Goal: Contribute content

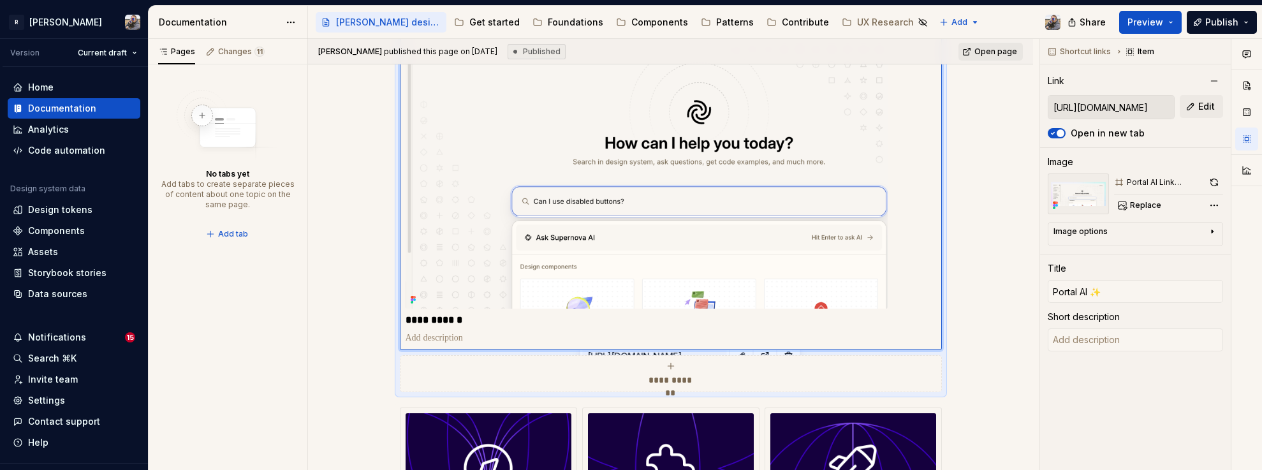
scroll to position [438, 0]
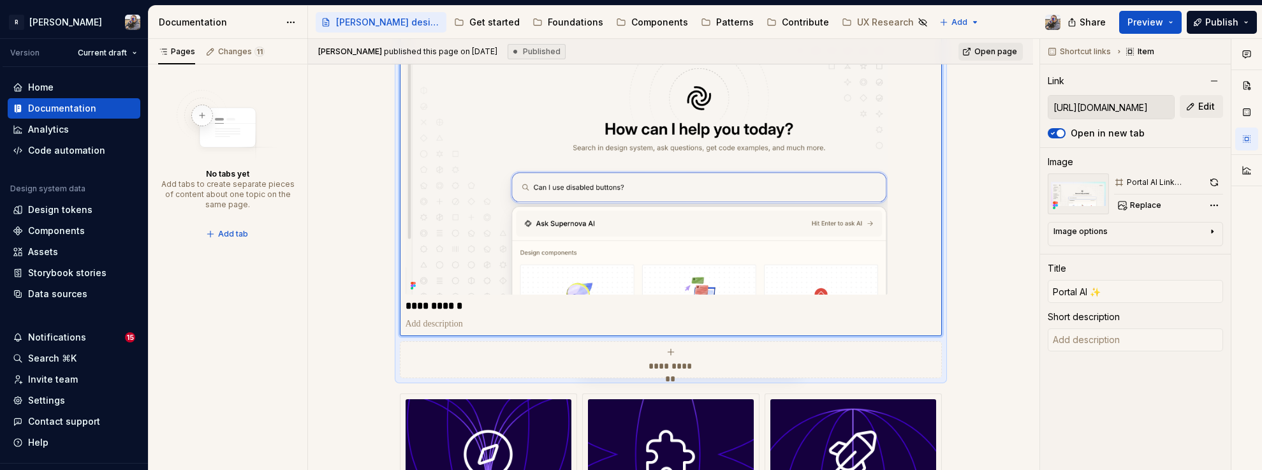
click at [618, 295] on img at bounding box center [646, 133] width 482 height 321
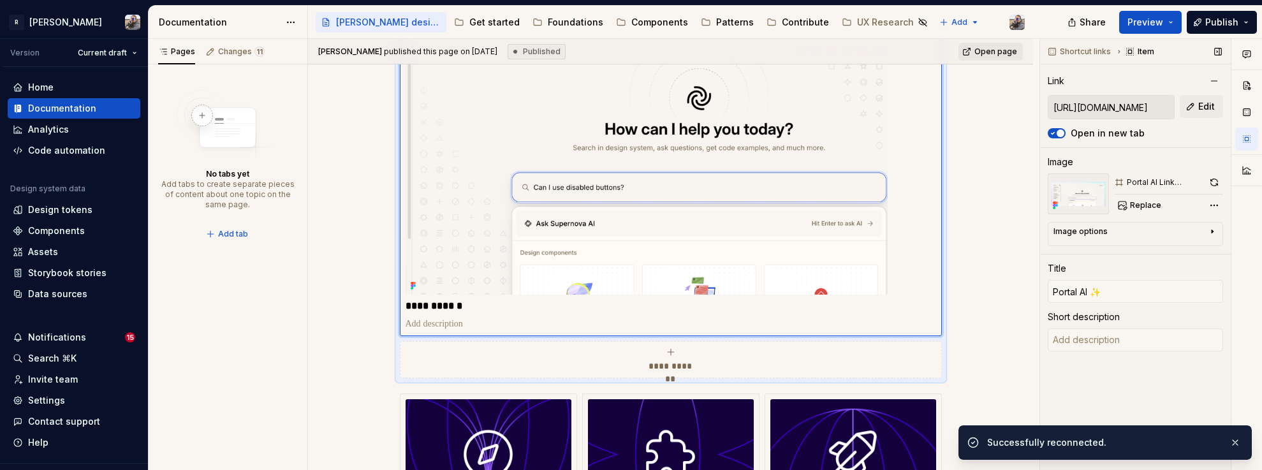
scroll to position [314, 0]
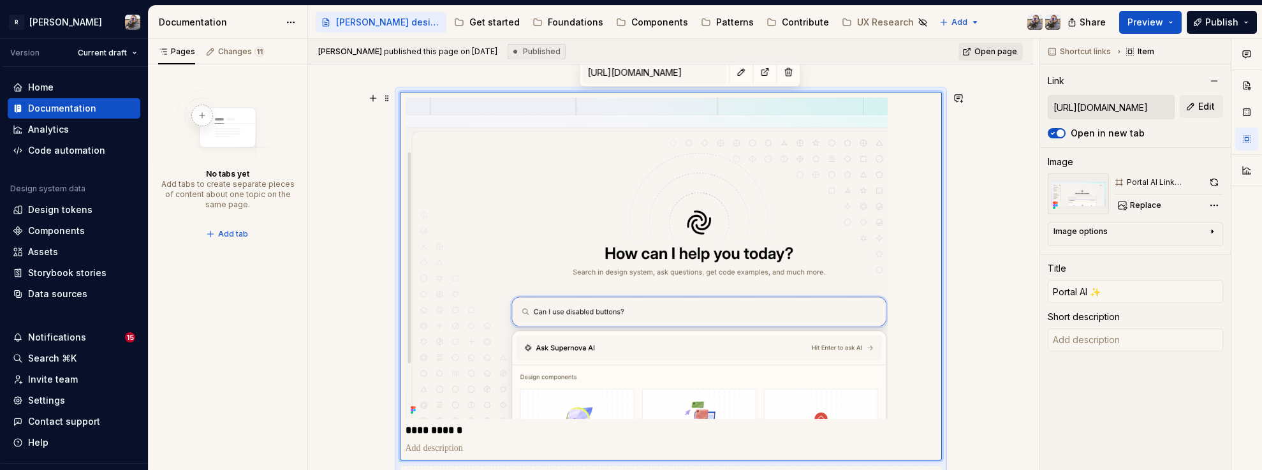
type textarea "*"
click at [400, 92] on div "**********" at bounding box center [671, 297] width 542 height 411
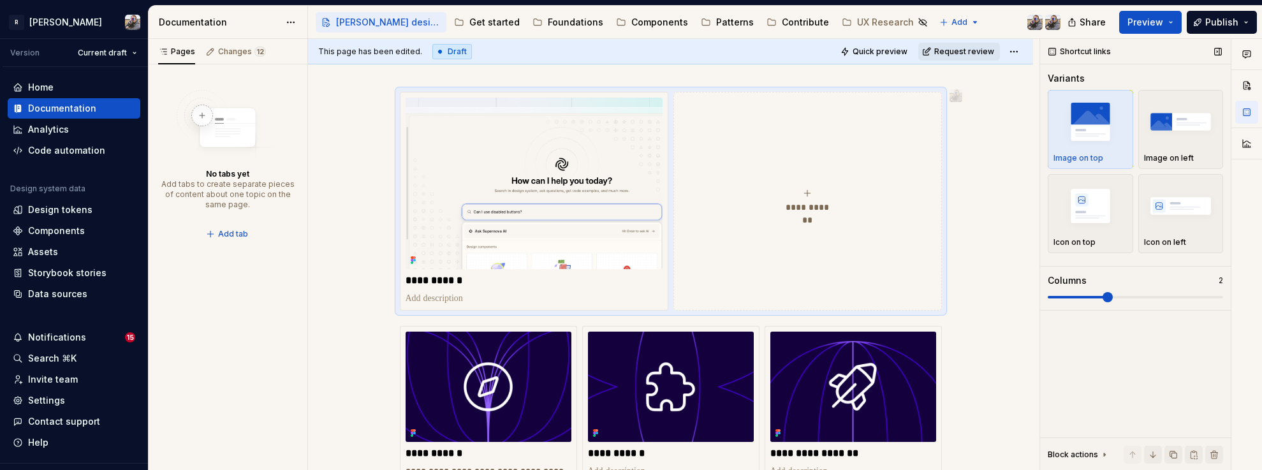
click at [1122, 296] on span at bounding box center [1134, 297] width 175 height 10
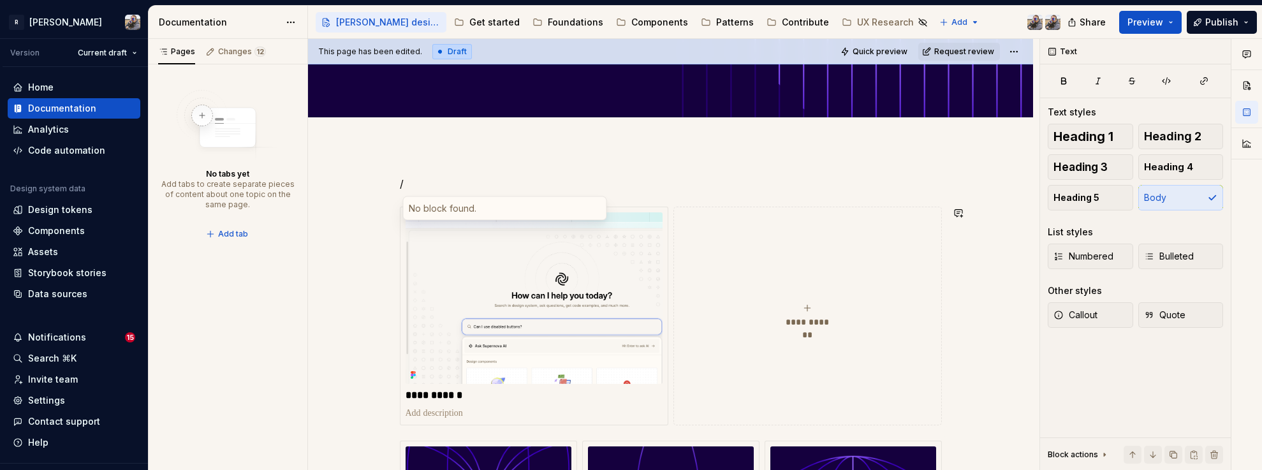
click at [430, 184] on p "/" at bounding box center [671, 183] width 542 height 15
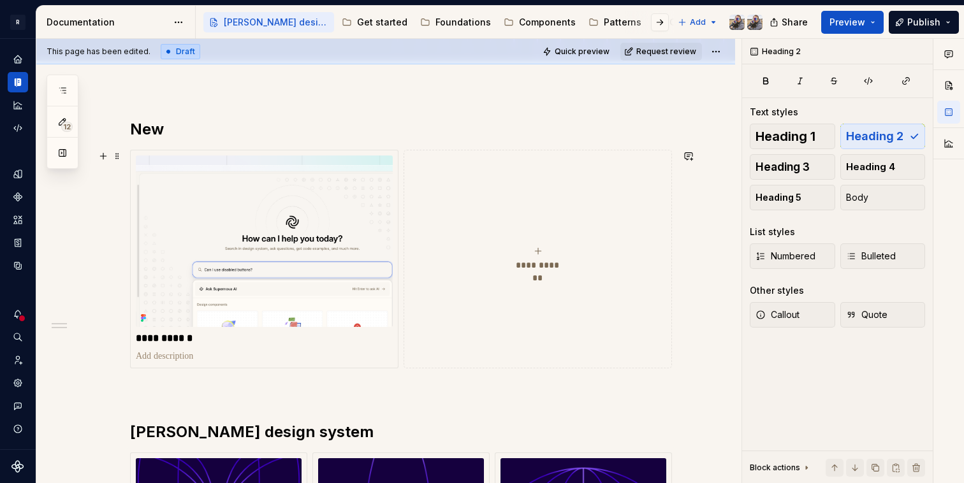
scroll to position [280, 0]
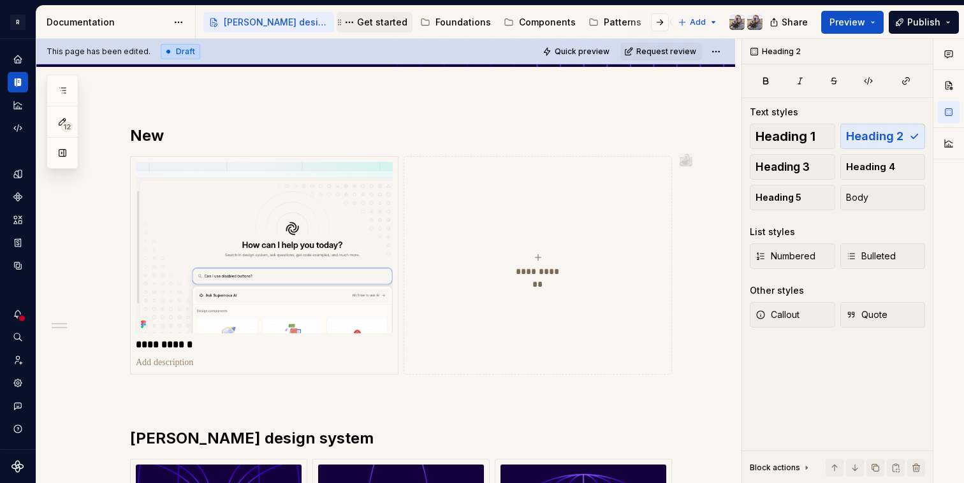
click at [377, 28] on div "Get started" at bounding box center [382, 22] width 50 height 13
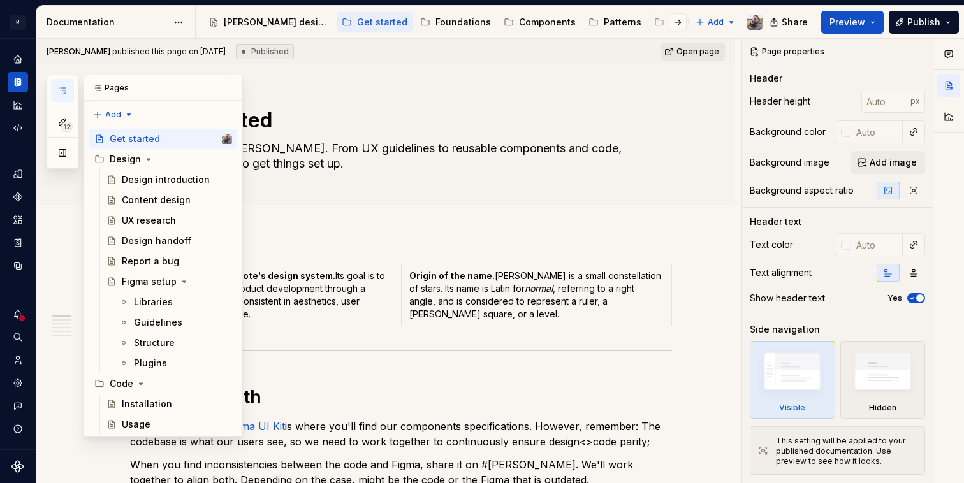
click at [63, 88] on icon "button" at bounding box center [62, 90] width 6 height 5
click at [226, 140] on button "Page tree" at bounding box center [223, 139] width 18 height 18
type textarea "*"
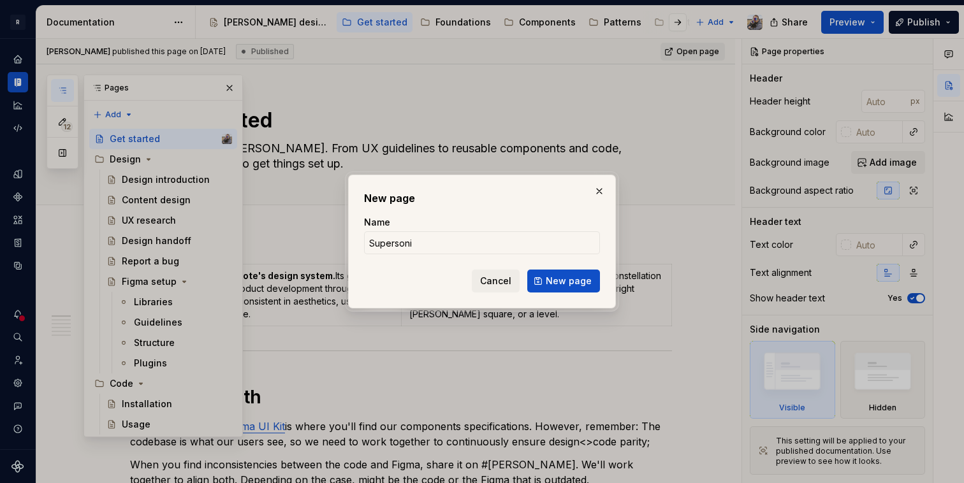
type input "Supersonic"
click button "New page" at bounding box center [563, 281] width 73 height 23
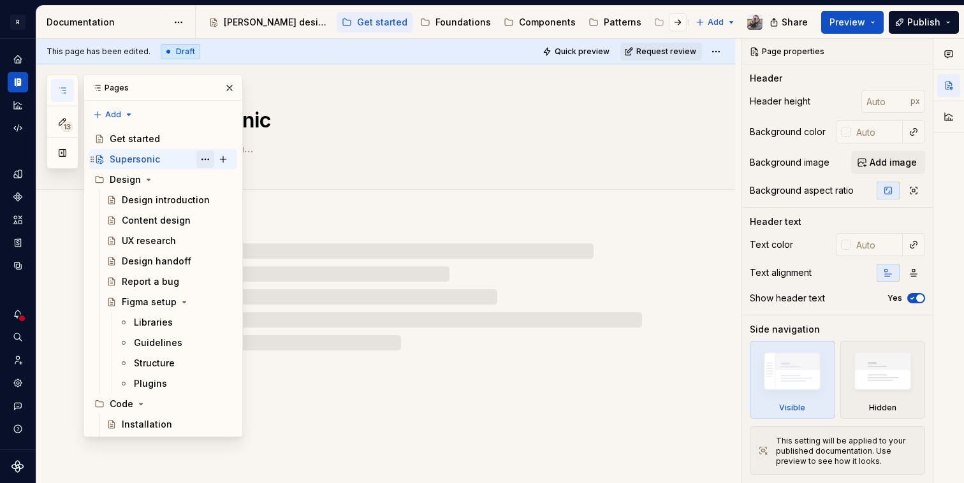
click at [205, 159] on button "Page tree" at bounding box center [205, 159] width 18 height 18
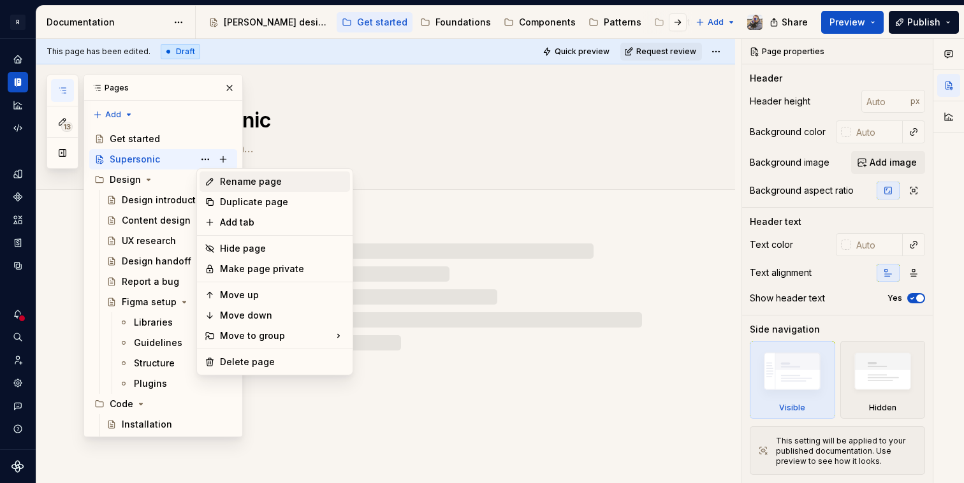
click at [240, 181] on div "Rename page" at bounding box center [282, 181] width 125 height 13
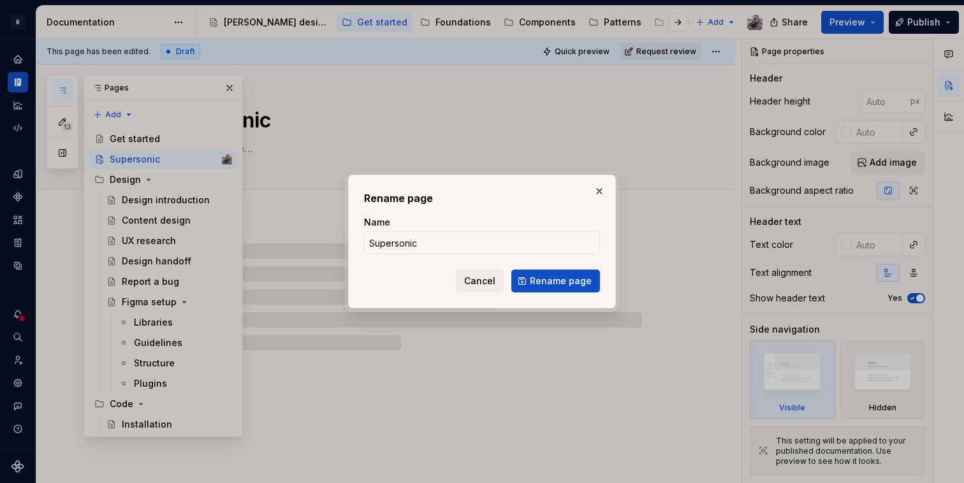
type textarea "*"
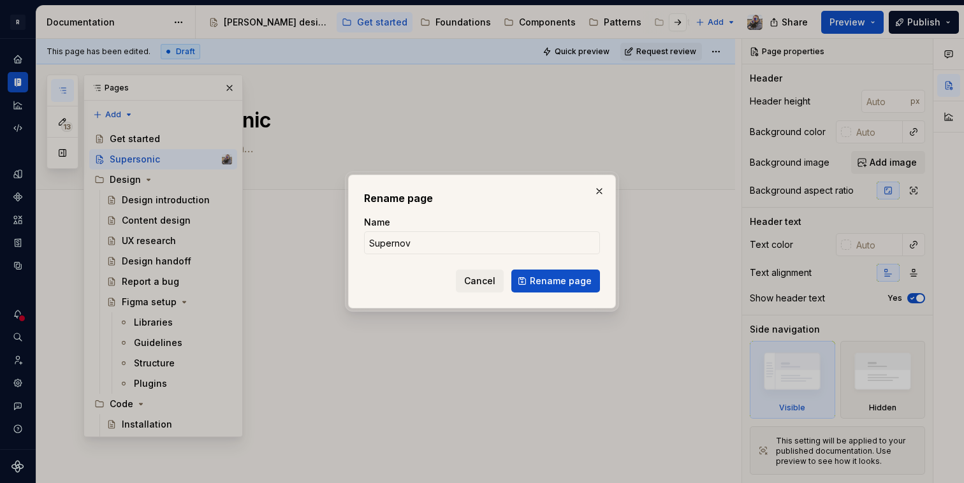
type input "Supernova"
click button "Rename page" at bounding box center [555, 281] width 89 height 23
type textarea "*"
type textarea "Supernova"
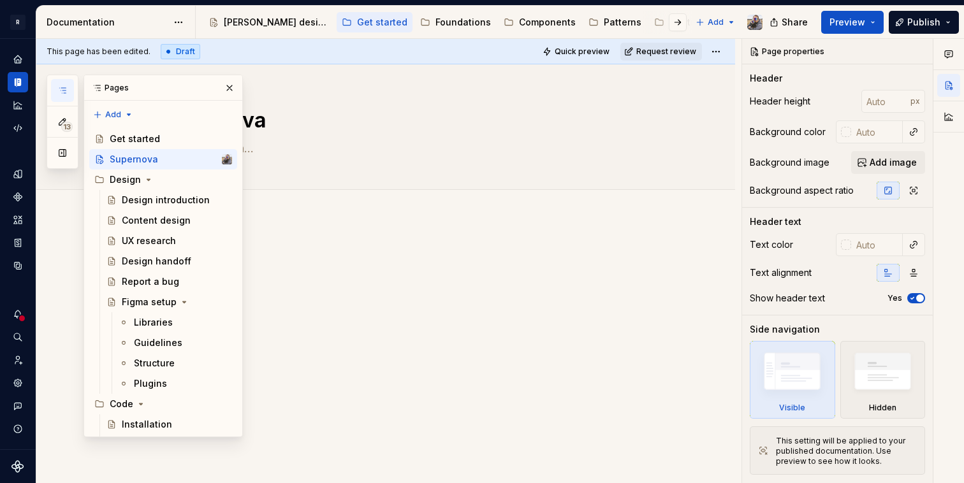
click at [436, 246] on div at bounding box center [385, 337] width 699 height 239
click at [226, 89] on button "button" at bounding box center [230, 88] width 18 height 18
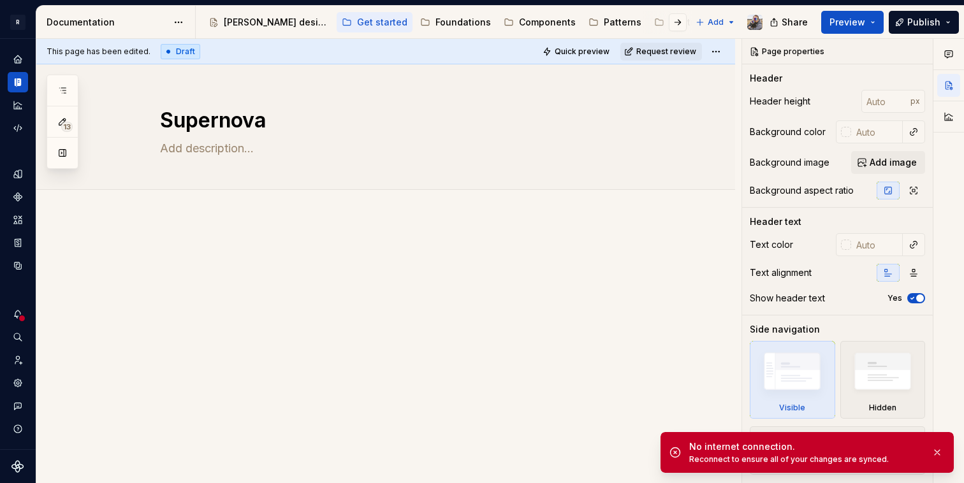
click at [228, 242] on div at bounding box center [385, 337] width 699 height 239
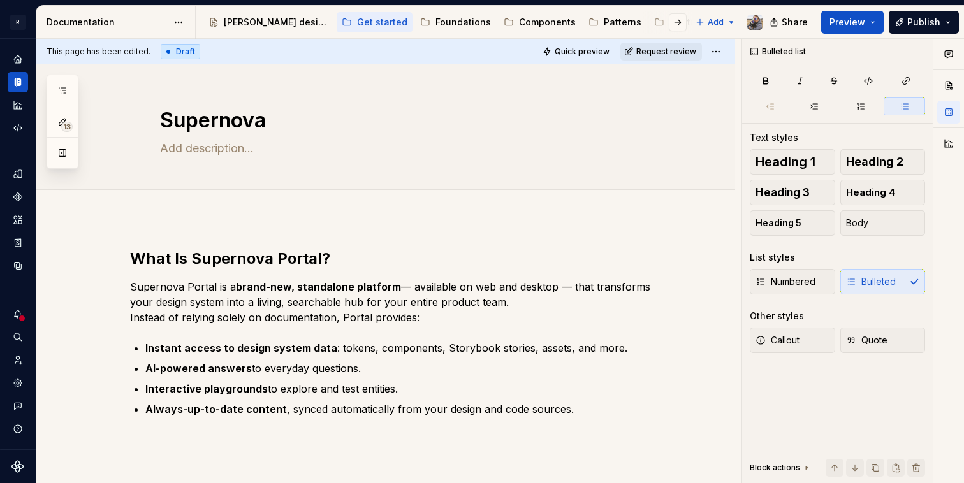
type textarea "*"
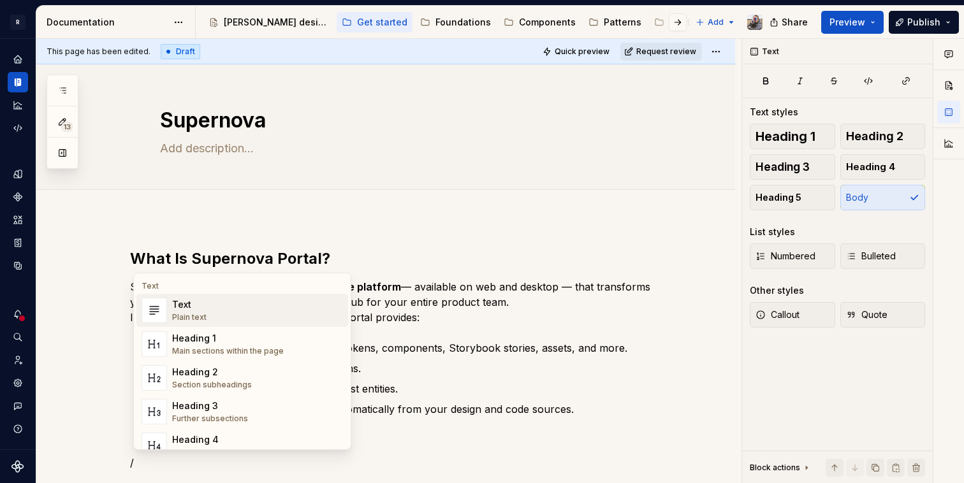
scroll to position [48, 0]
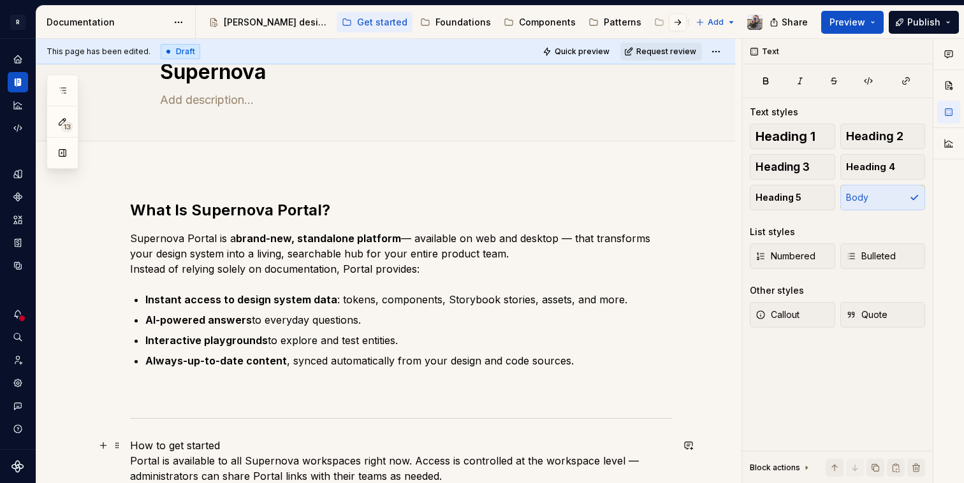
click at [243, 441] on p "How to get started Portal is available to all Supernova workspaces right now. A…" at bounding box center [401, 461] width 542 height 46
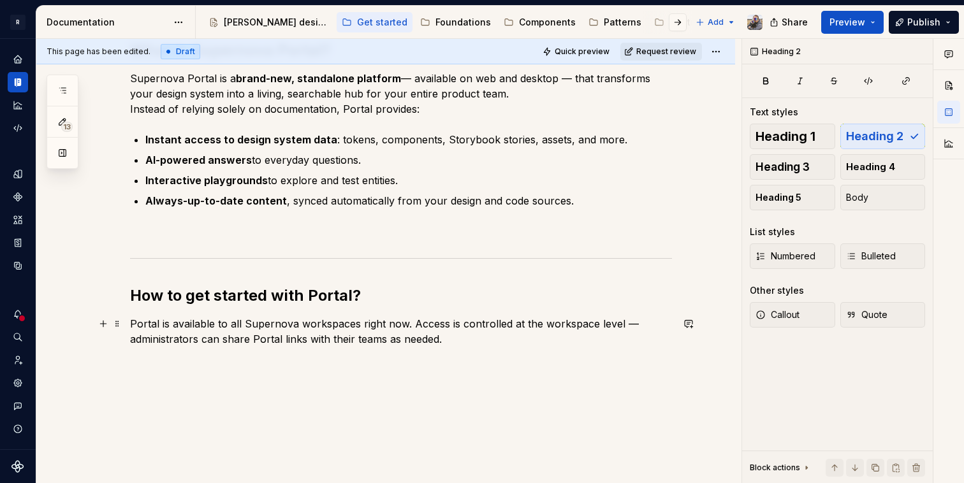
click at [261, 328] on p "Portal is available to all Supernova workspaces right now. Access is controlled…" at bounding box center [401, 331] width 542 height 31
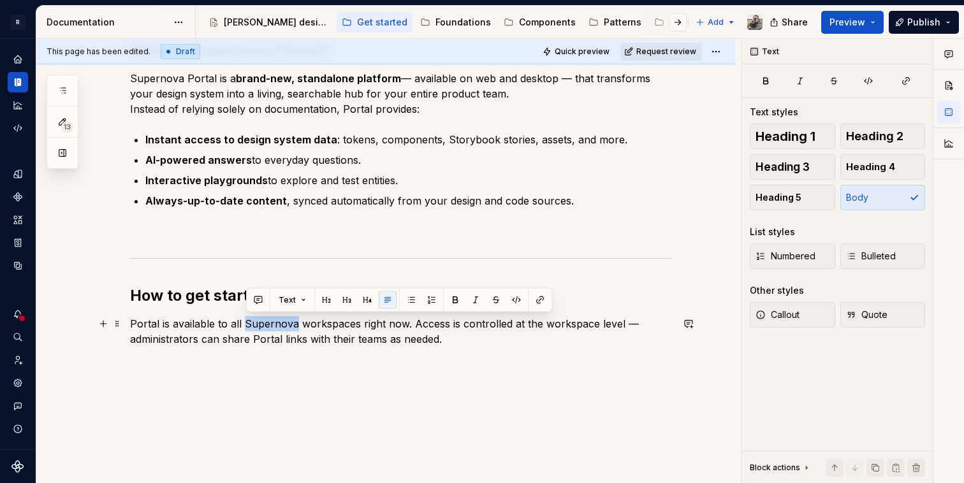
click at [261, 328] on p "Portal is available to all Supernova workspaces right now. Access is controlled…" at bounding box center [401, 331] width 542 height 31
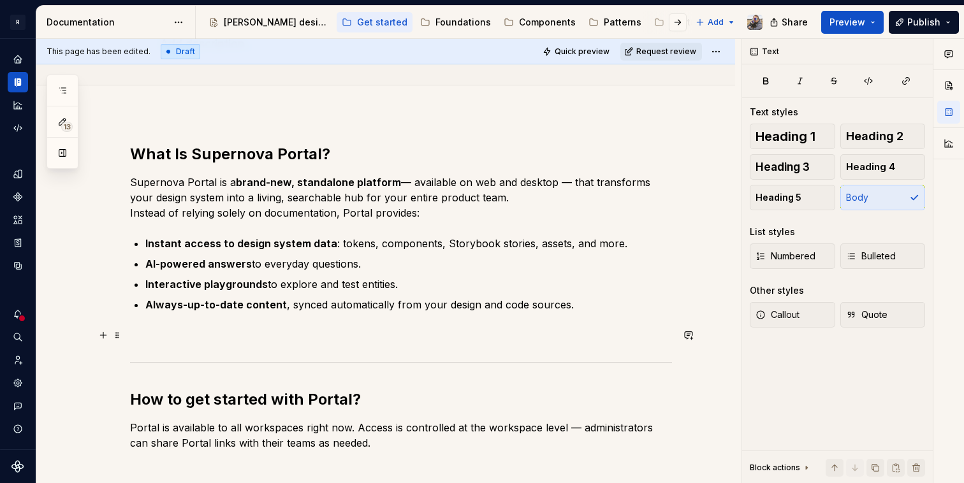
scroll to position [103, 0]
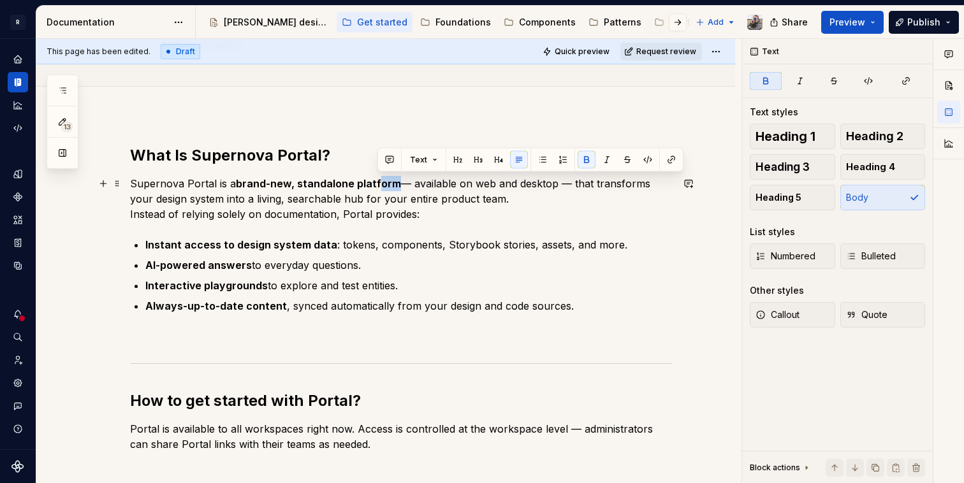
drag, startPoint x: 398, startPoint y: 183, endPoint x: 376, endPoint y: 183, distance: 22.3
click at [376, 183] on p "Supernova Portal is a brand-new, standalone platform — available on web and des…" at bounding box center [401, 199] width 542 height 46
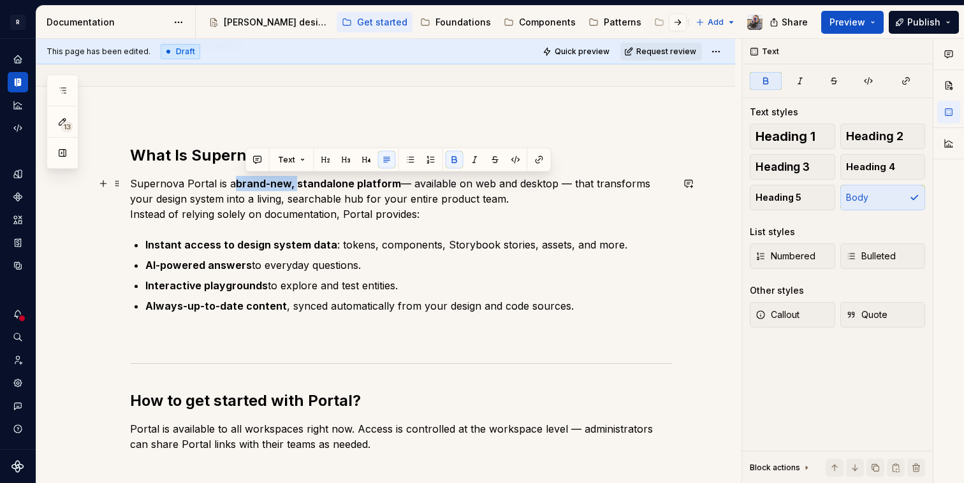
drag, startPoint x: 296, startPoint y: 182, endPoint x: 238, endPoint y: 178, distance: 57.6
click at [238, 178] on strong "brand-new, standalone platform" at bounding box center [318, 183] width 165 height 13
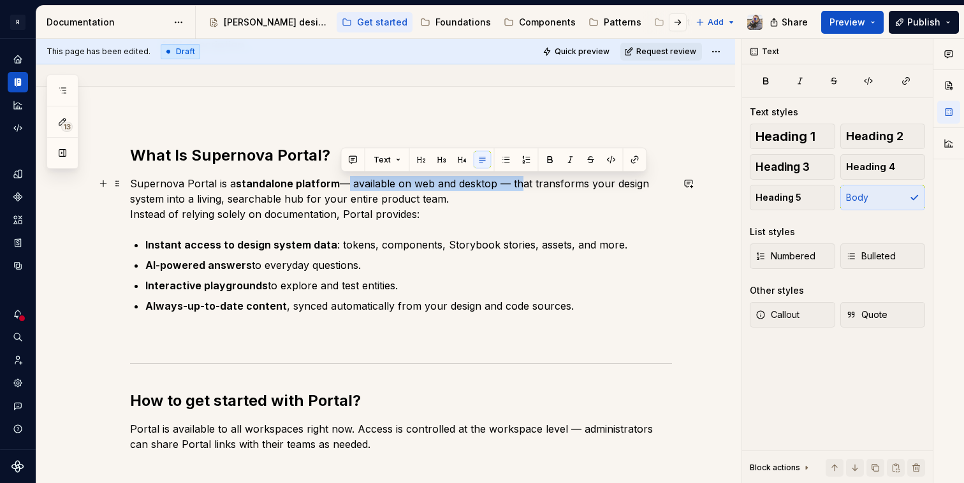
drag, startPoint x: 515, startPoint y: 184, endPoint x: 340, endPoint y: 179, distance: 174.7
click at [340, 179] on p "Supernova Portal is a standalone platform — available on web and desktop — that…" at bounding box center [401, 199] width 542 height 46
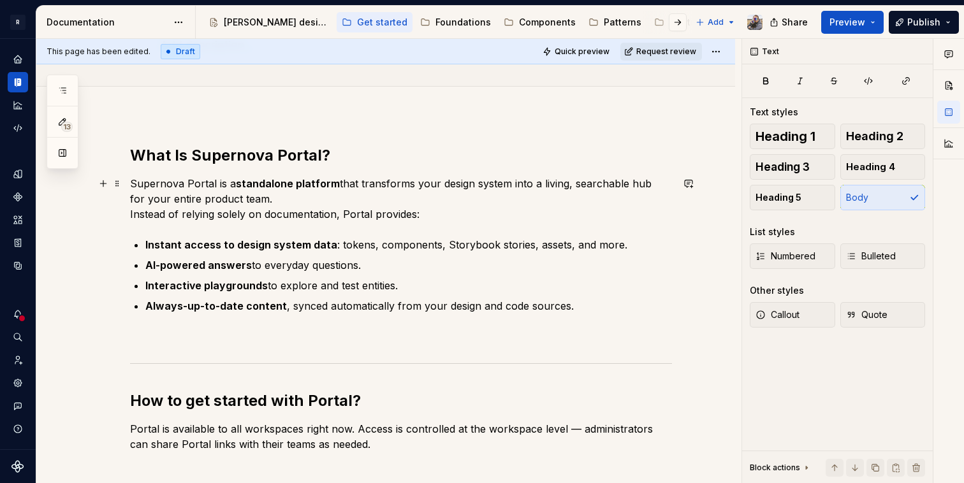
click at [252, 213] on p "Supernova Portal is a standalone platform that transforms your design system in…" at bounding box center [401, 199] width 542 height 46
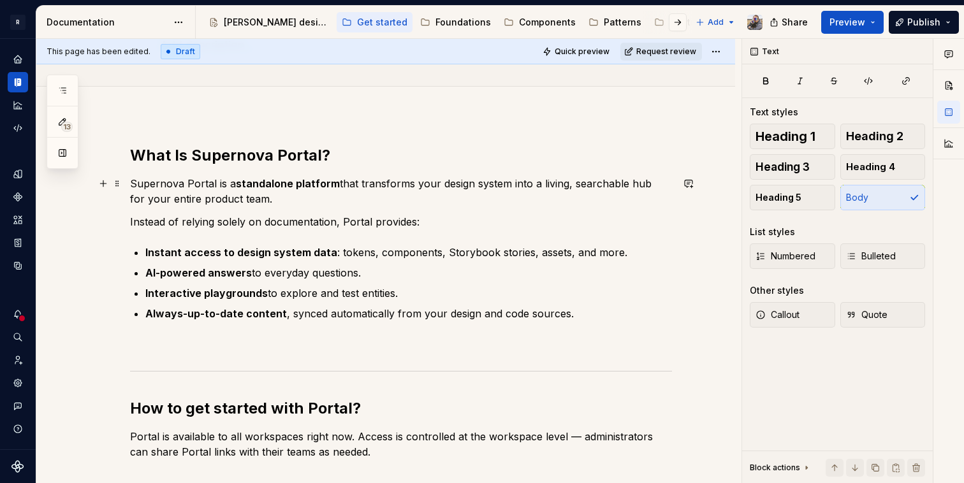
click at [322, 204] on p "Supernova Portal is a standalone platform that transforms your design system in…" at bounding box center [401, 191] width 542 height 31
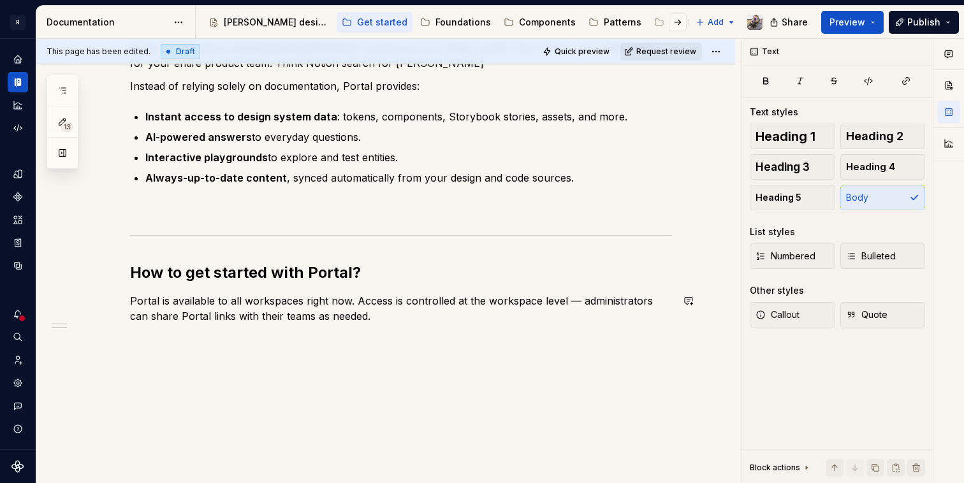
click at [375, 330] on div "What Is Supernova Portal? Supernova Portal is a standalone platform that transf…" at bounding box center [401, 175] width 542 height 330
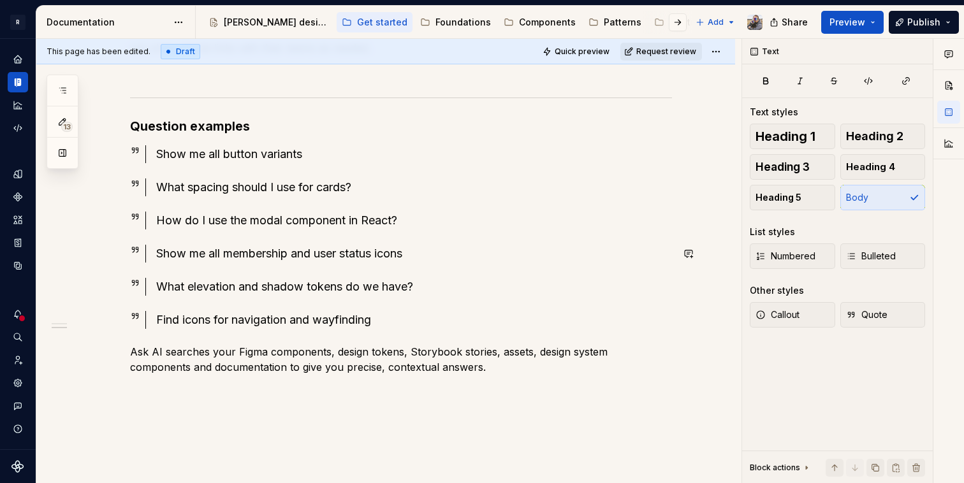
scroll to position [558, 0]
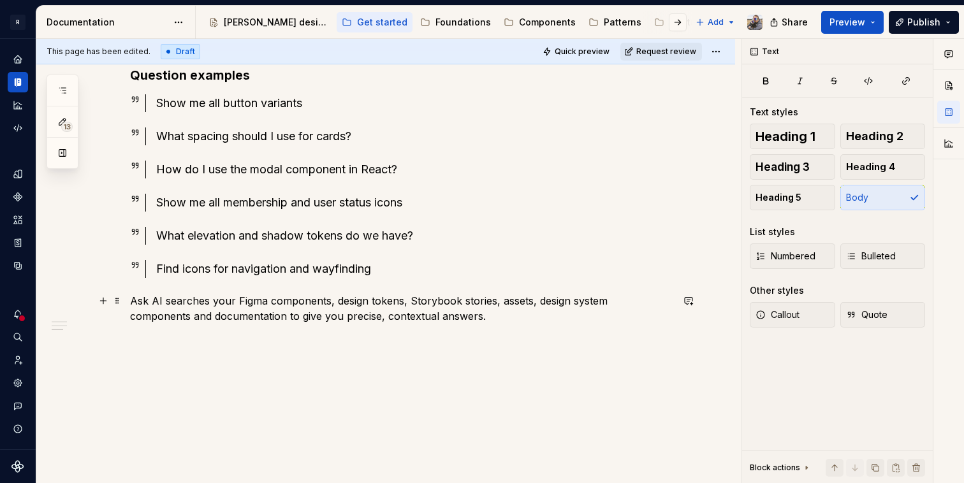
click at [159, 298] on p "Ask AI searches your Figma components, design tokens, Storybook stories, assets…" at bounding box center [401, 308] width 542 height 31
click at [419, 221] on div "What Is Supernova Portal? Supernova Portal is a standalone platform that transf…" at bounding box center [401, 7] width 542 height 634
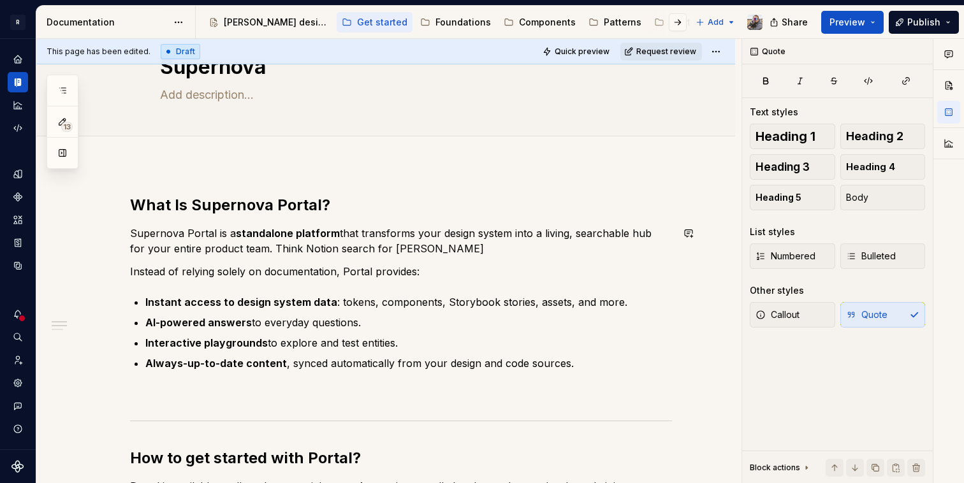
scroll to position [48, 0]
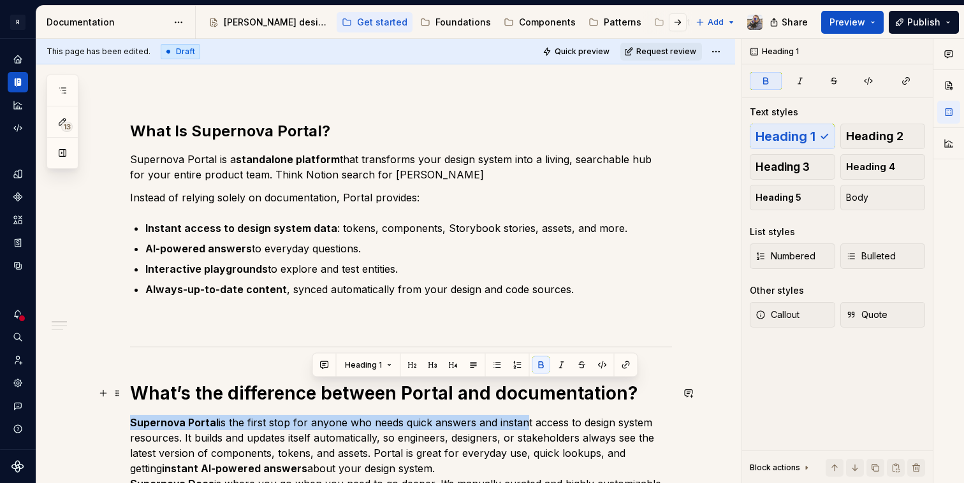
scroll to position [168, 0]
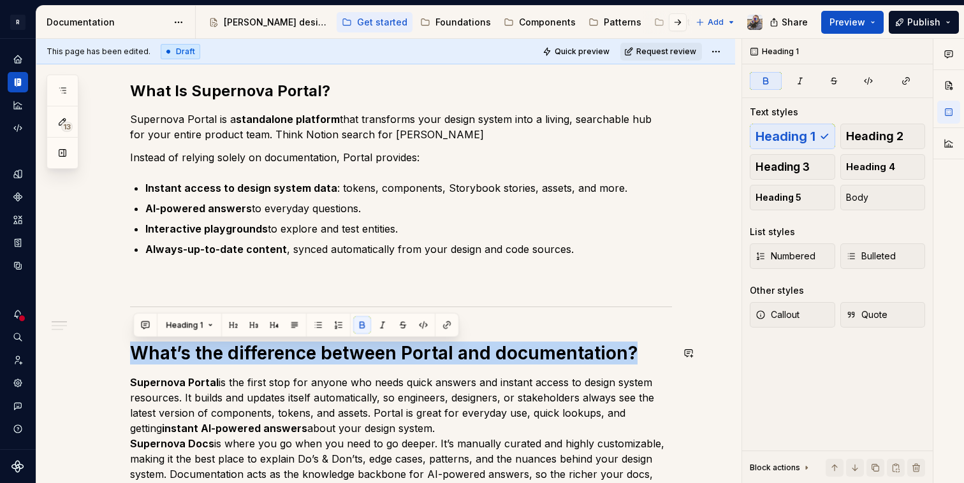
drag, startPoint x: 631, startPoint y: 387, endPoint x: 167, endPoint y: 335, distance: 466.4
click at [232, 319] on button "button" at bounding box center [233, 325] width 18 height 18
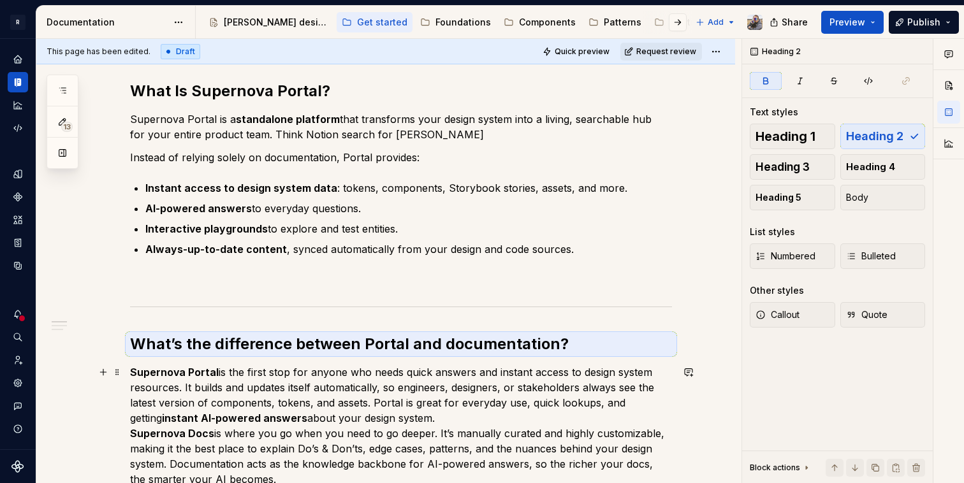
click at [416, 421] on p "Supernova Portal is the first stop for anyone who needs quick answers and insta…" at bounding box center [401, 441] width 542 height 153
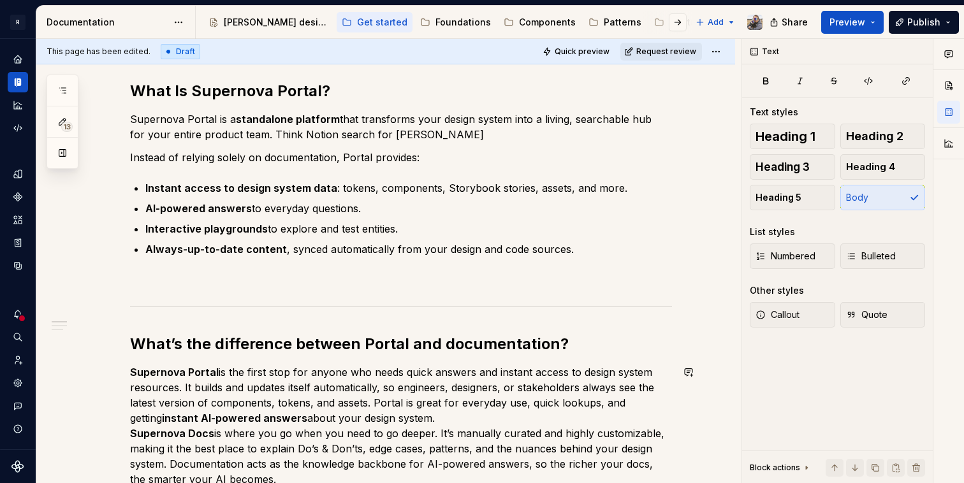
scroll to position [340, 0]
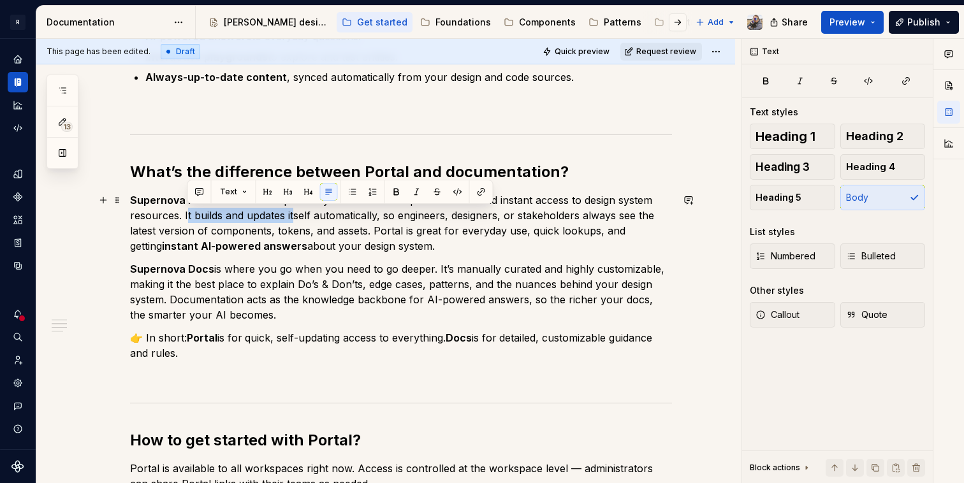
drag, startPoint x: 293, startPoint y: 215, endPoint x: 187, endPoint y: 210, distance: 105.9
click at [187, 210] on p "Supernova Portal is the first stop for anyone who needs quick answers and insta…" at bounding box center [401, 223] width 542 height 61
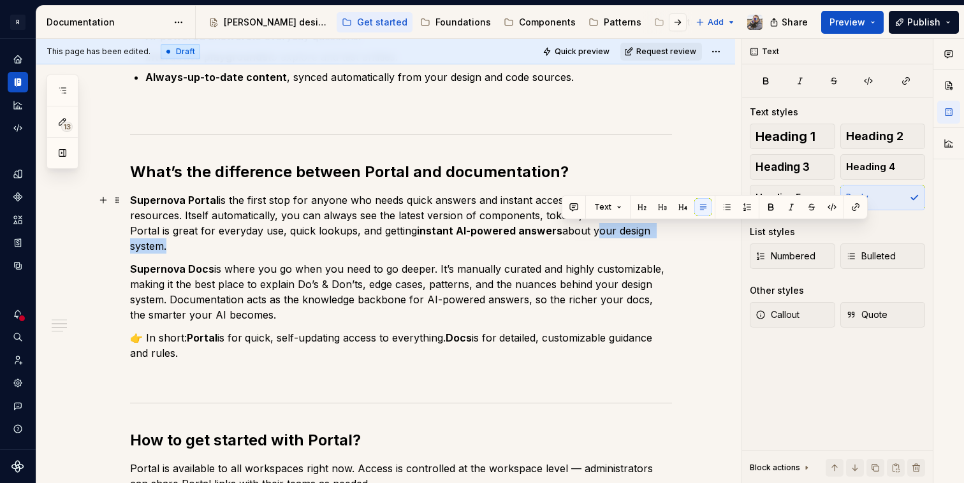
drag, startPoint x: 654, startPoint y: 231, endPoint x: 563, endPoint y: 231, distance: 91.2
click at [563, 231] on p "Supernova Portal is the first stop for anyone who needs quick answers and insta…" at bounding box center [401, 223] width 542 height 61
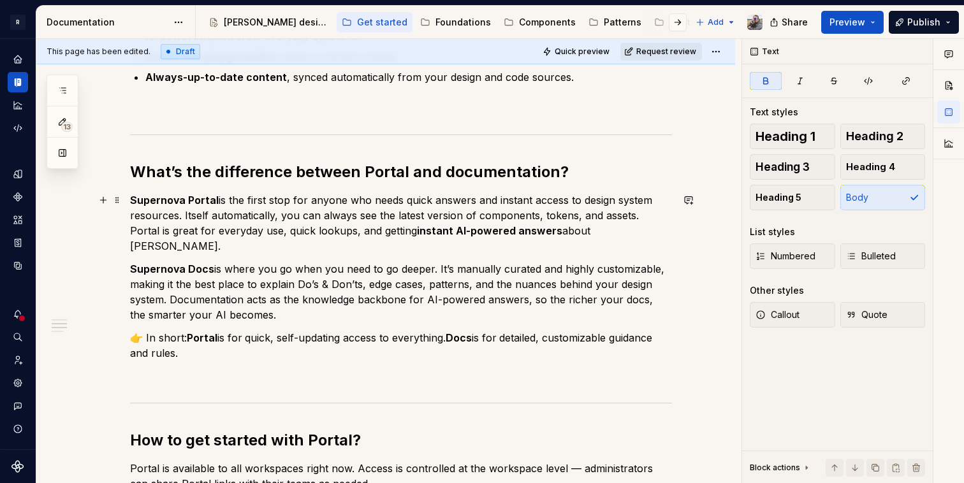
click at [152, 200] on strong "Supernova Portal" at bounding box center [174, 200] width 89 height 13
click at [149, 263] on strong "Supernova Docs" at bounding box center [172, 269] width 84 height 13
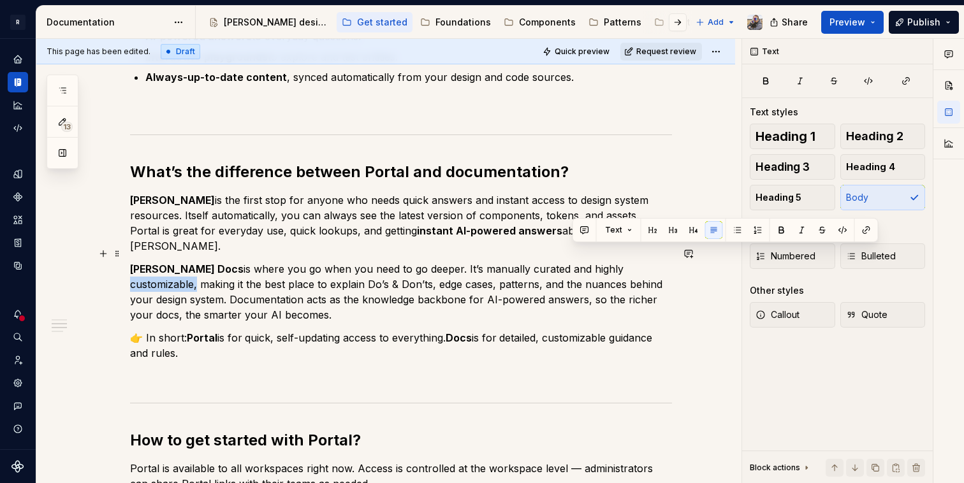
drag, startPoint x: 573, startPoint y: 252, endPoint x: 637, endPoint y: 256, distance: 64.5
click at [637, 261] on p "[PERSON_NAME] is where you go when you need to go deeper. It’s manually curated…" at bounding box center [401, 291] width 542 height 61
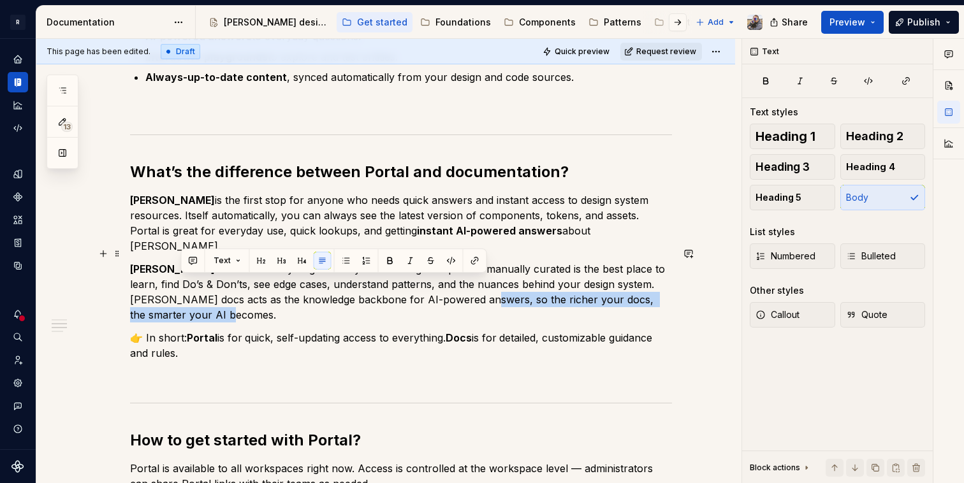
drag, startPoint x: 418, startPoint y: 296, endPoint x: 418, endPoint y: 288, distance: 8.3
click at [418, 288] on p "[PERSON_NAME] is where you go when you need to go deeper. It’s manually curated…" at bounding box center [401, 291] width 542 height 61
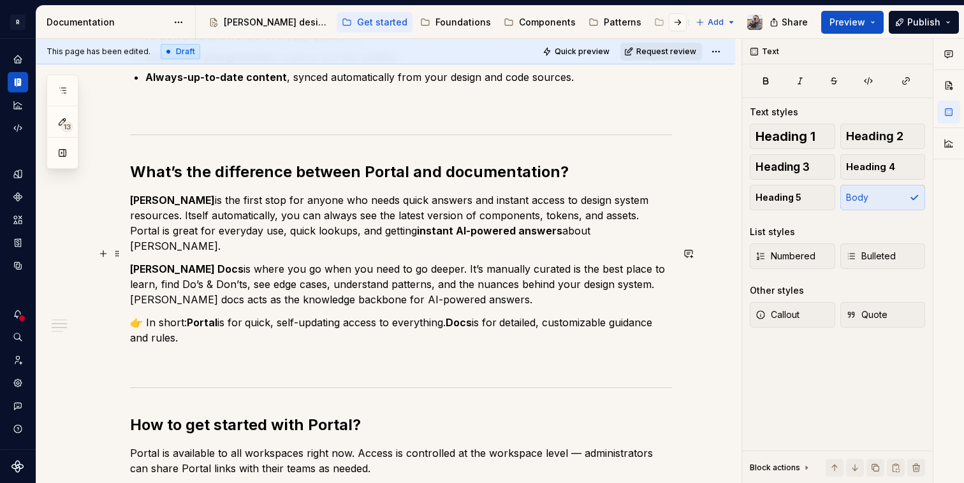
click at [417, 282] on p "[PERSON_NAME] is where you go when you need to go deeper. It’s manually curated…" at bounding box center [401, 284] width 542 height 46
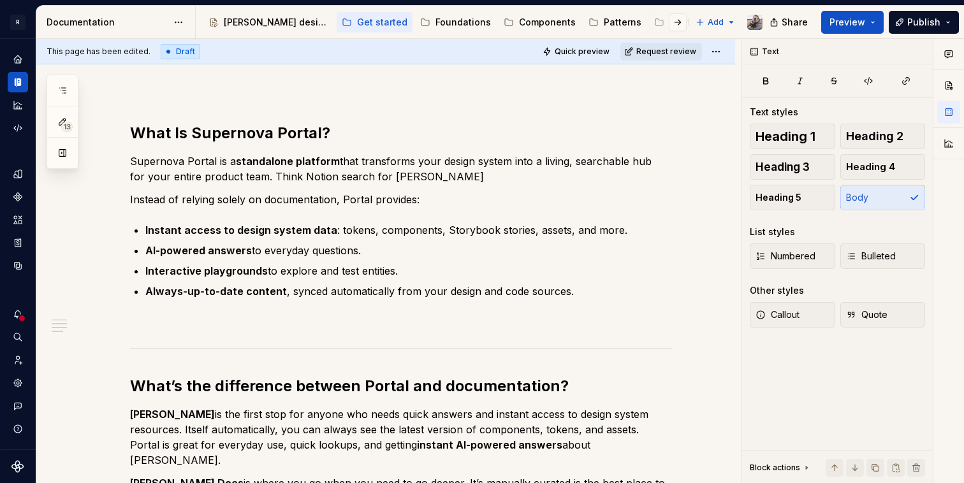
scroll to position [0, 0]
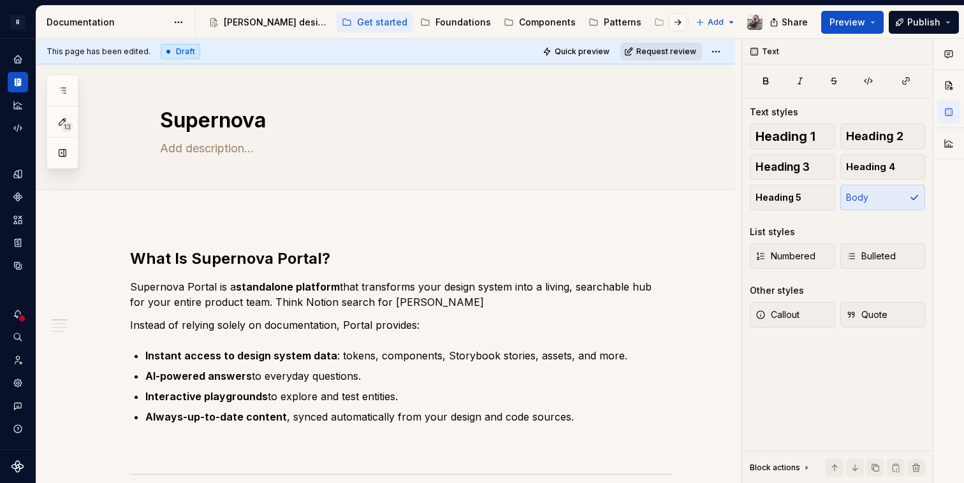
click at [653, 56] on span "Request review" at bounding box center [666, 52] width 60 height 10
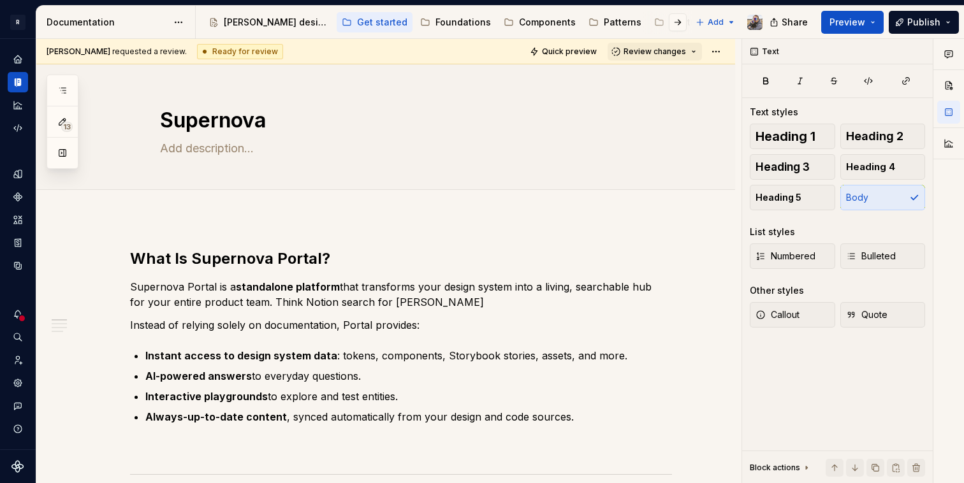
click at [653, 56] on span "Review changes" at bounding box center [655, 52] width 62 height 10
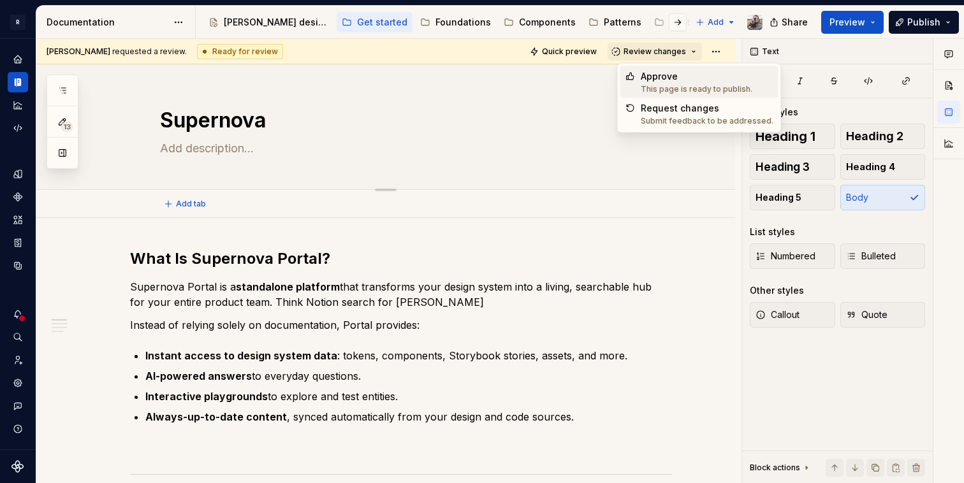
click at [249, 128] on textarea "Supernova" at bounding box center [398, 120] width 482 height 31
click at [267, 128] on textarea "Supernova" at bounding box center [398, 120] width 482 height 31
click at [217, 152] on textarea at bounding box center [398, 148] width 482 height 20
type textarea "*"
type textarea "C"
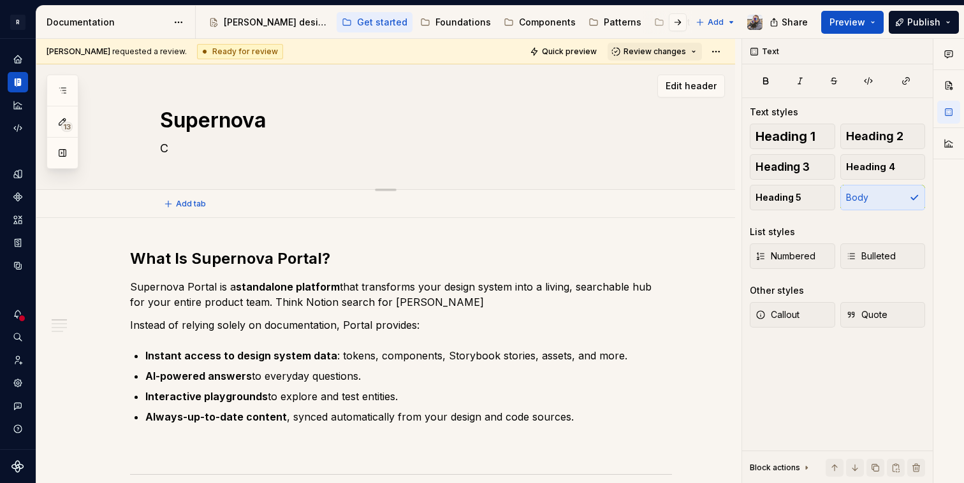
type textarea "*"
type textarea "Co"
type textarea "*"
type textarea "C"
type textarea "*"
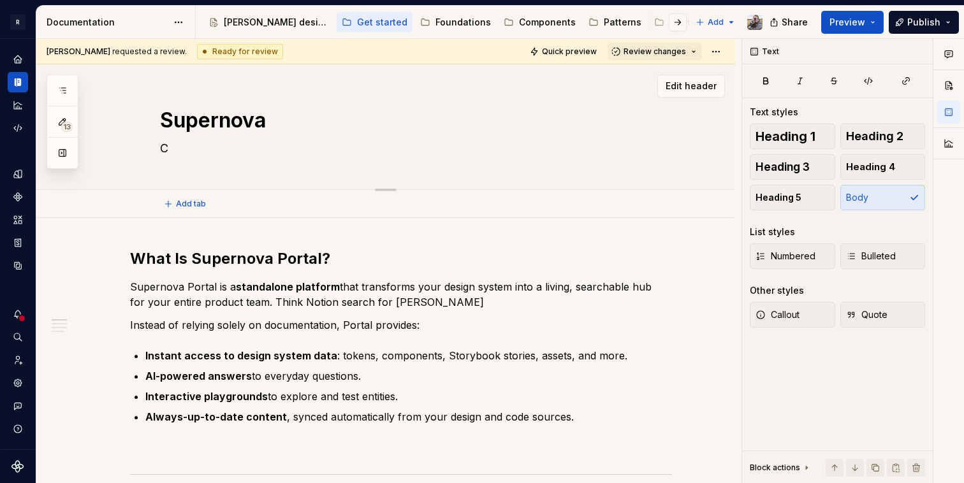
type textarea "Co"
type textarea "*"
type textarea "Com"
type textarea "*"
type textarea "Co"
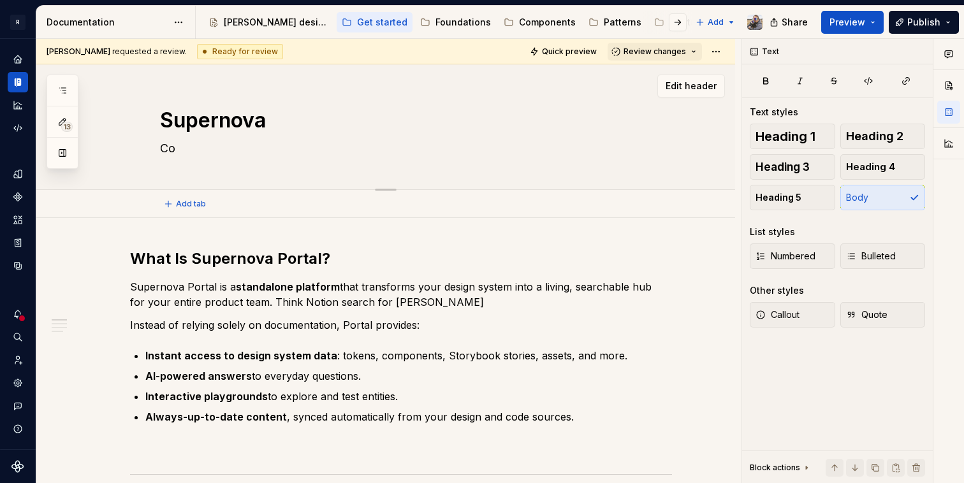
type textarea "*"
type textarea "Cone"
type textarea "*"
type textarea "Con"
type textarea "*"
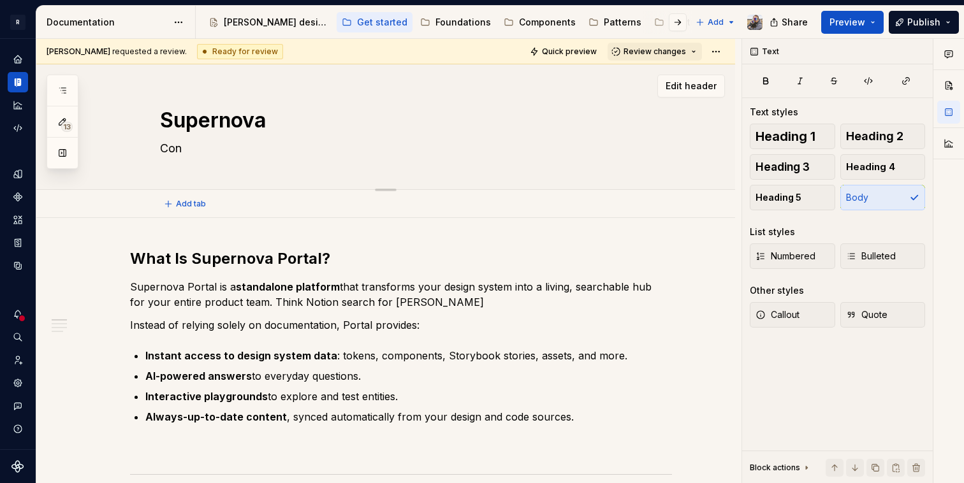
type textarea "Co"
type textarea "*"
type textarea "Con"
type textarea "*"
type textarea "Conet"
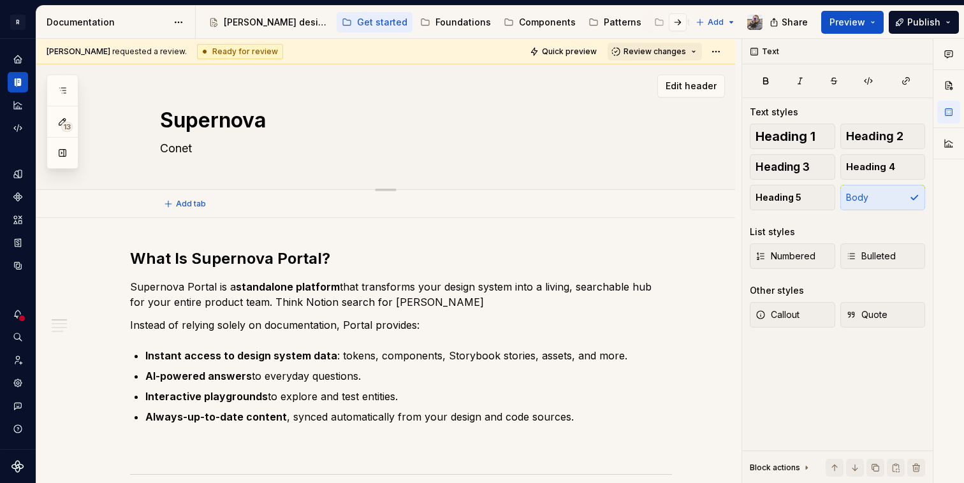
type textarea "*"
type textarea "Cone"
type textarea "*"
type textarea "Con"
type textarea "*"
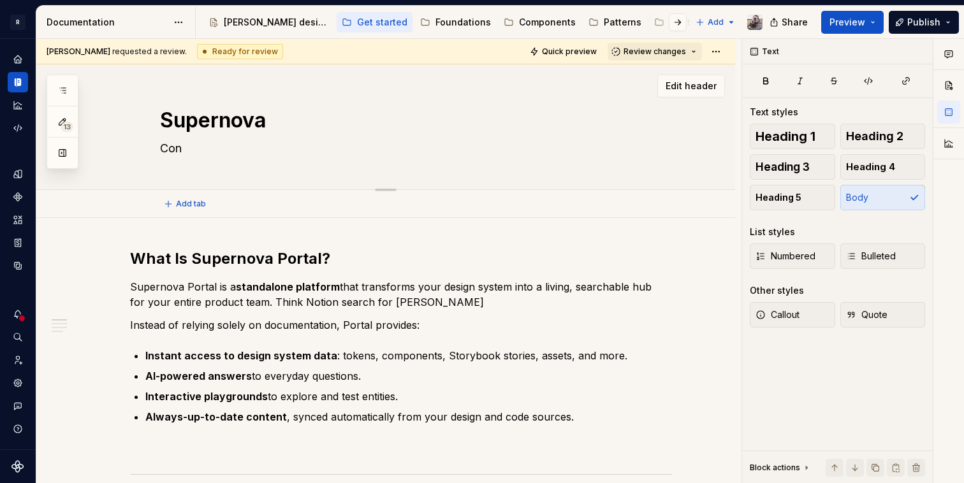
type textarea "Cont"
type textarea "*"
type textarea "[PERSON_NAME]"
type textarea "*"
type textarea "Conten"
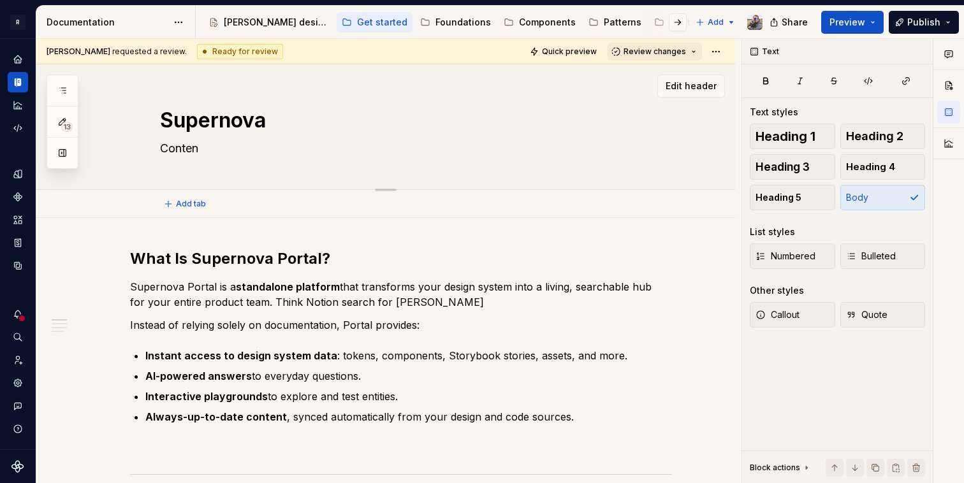
type textarea "*"
type textarea "Contene"
type textarea "*"
type textarea "Contenet"
type textarea "*"
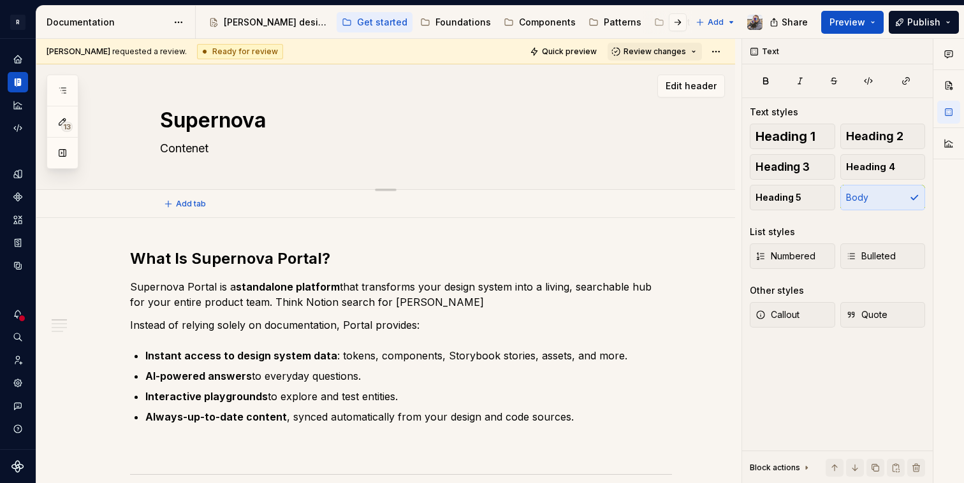
type textarea "Contenet"
type textarea "*"
type textarea "Contenet me"
type textarea "*"
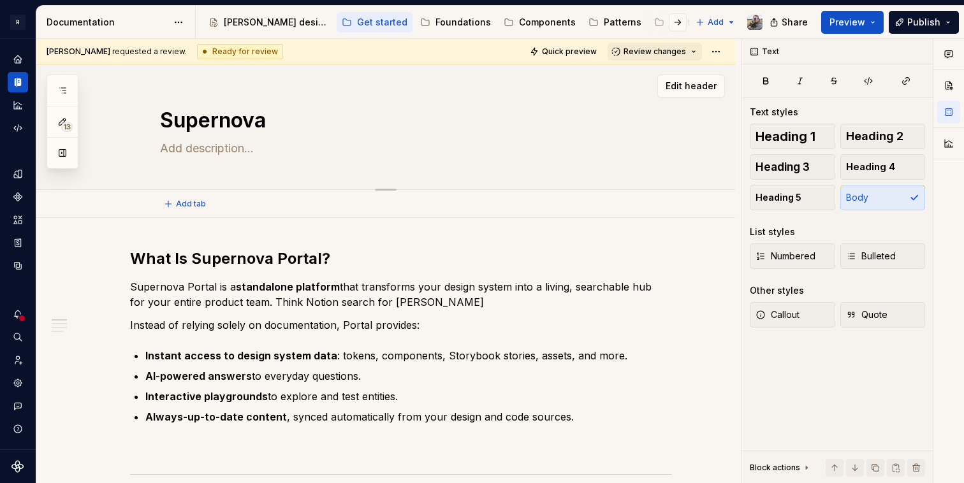
type textarea "C"
type textarea "*"
type textarea "Co"
type textarea "*"
type textarea "Con"
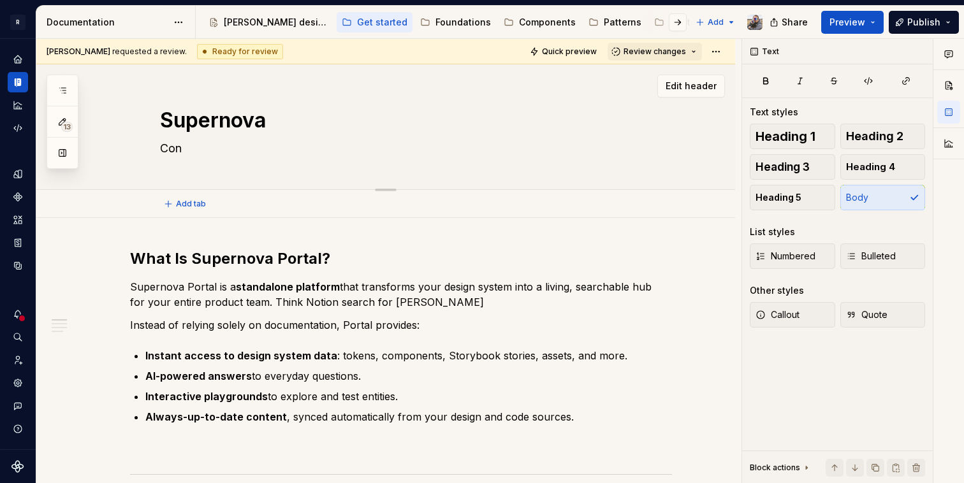
type textarea "*"
type textarea "Cont"
type textarea "*"
type textarea "[PERSON_NAME]"
type textarea "*"
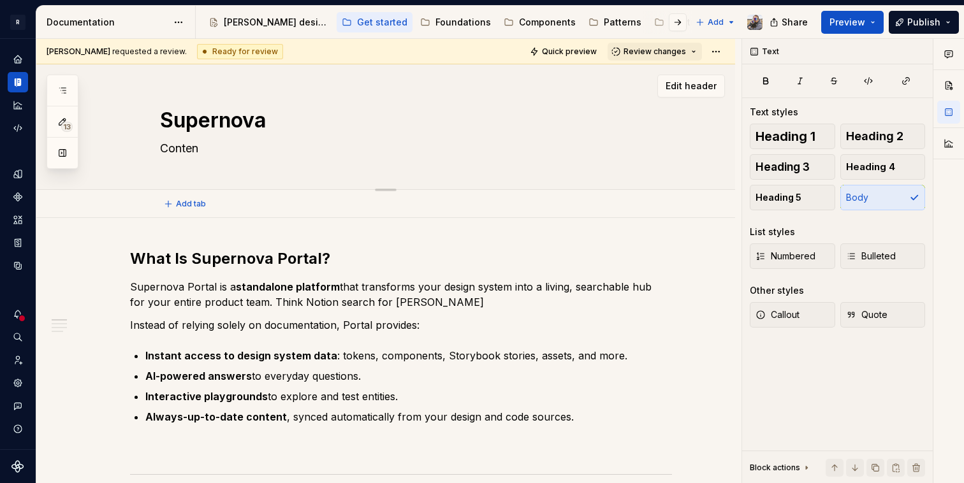
type textarea "Content"
type textarea "*"
type textarea "Content ma"
type textarea "*"
type textarea "Content man"
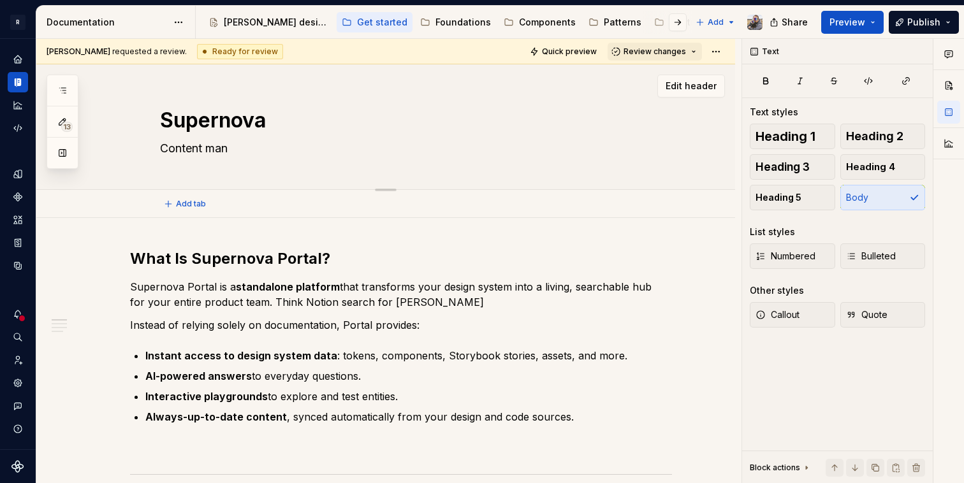
type textarea "*"
type textarea "Content manag"
type textarea "*"
type textarea "Content manage"
type textarea "*"
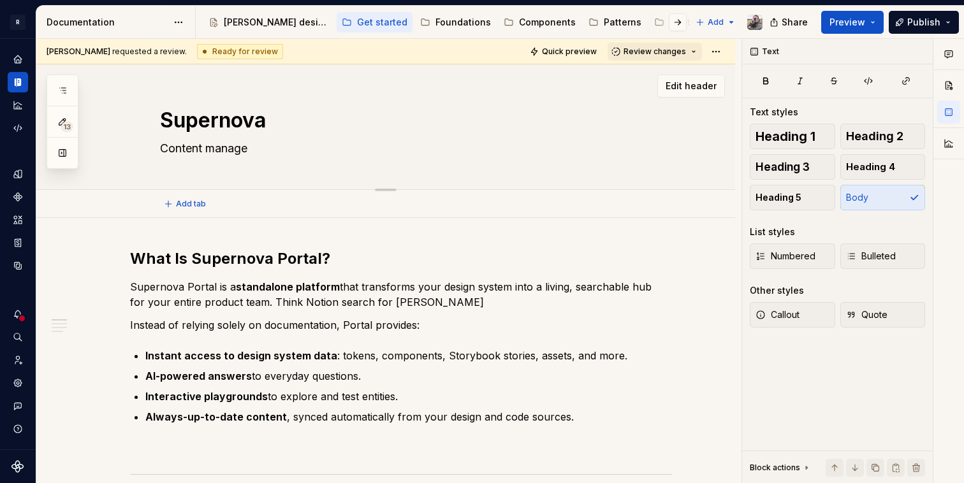
type textarea "Content managem"
type textarea "*"
type textarea "Content manageme"
type textarea "*"
type textarea "Content managemen"
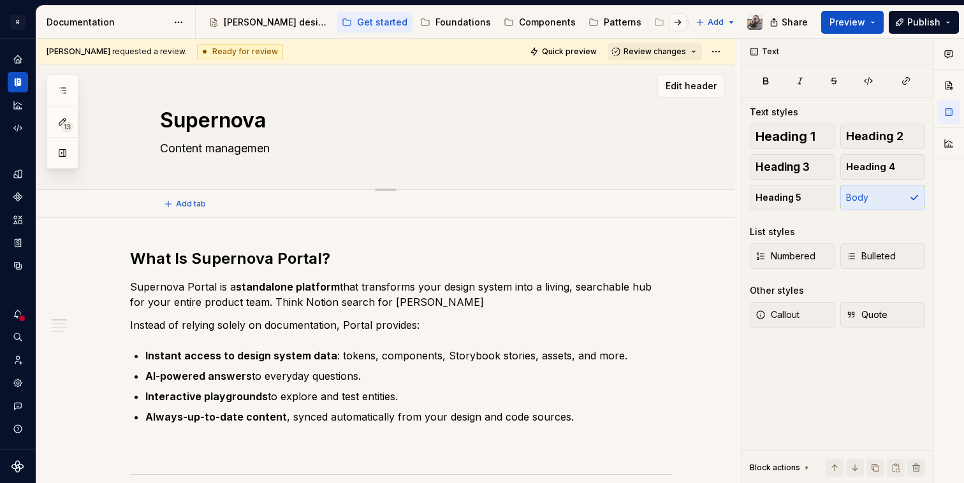
type textarea "*"
type textarea "Content management"
type textarea "*"
type textarea "Content management"
type textarea "*"
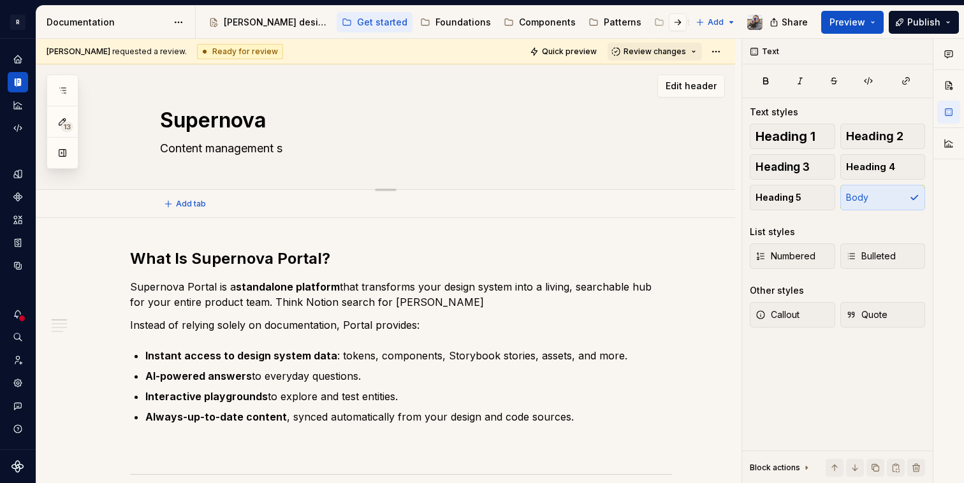
type textarea "Content management sy"
type textarea "*"
type textarea "Content management sys"
type textarea "*"
type textarea "Content management syst"
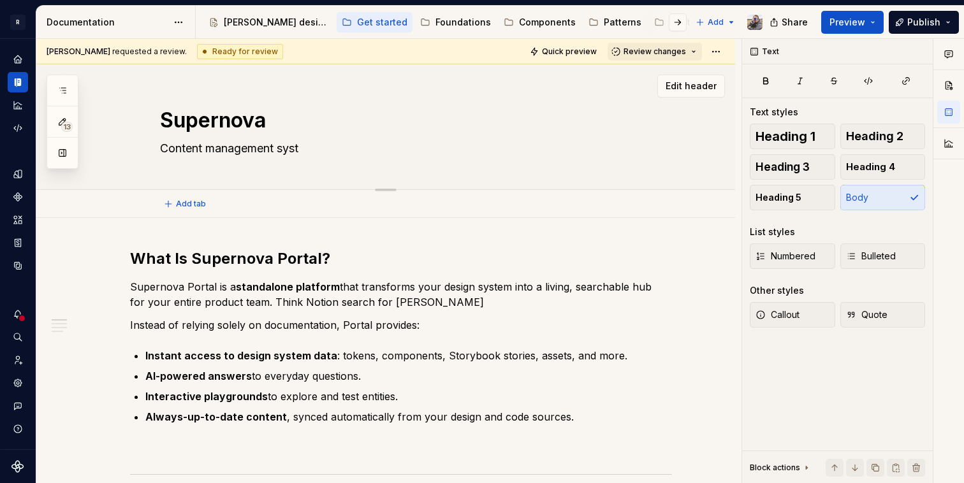
type textarea "*"
type textarea "Content management syste"
type textarea "*"
type textarea "Content management system"
type textarea "*"
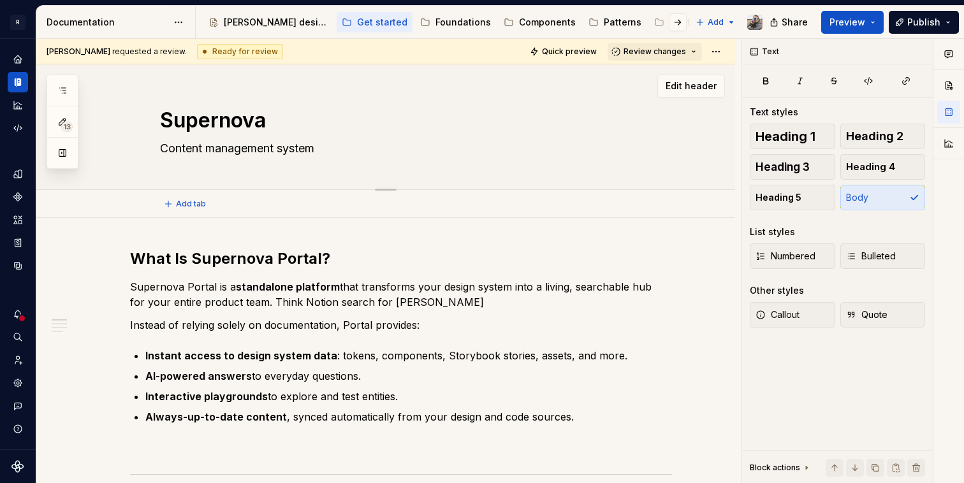
type textarea "Content management system"
type textarea "*"
type textarea "Content management system fo"
type textarea "*"
type textarea "Content management system for"
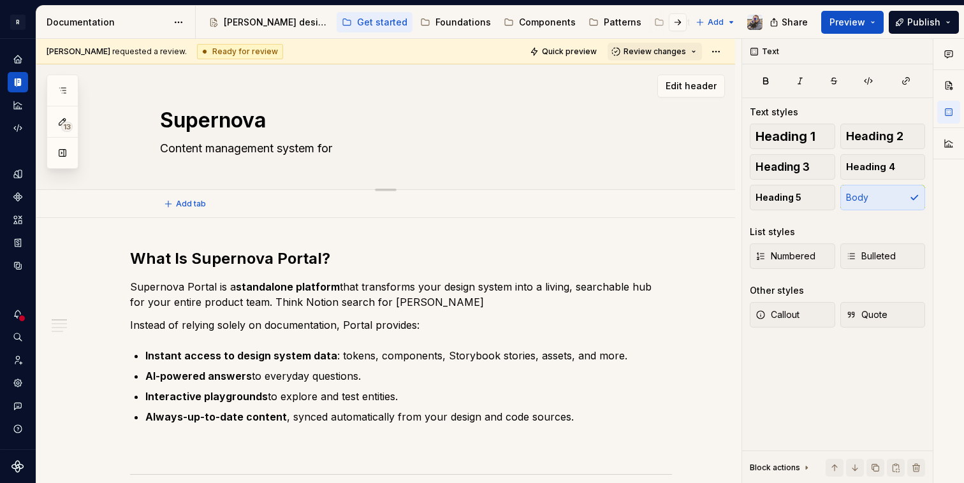
type textarea "*"
type textarea "Content management system for"
type textarea "*"
type textarea "Content management system for No"
type textarea "*"
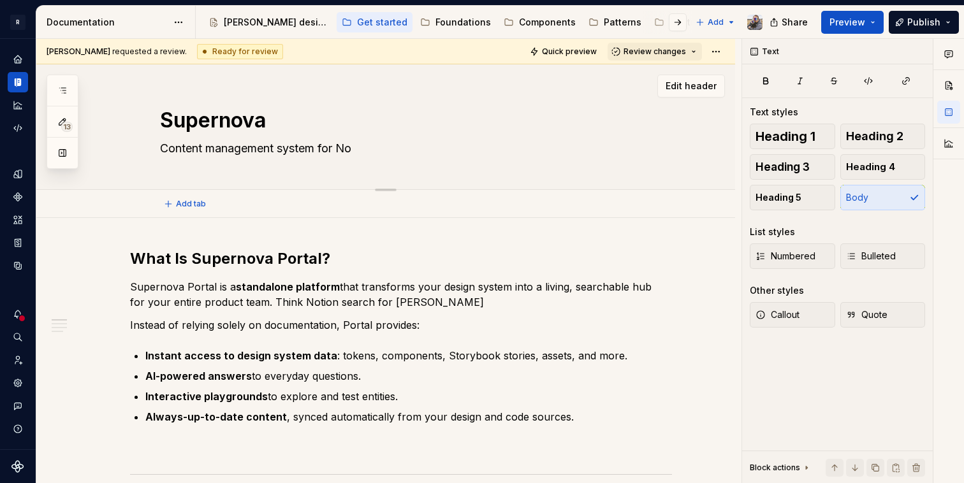
type textarea "Content management system for Nor"
type textarea "*"
type textarea "Content management system for Norm"
type textarea "*"
type textarea "Content management system for [PERSON_NAME]"
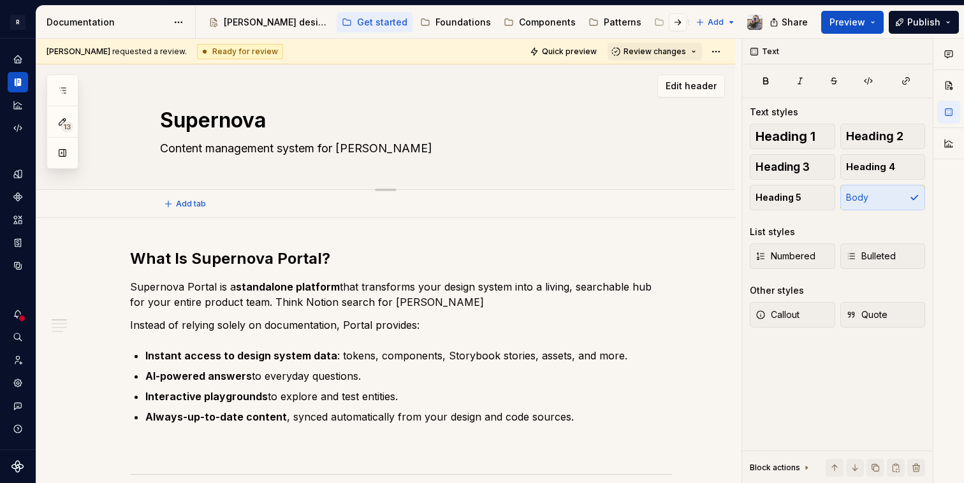
type textarea "*"
type textarea "Content management system for [PERSON_NAME]"
type textarea "*"
type textarea "Content management system for [PERSON_NAME] d"
type textarea "*"
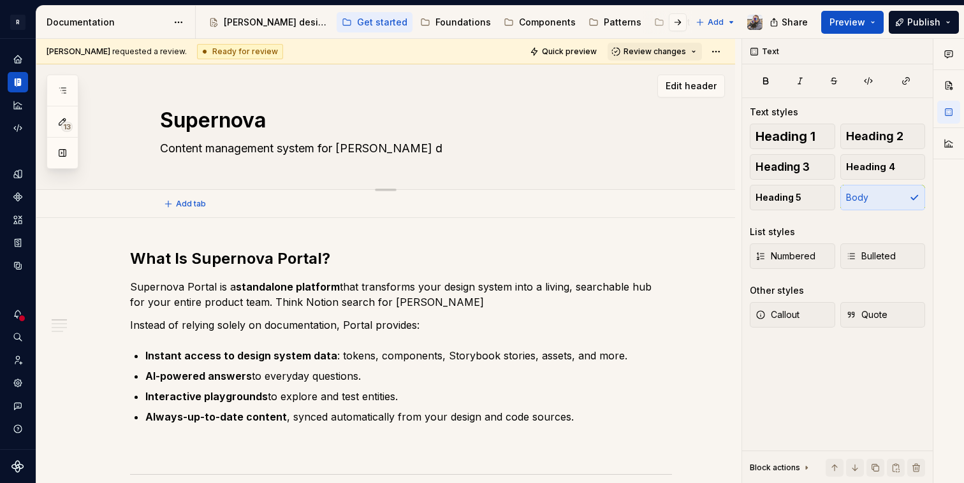
type textarea "Content management system for [PERSON_NAME] de"
type textarea "*"
type textarea "Content management system for [PERSON_NAME]"
type textarea "*"
type textarea "Content management system for [PERSON_NAME] design"
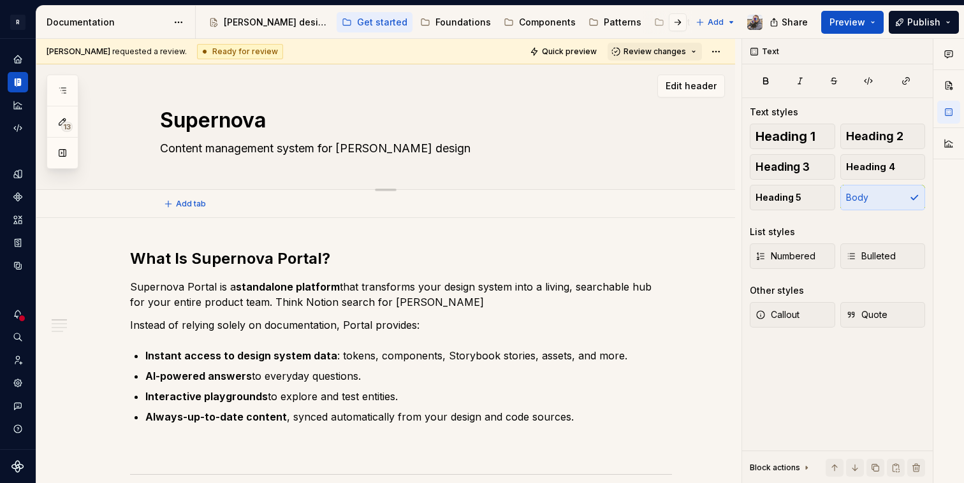
type textarea "*"
type textarea "Content management system for [PERSON_NAME] design"
type textarea "*"
type textarea "Content management system for [PERSON_NAME] design s"
type textarea "*"
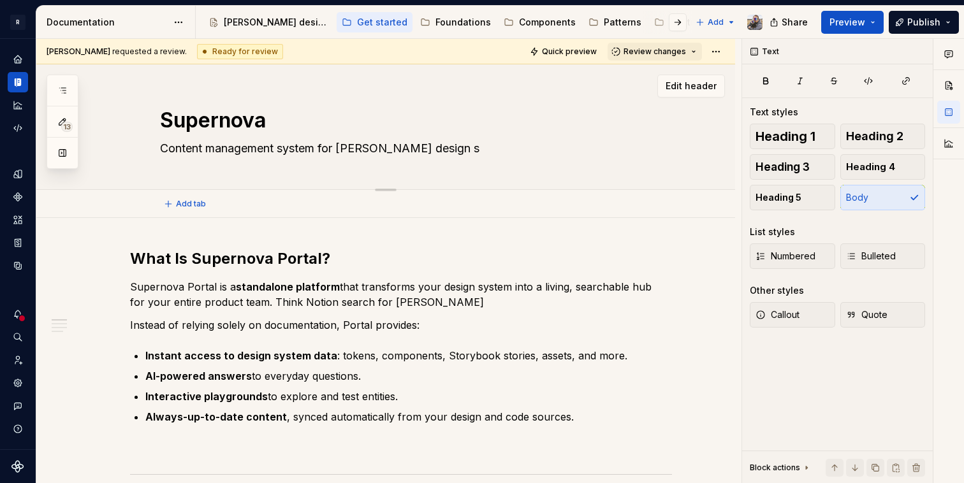
type textarea "Content management system for [PERSON_NAME] design"
type textarea "*"
type textarea "Content management system for [PERSON_NAME] design"
type textarea "*"
type textarea "Content management system for [PERSON_NAME] design"
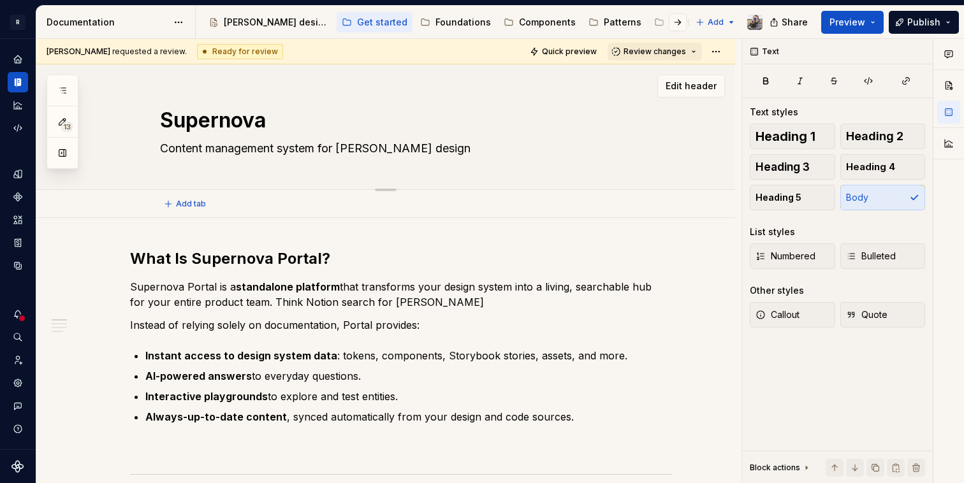
type textarea "*"
type textarea "Content management system for [PERSON_NAME] design s"
type textarea "*"
type textarea "Content management system for [PERSON_NAME] design sys"
type textarea "*"
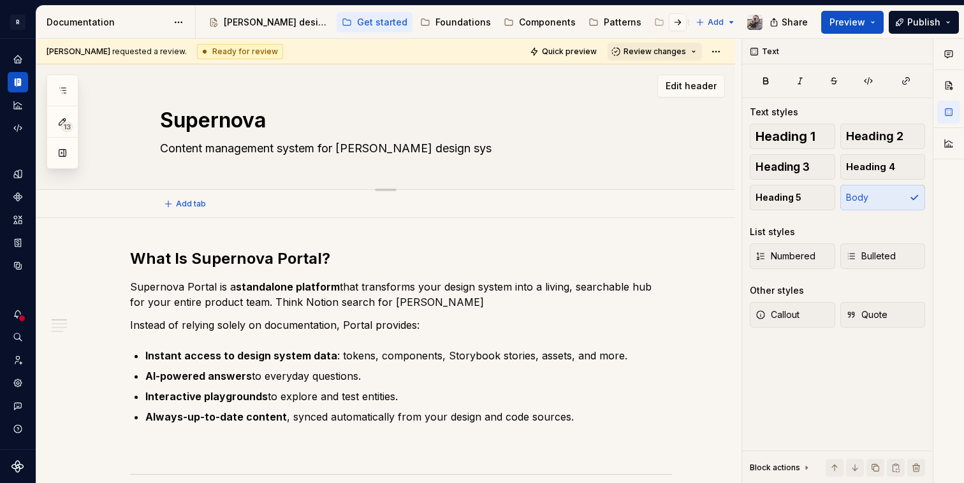
type textarea "Content management system for [PERSON_NAME] design syst"
type textarea "*"
type textarea "Content management system for [PERSON_NAME] design syste"
type textarea "*"
type textarea "Content management system for [PERSON_NAME] design system"
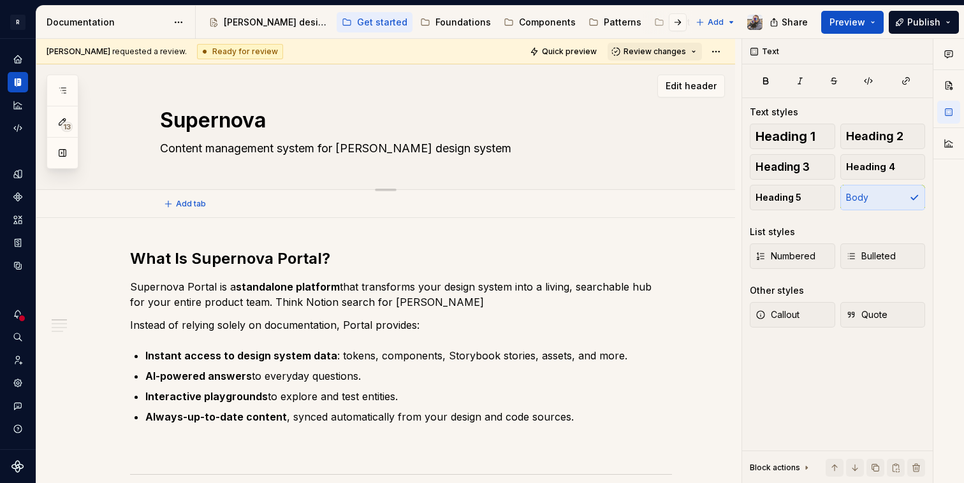
type textarea "*"
type textarea "Content management system for [PERSON_NAME] design system."
type textarea "*"
type textarea "Content management system for [PERSON_NAME] design system"
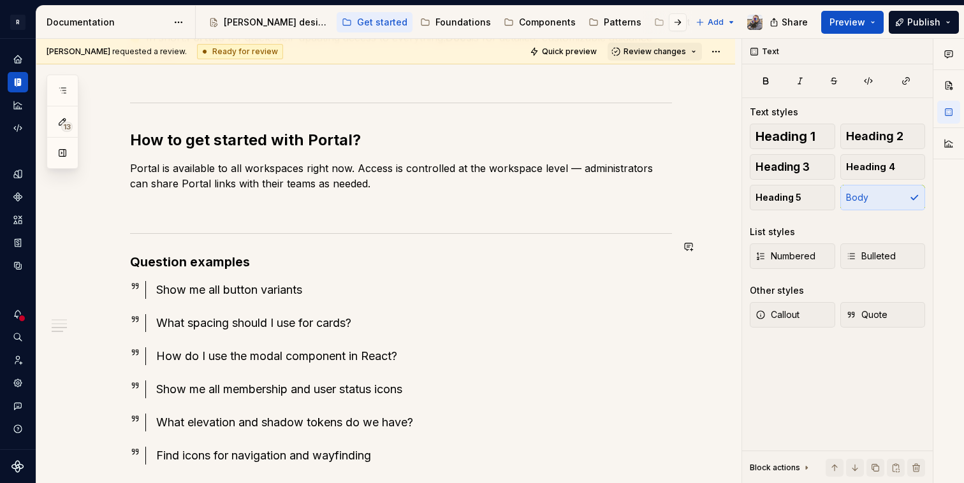
scroll to position [662, 0]
type textarea "*"
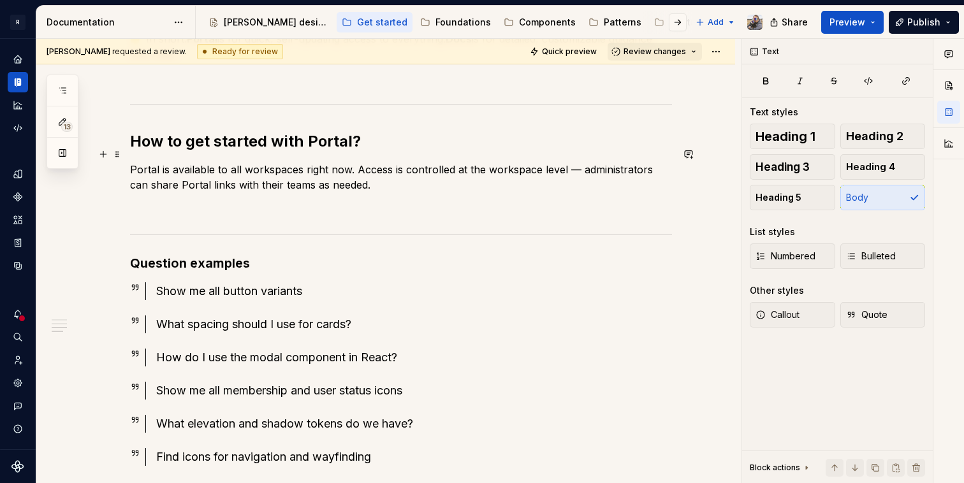
type textarea "Content management system for [PERSON_NAME] design system"
click at [353, 162] on p "Portal is available to all workspaces right now. Access is controlled at the wo…" at bounding box center [401, 177] width 542 height 31
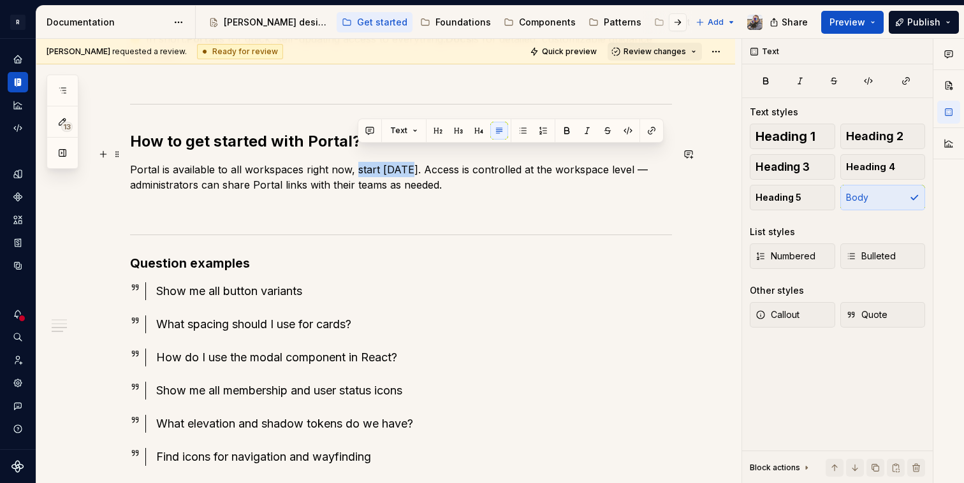
drag, startPoint x: 409, startPoint y: 152, endPoint x: 360, endPoint y: 150, distance: 49.8
click at [360, 162] on p "Portal is available to all workspaces right now, start [DATE]. Access is contro…" at bounding box center [401, 177] width 542 height 31
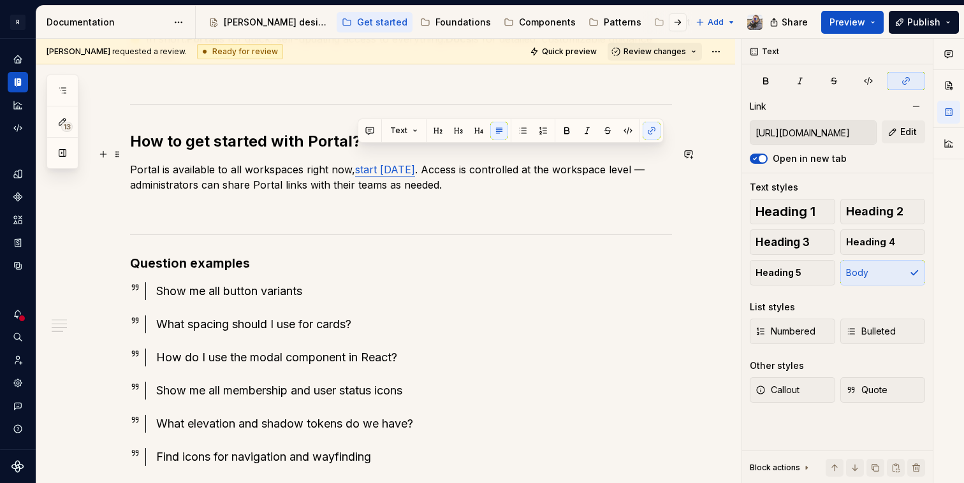
click at [485, 162] on p "Portal is available to all workspaces right now, start [DATE] . Access is contr…" at bounding box center [401, 177] width 542 height 31
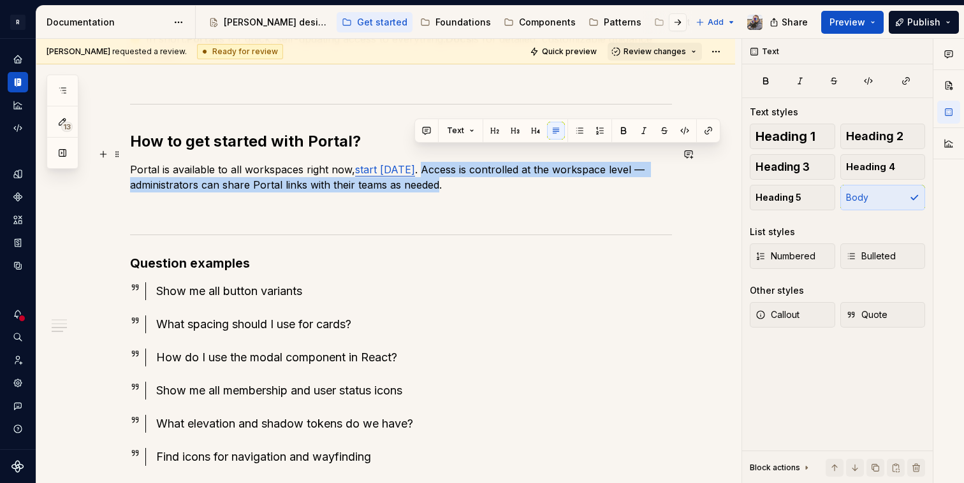
drag, startPoint x: 439, startPoint y: 170, endPoint x: 416, endPoint y: 154, distance: 28.5
click at [416, 162] on p "Portal is available to all workspaces right now, start [DATE] . Access is contr…" at bounding box center [401, 177] width 542 height 31
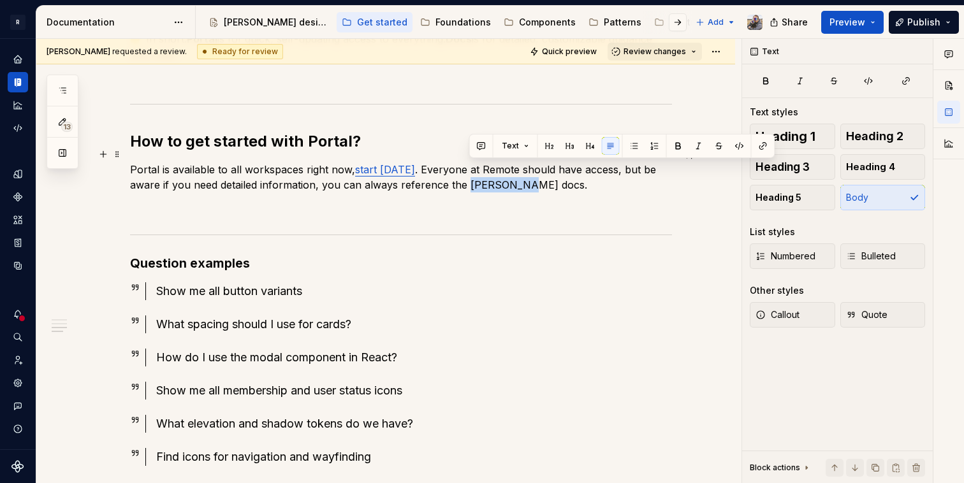
drag, startPoint x: 527, startPoint y: 170, endPoint x: 469, endPoint y: 168, distance: 57.4
click at [469, 168] on p "Portal is available to all workspaces right now, start [DATE] . Everyone at Rem…" at bounding box center [401, 177] width 542 height 31
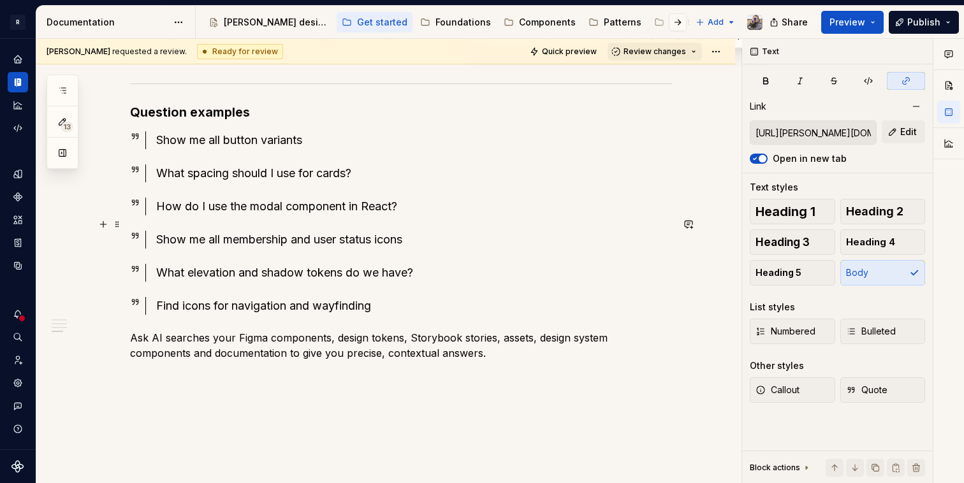
scroll to position [817, 0]
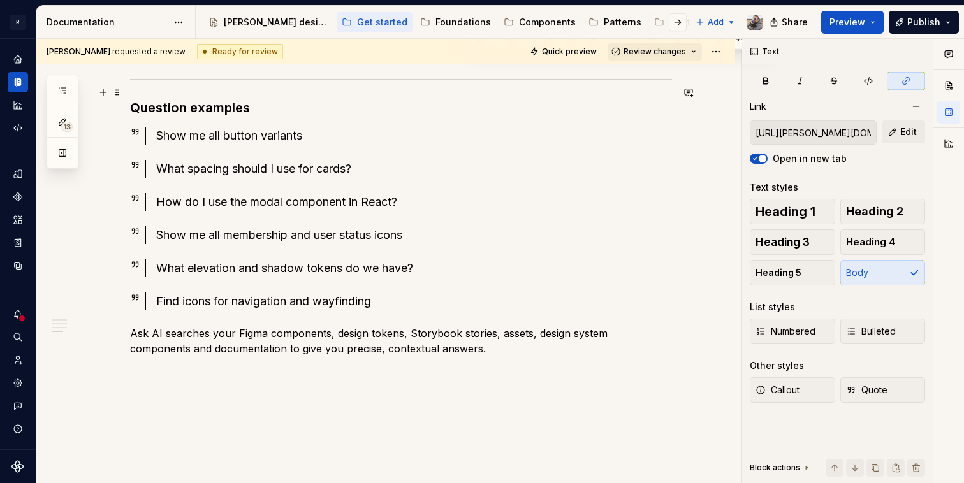
click at [175, 100] on strong "Question examples" at bounding box center [190, 107] width 120 height 15
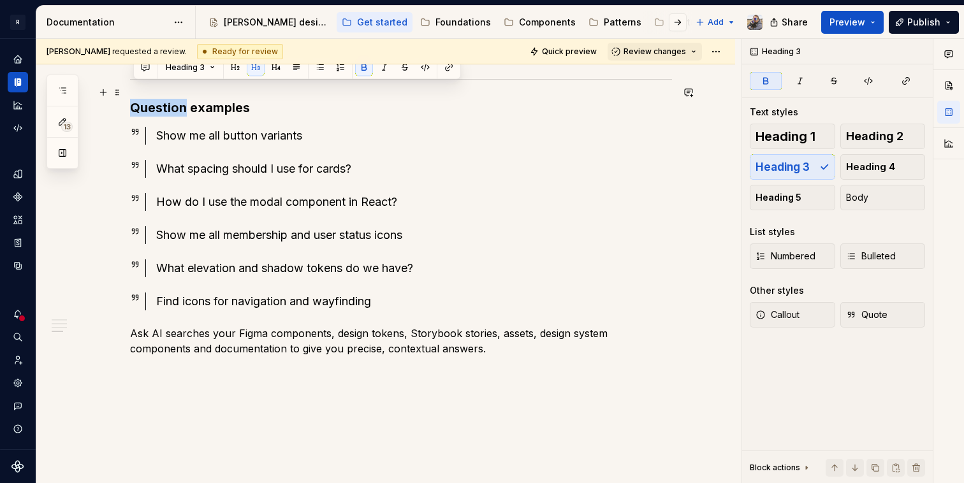
click at [175, 100] on strong "Question examples" at bounding box center [190, 107] width 120 height 15
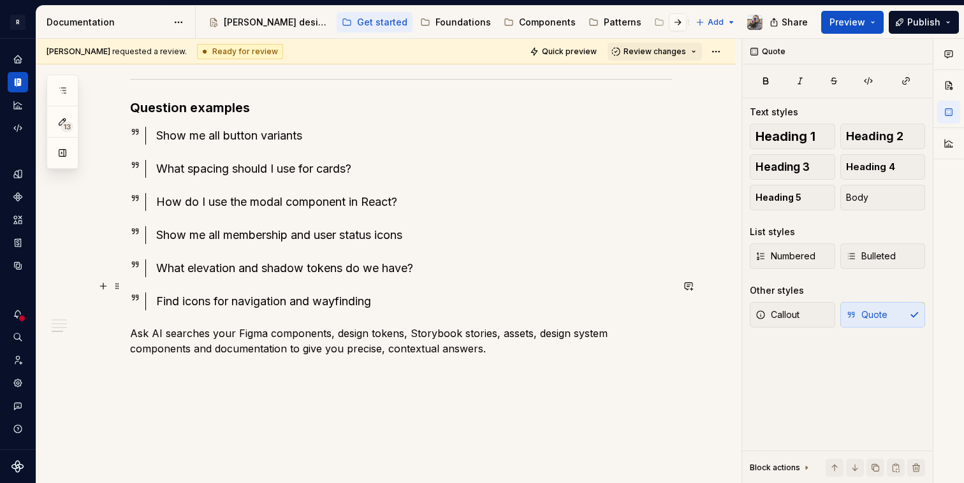
click at [341, 293] on div "Find icons for navigation and wayfinding" at bounding box center [414, 302] width 516 height 18
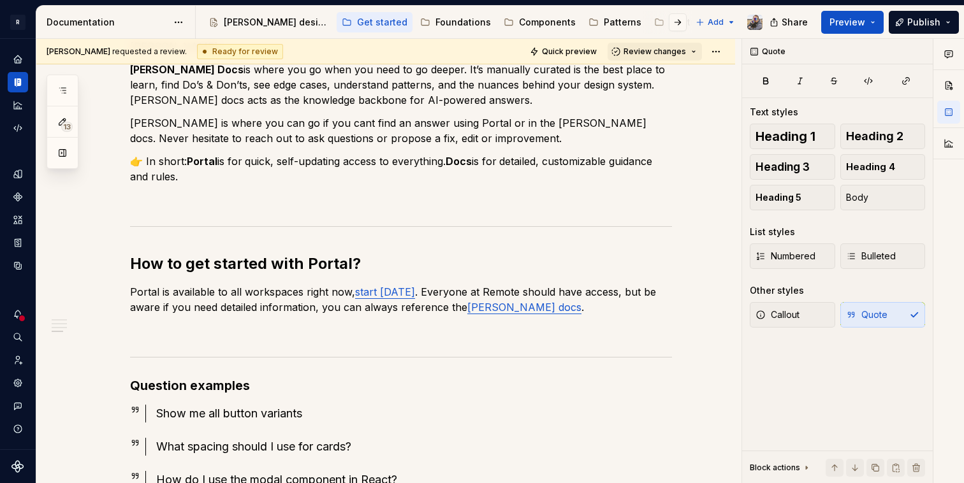
scroll to position [342, 0]
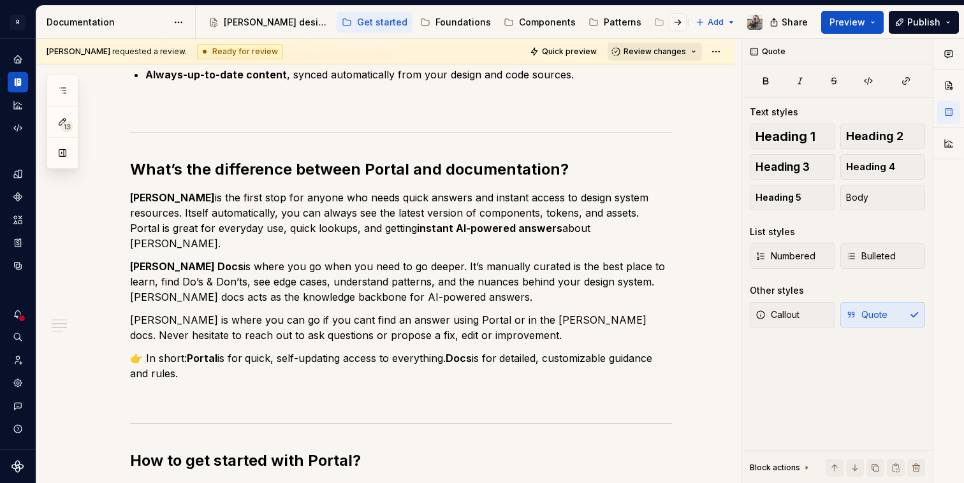
click at [632, 45] on button "Review changes" at bounding box center [655, 52] width 94 height 18
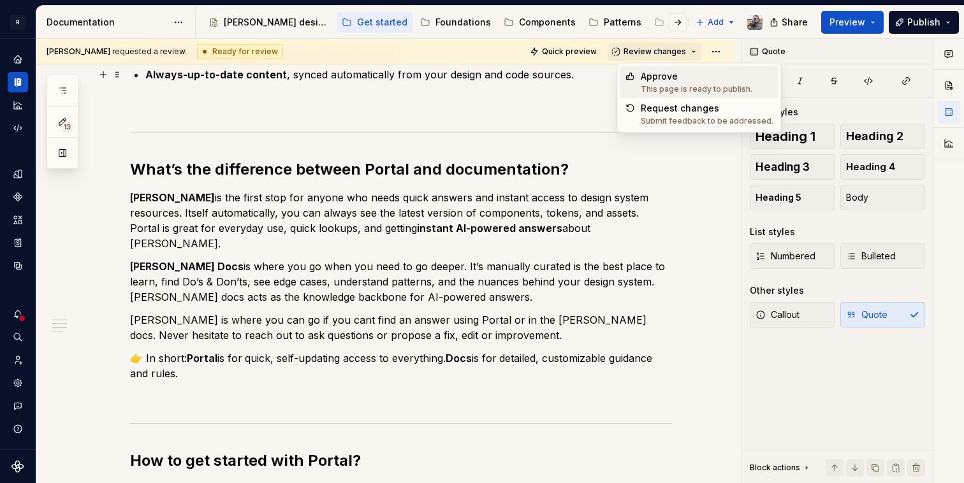
click at [644, 73] on div "Approve" at bounding box center [697, 76] width 112 height 13
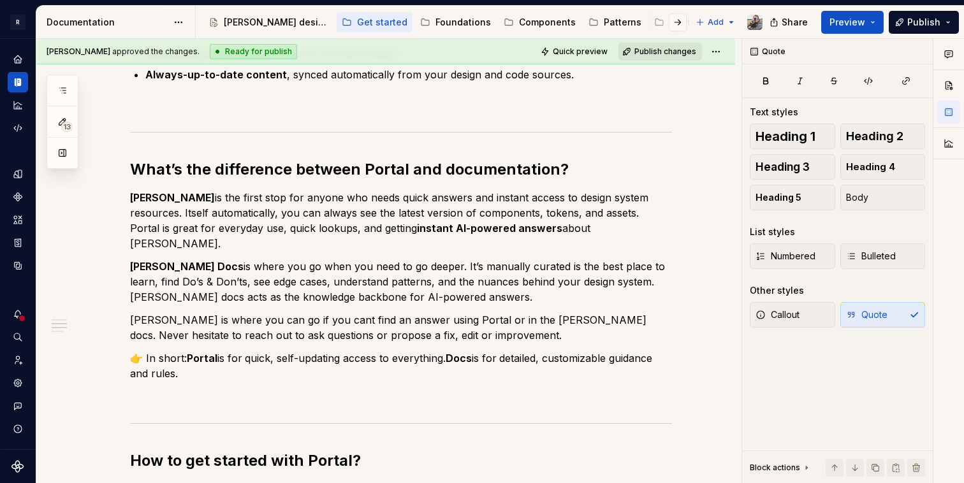
click at [656, 48] on span "Publish changes" at bounding box center [665, 52] width 62 height 10
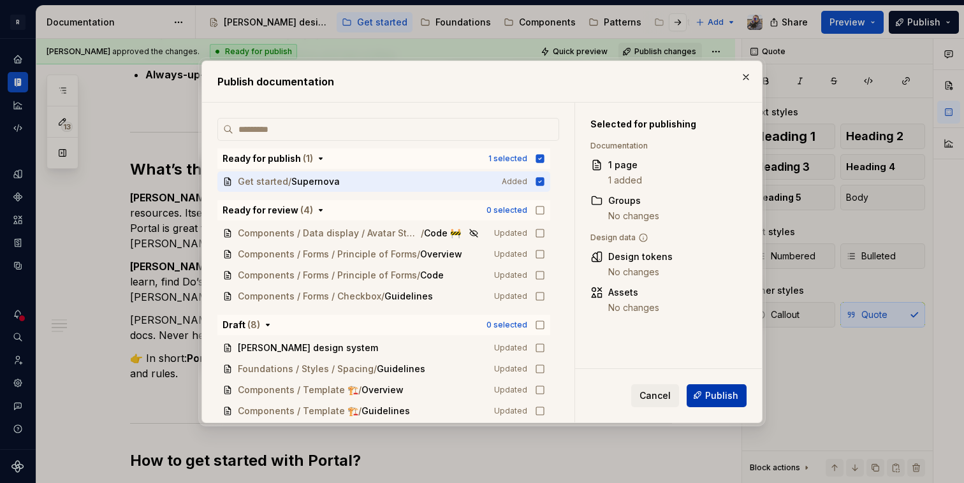
click at [704, 392] on button "Publish" at bounding box center [717, 395] width 60 height 23
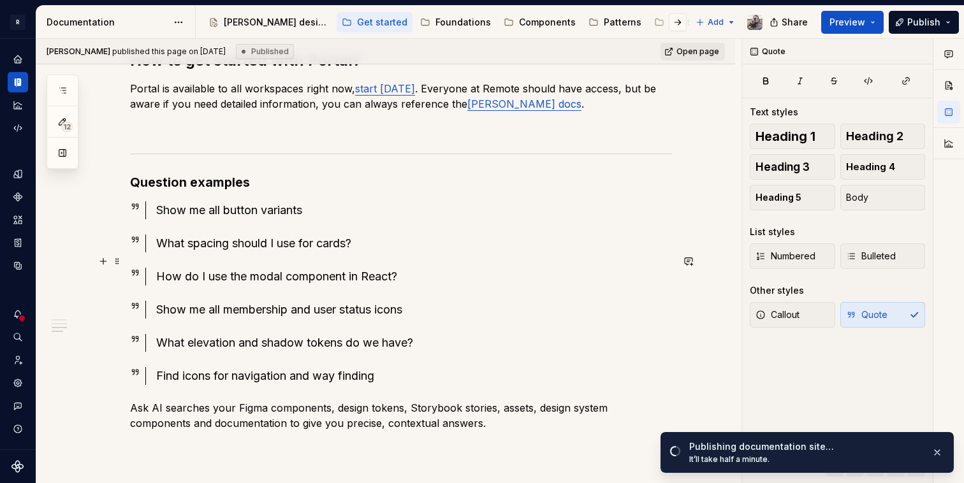
scroll to position [671, 0]
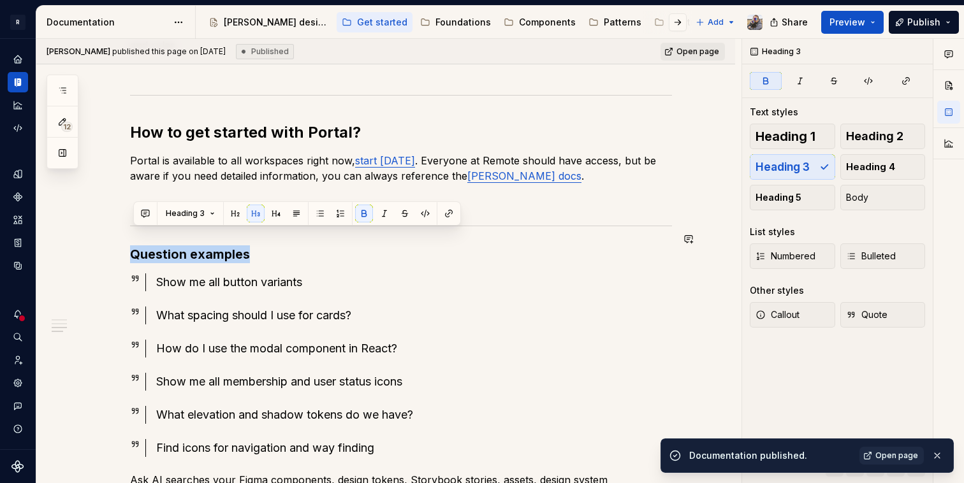
drag, startPoint x: 257, startPoint y: 242, endPoint x: 109, endPoint y: 215, distance: 150.3
click at [109, 215] on div "What Is Supernova Portal? Supernova Portal is a standalone platform that transf…" at bounding box center [385, 105] width 699 height 1116
click at [237, 213] on button "button" at bounding box center [235, 214] width 18 height 18
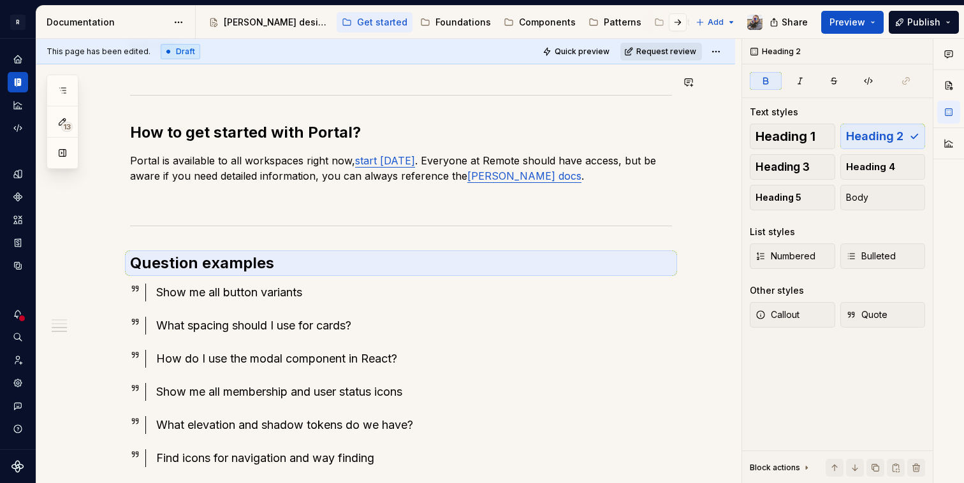
click at [652, 56] on span "Request review" at bounding box center [666, 52] width 60 height 10
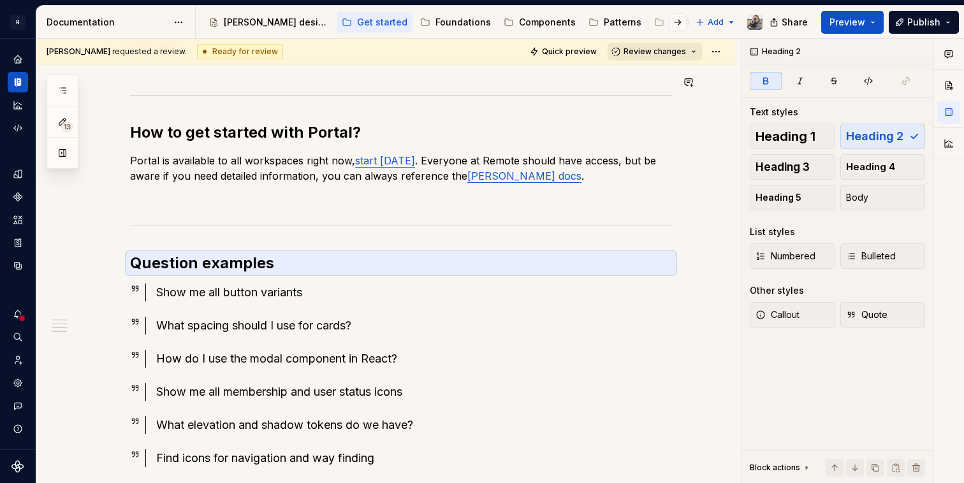
click at [655, 57] on button "Review changes" at bounding box center [655, 52] width 94 height 18
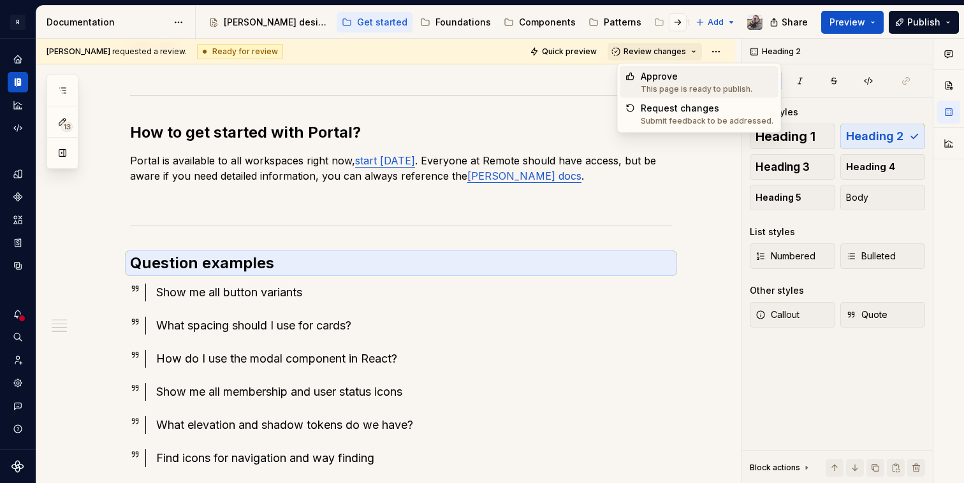
click at [659, 88] on div "This page is ready to publish." at bounding box center [697, 89] width 112 height 10
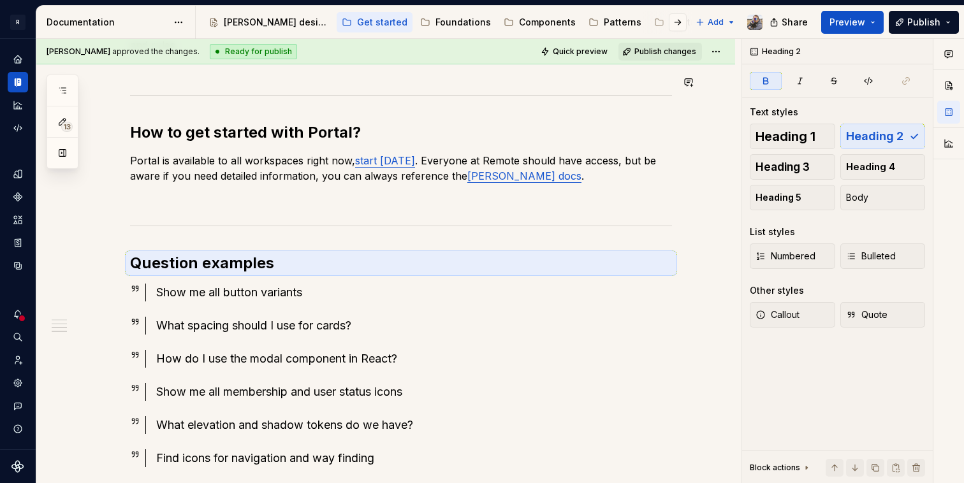
click at [647, 24] on div at bounding box center [667, 22] width 48 height 23
click at [652, 22] on div at bounding box center [667, 22] width 48 height 23
click at [675, 24] on button "button" at bounding box center [678, 22] width 18 height 18
click at [572, 24] on div "Contribute" at bounding box center [590, 22] width 47 height 13
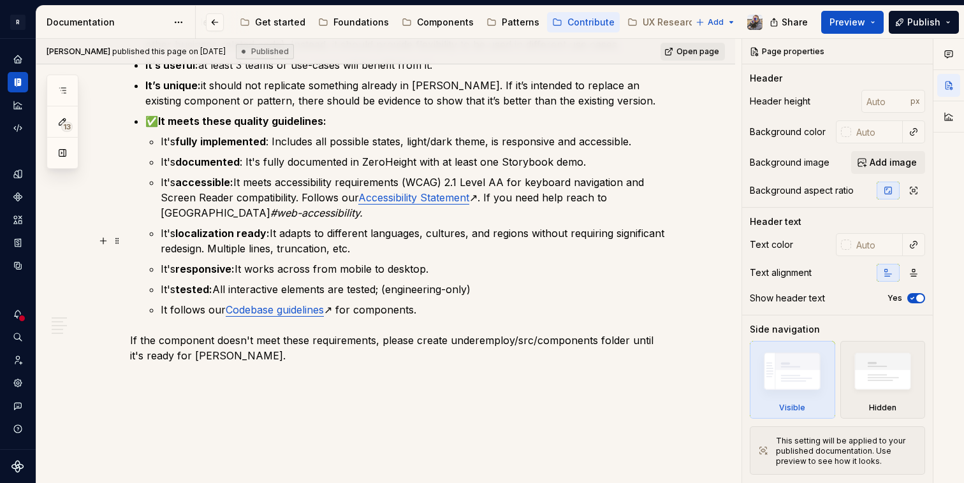
scroll to position [1048, 0]
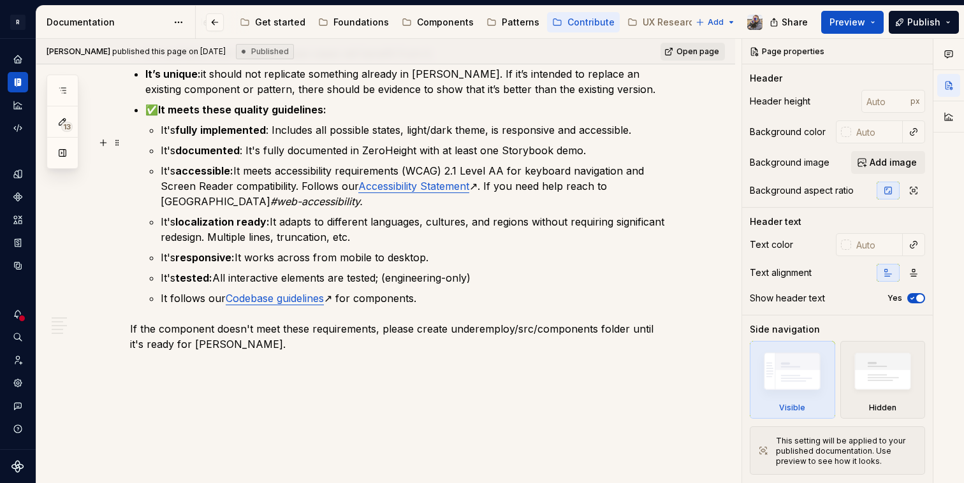
type textarea "*"
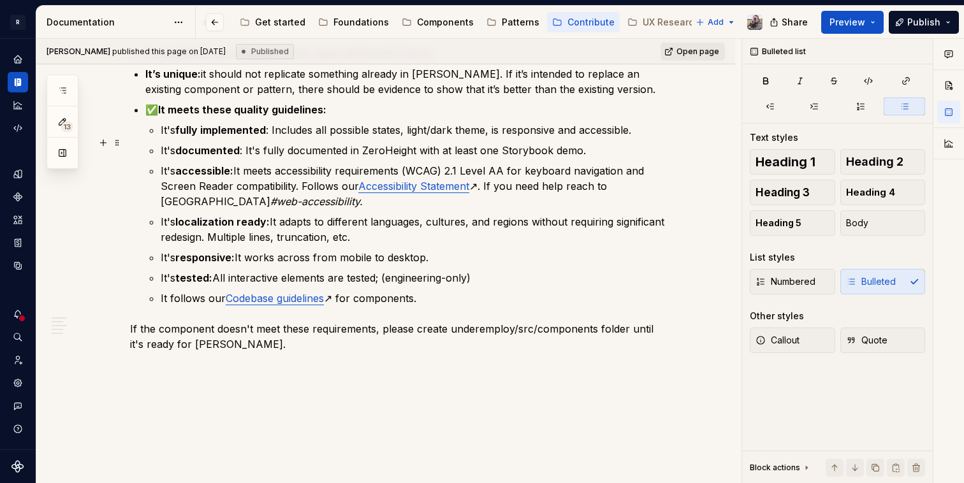
click at [524, 163] on p "It's accessible: It meets accessibility requirements (WCAG) 2.1 Level AA for ke…" at bounding box center [416, 186] width 511 height 46
click at [529, 163] on p "It's accessible: It meets accessibility requirements (WCAG) 2.1 Level AA for ke…" at bounding box center [416, 186] width 511 height 46
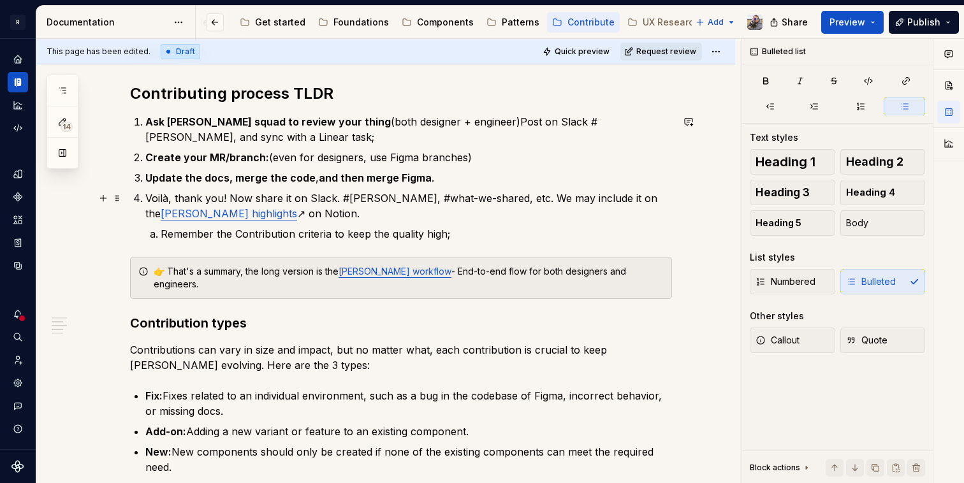
scroll to position [394, 0]
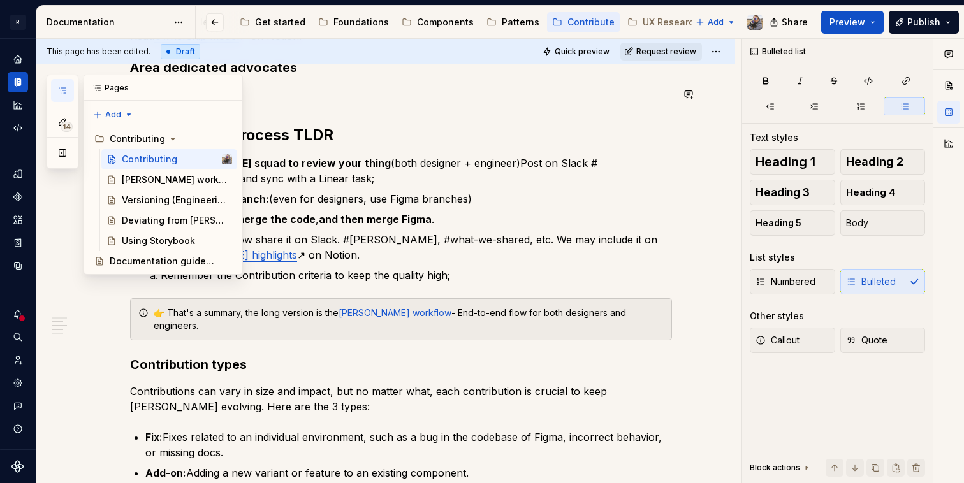
click at [61, 83] on button "button" at bounding box center [62, 90] width 23 height 23
click at [62, 86] on icon "button" at bounding box center [62, 90] width 10 height 10
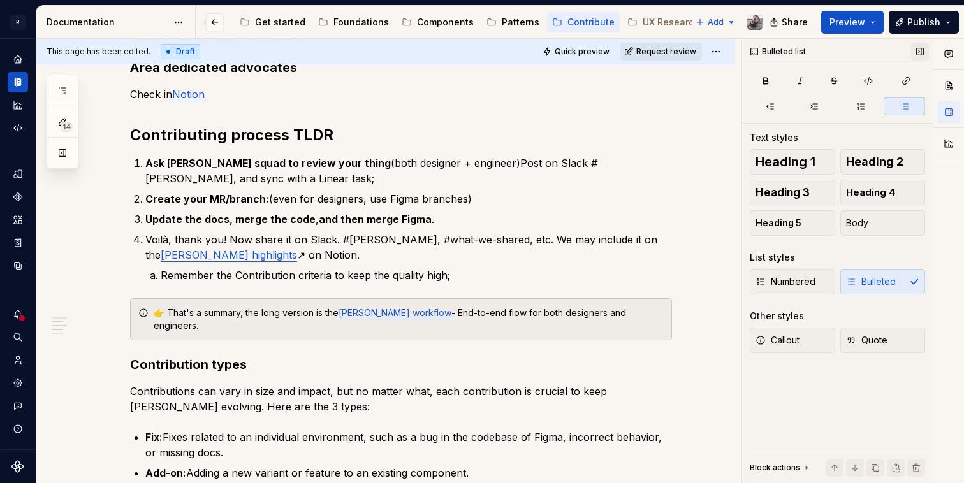
click at [914, 55] on button "button" at bounding box center [920, 52] width 18 height 18
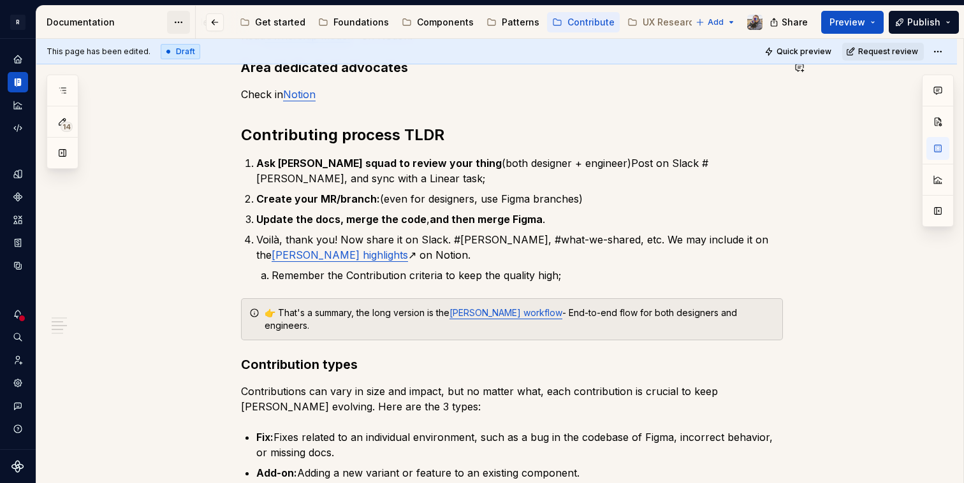
click at [173, 22] on html "R [PERSON_NAME] Design system data Documentation Accessibility guide for tree P…" at bounding box center [482, 241] width 964 height 483
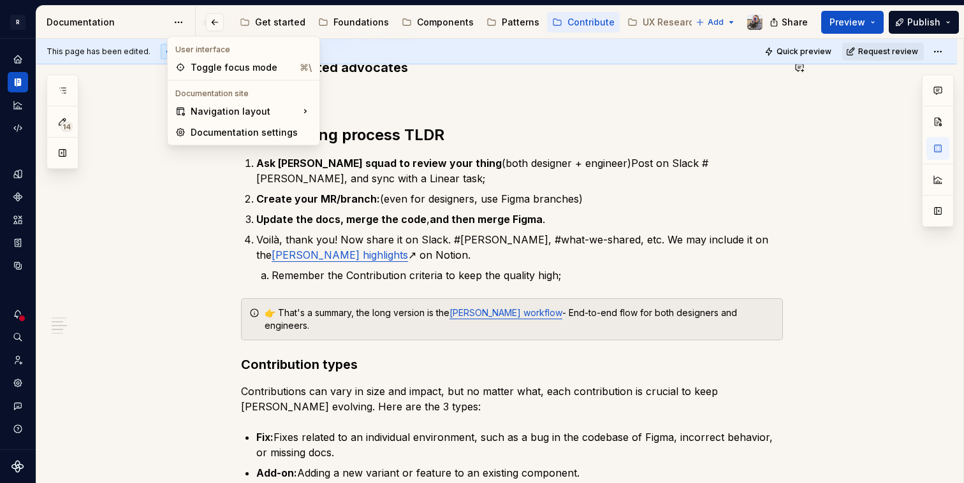
drag, startPoint x: 365, startPoint y: 126, endPoint x: 263, endPoint y: 82, distance: 111.9
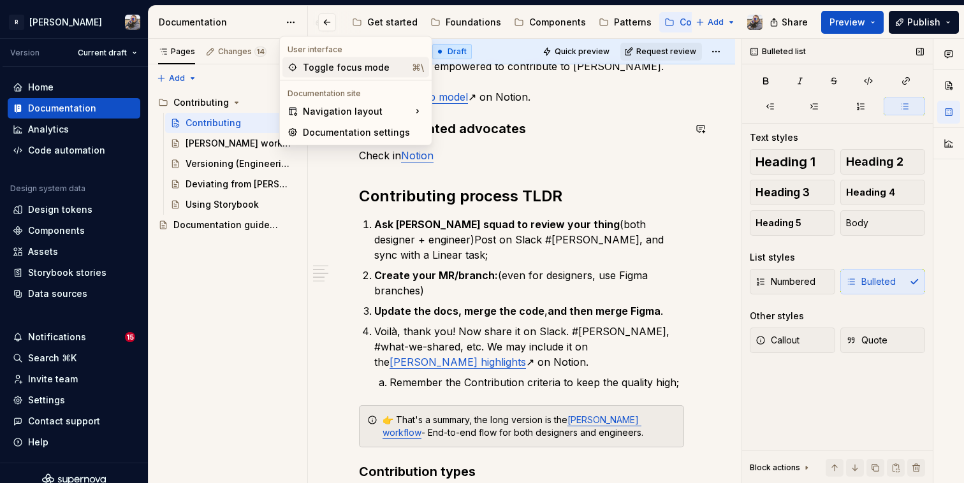
scroll to position [425, 0]
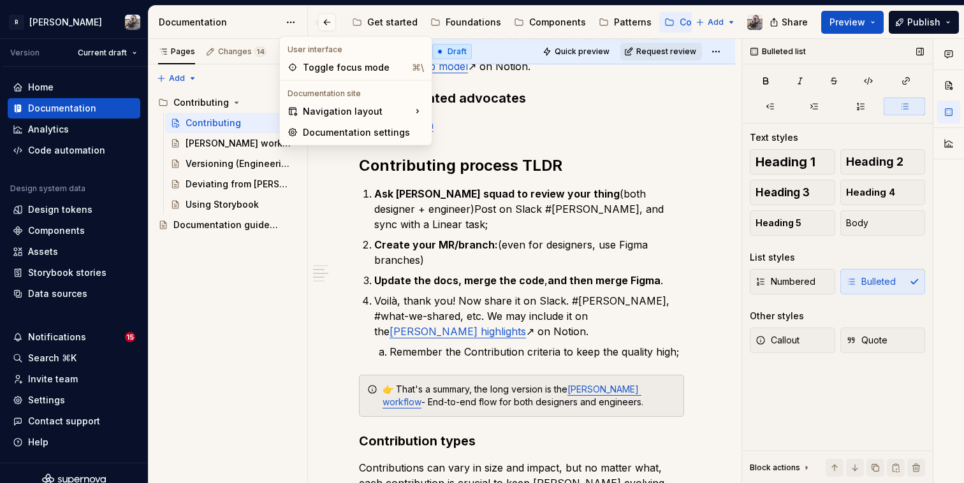
click at [224, 141] on div "Pages Changes 14 Add Accessibility guide for tree Page tree. Navigate the tree …" at bounding box center [227, 261] width 159 height 445
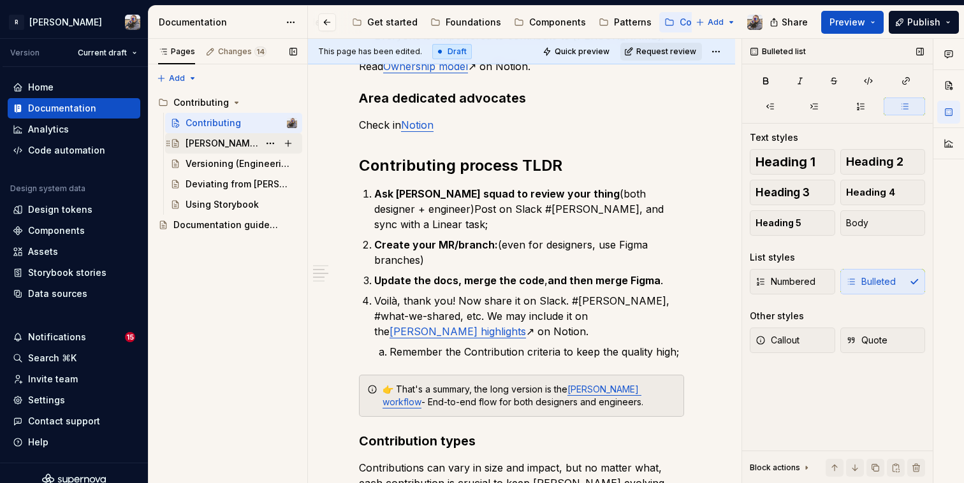
click at [226, 149] on div "[PERSON_NAME] workflow" at bounding box center [222, 143] width 73 height 13
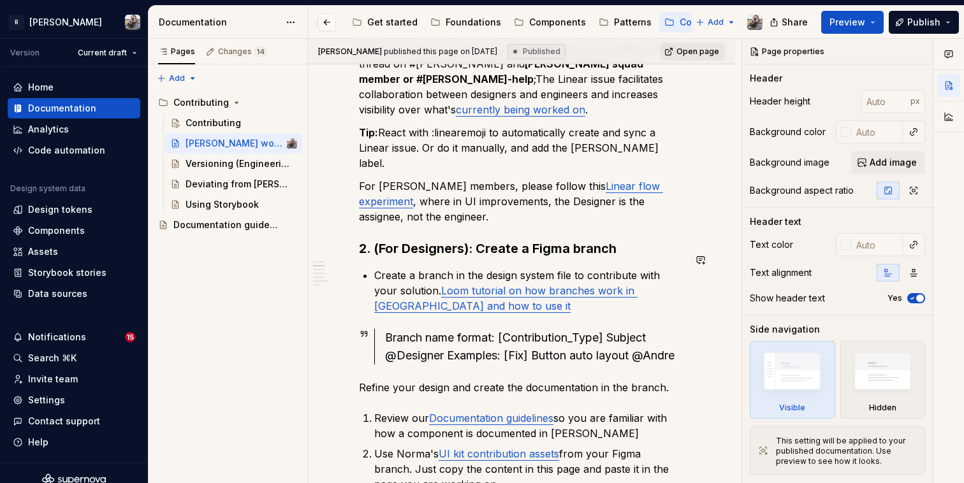
scroll to position [343, 0]
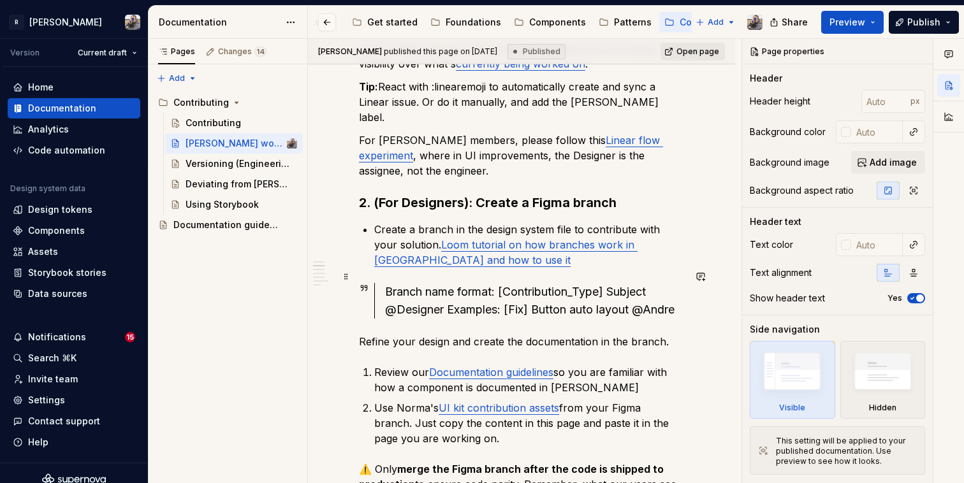
type textarea "*"
click at [623, 283] on div "Branch name format: [Contribution_Type] Subject @Designer Examples: [Fix] Butto…" at bounding box center [534, 301] width 299 height 36
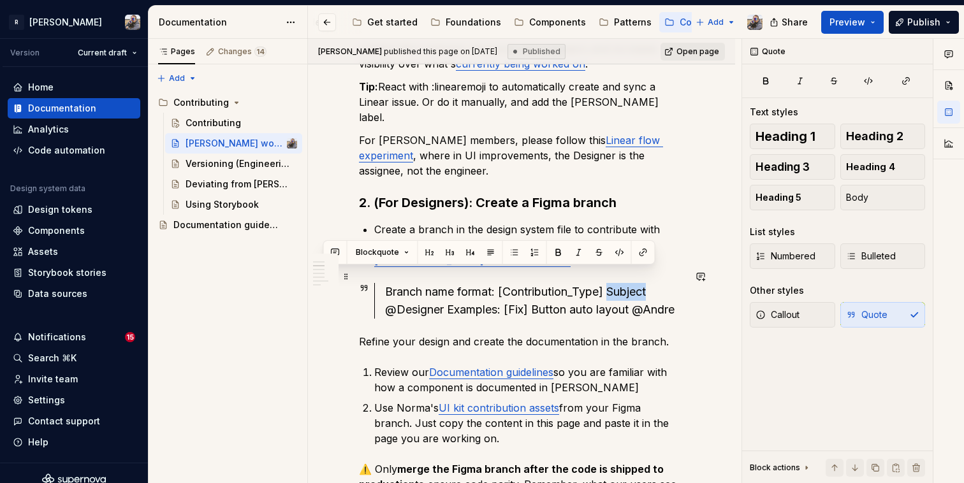
click at [623, 283] on div "Branch name format: [Contribution_Type] Subject @Designer Examples: [Fix] Butto…" at bounding box center [534, 301] width 299 height 36
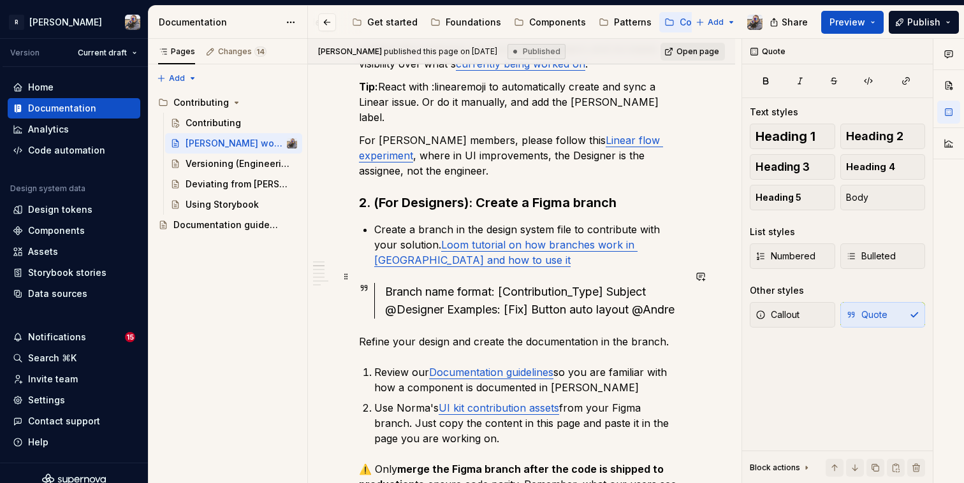
click at [617, 283] on div "Branch name format: [Contribution_Type] Subject @Designer Examples: [Fix] Butto…" at bounding box center [534, 301] width 299 height 36
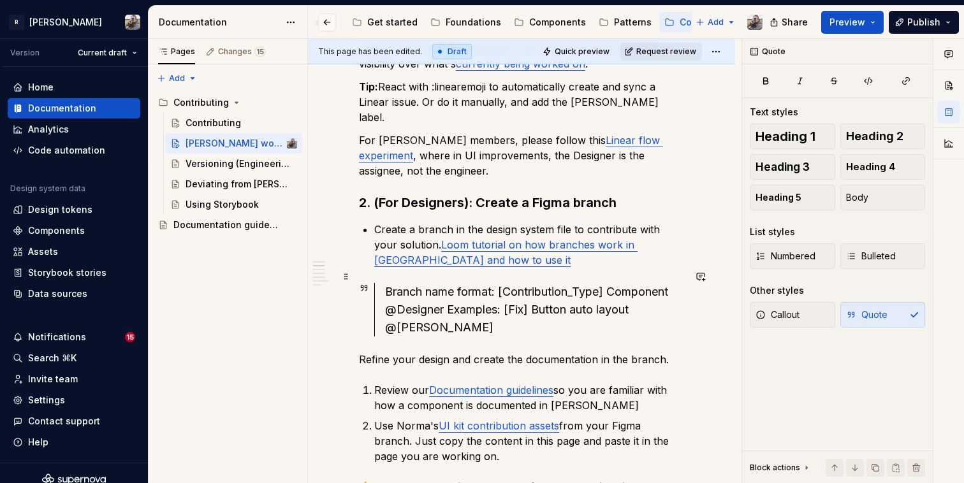
click at [448, 296] on div "Branch name format: [Contribution_Type] Component @Designer Examples: [Fix] But…" at bounding box center [534, 310] width 299 height 54
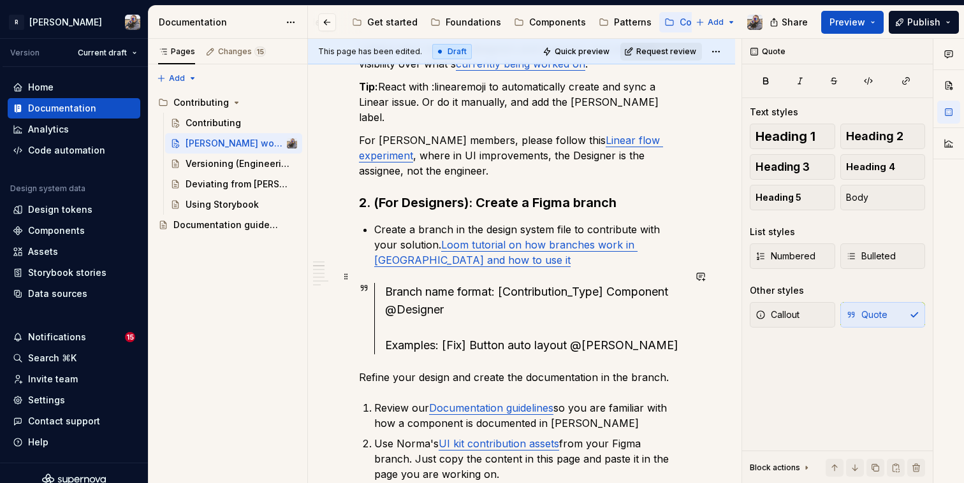
click at [506, 330] on div "Branch name format: [Contribution_Type] Component @Designer Examples: [Fix] But…" at bounding box center [534, 318] width 299 height 71
click at [604, 333] on div "Branch name format: [Contribution_Type] Component @Designer Examples: [Fix] But…" at bounding box center [534, 318] width 299 height 71
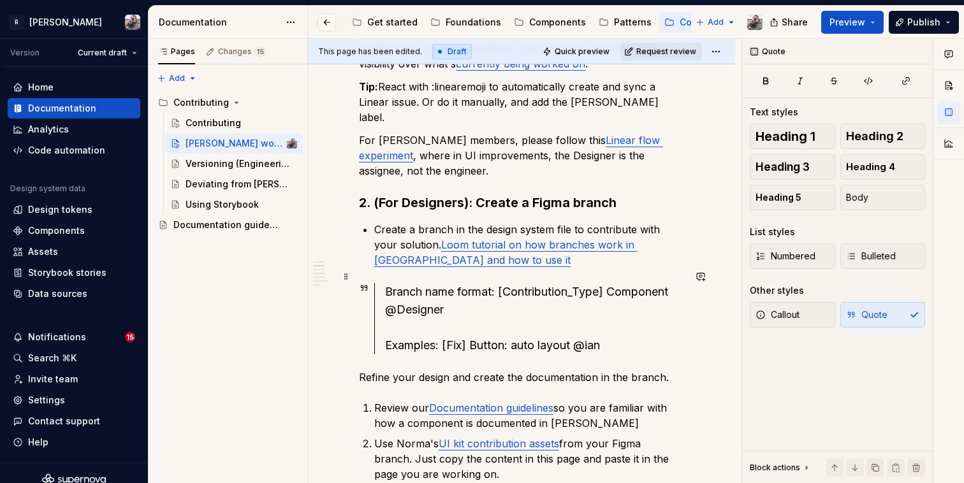
click at [491, 330] on div "Branch name format: [Contribution_Type] Component @Designer Examples: [Fix] But…" at bounding box center [534, 318] width 299 height 71
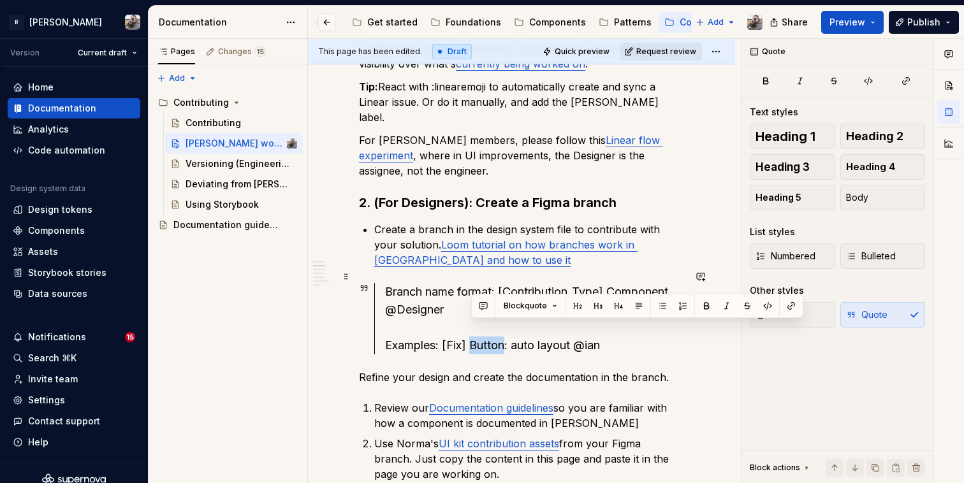
click at [491, 330] on div "Branch name format: [Contribution_Type] Component @Designer Examples: [Fix] But…" at bounding box center [534, 318] width 299 height 71
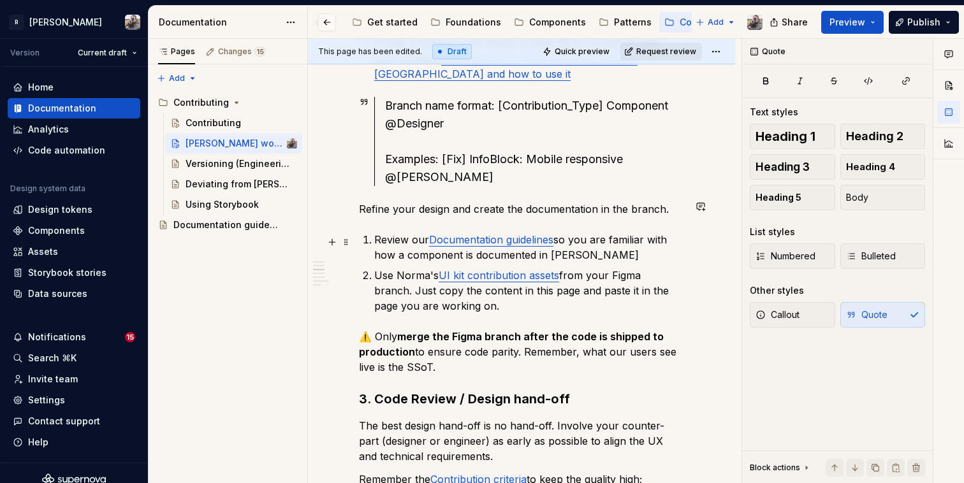
scroll to position [532, 0]
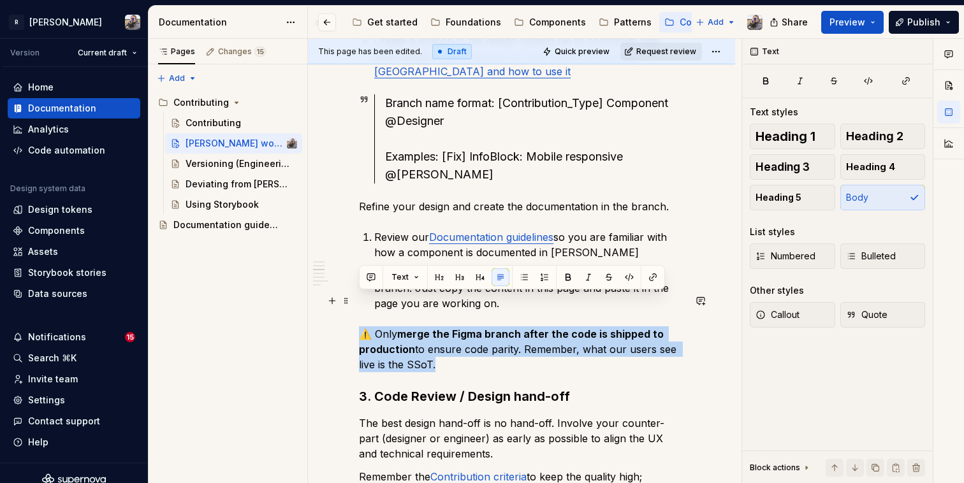
drag, startPoint x: 421, startPoint y: 329, endPoint x: 360, endPoint y: 299, distance: 68.1
click at [360, 326] on p "⚠️ Only merge the Figma branch after the code is shipped to production to ensur…" at bounding box center [521, 349] width 325 height 46
click at [785, 321] on span "Callout" at bounding box center [777, 315] width 44 height 13
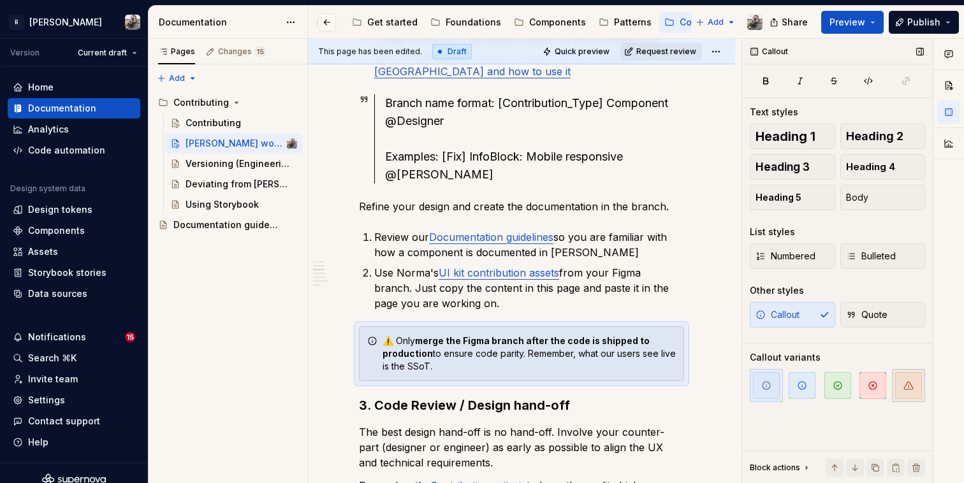
click at [896, 380] on span "button" at bounding box center [908, 385] width 27 height 27
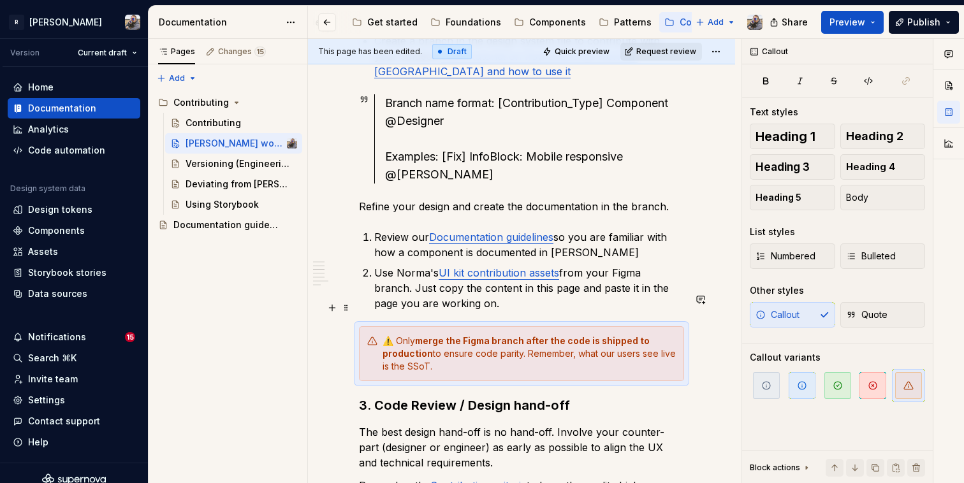
click at [396, 335] on div "⚠️ Only merge the Figma branch after the code is shipped to production to ensur…" at bounding box center [529, 354] width 293 height 38
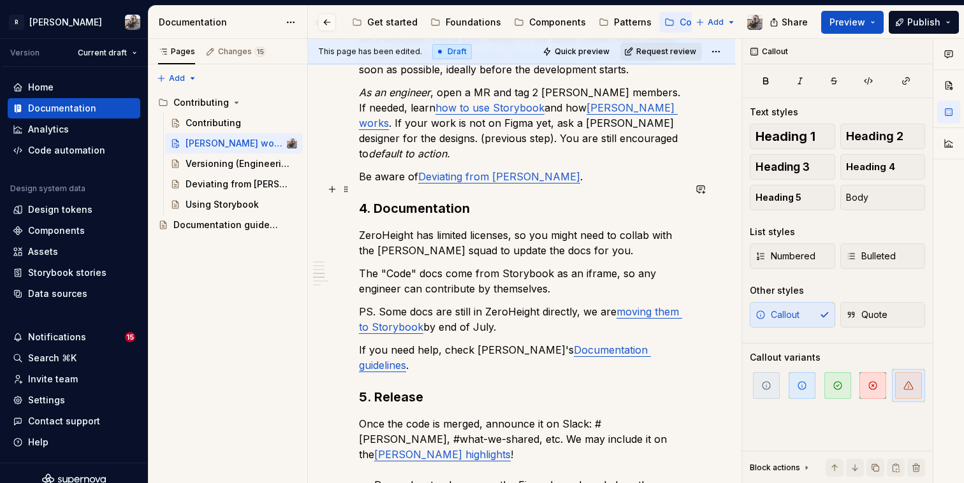
scroll to position [1021, 0]
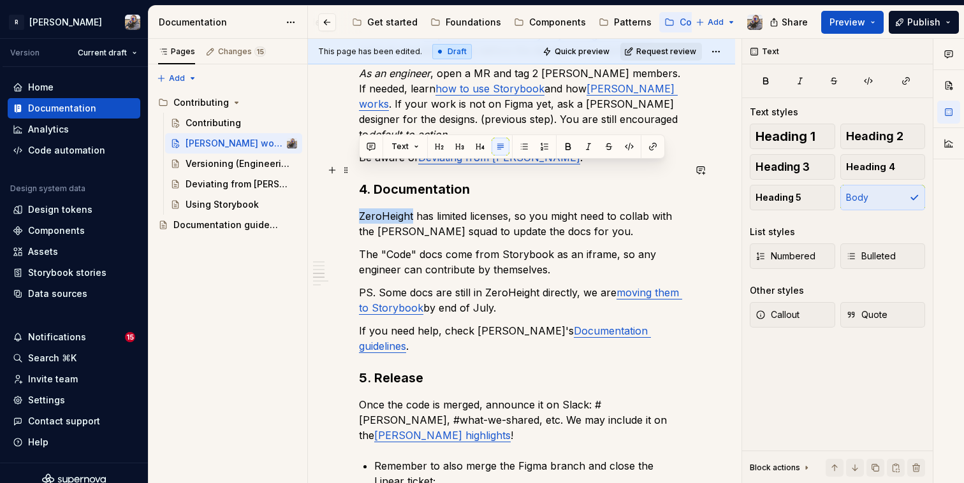
drag, startPoint x: 412, startPoint y: 168, endPoint x: 359, endPoint y: 168, distance: 53.6
click at [359, 208] on p "ZeroHeight has limited licenses, so you might need to collab with the [PERSON_N…" at bounding box center [521, 223] width 325 height 31
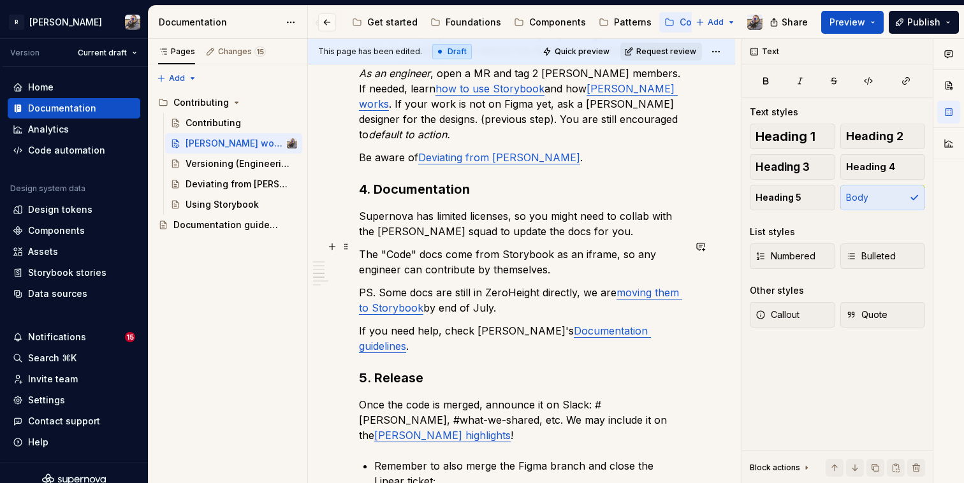
click at [501, 285] on p "PS. Some docs are still in ZeroHeight directly, we are moving them to Storybook…" at bounding box center [521, 300] width 325 height 31
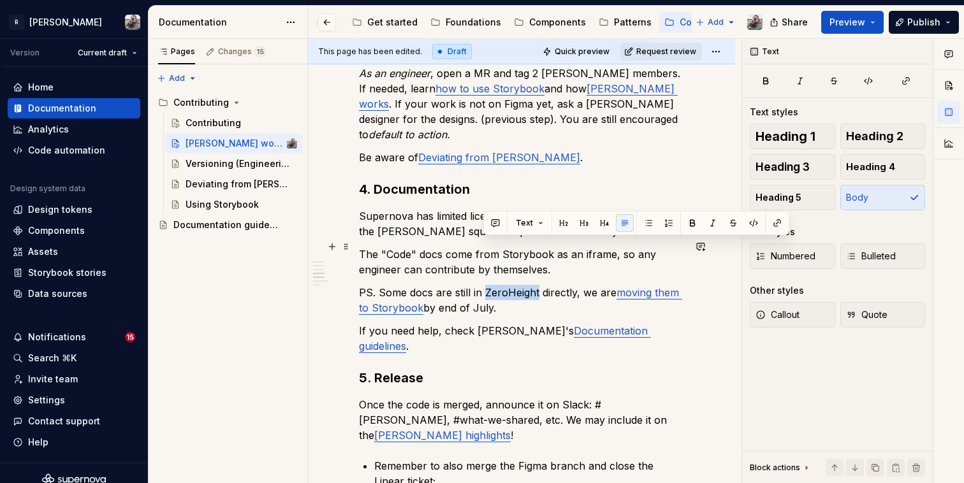
click at [501, 285] on p "PS. Some docs are still in ZeroHeight directly, we are moving them to Storybook…" at bounding box center [521, 300] width 325 height 31
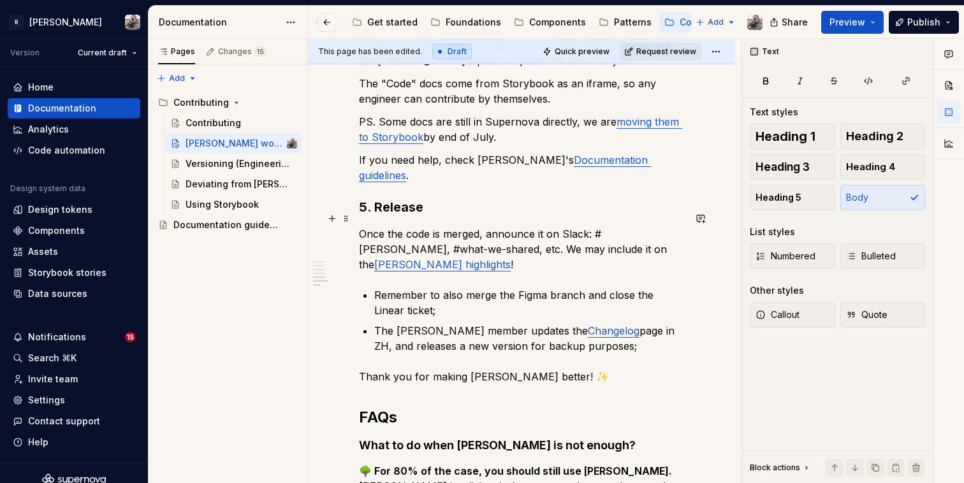
scroll to position [1199, 0]
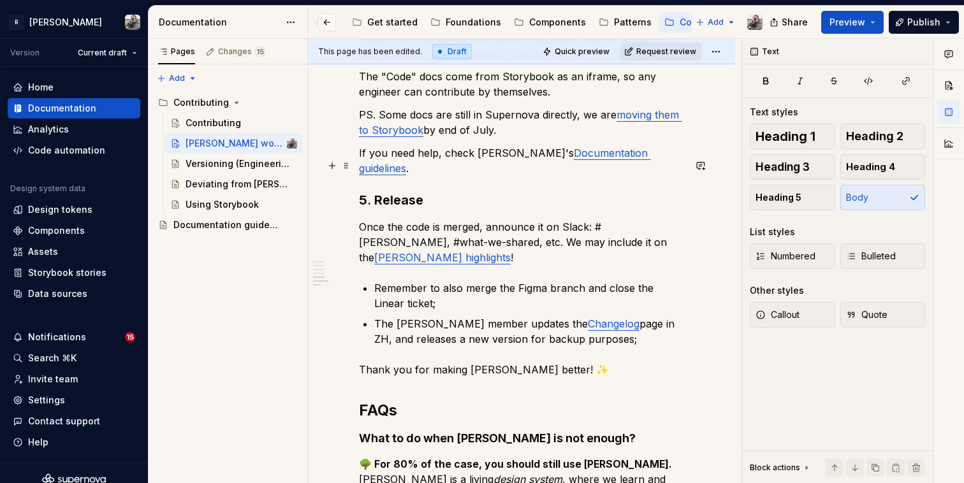
click at [378, 219] on p "Once the code is merged, announce it on Slack: #[PERSON_NAME], #what-we-shared,…" at bounding box center [521, 242] width 325 height 46
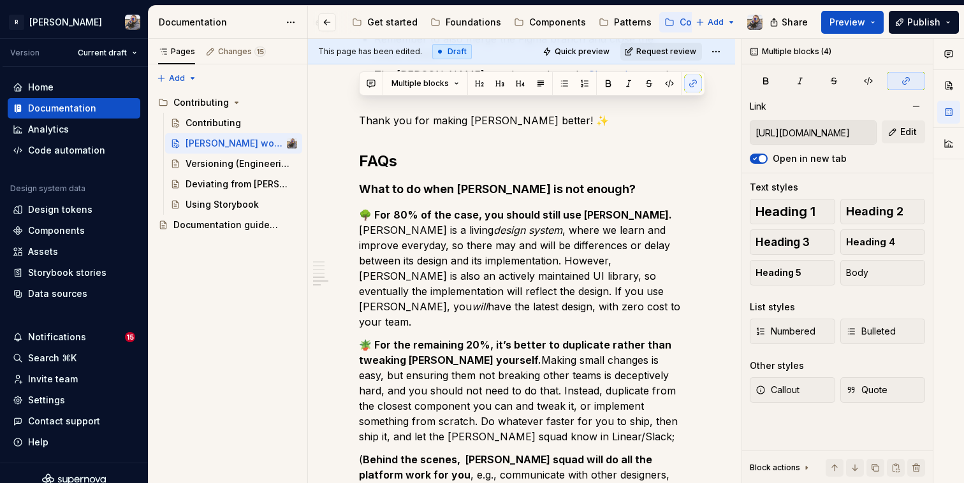
scroll to position [1178, 0]
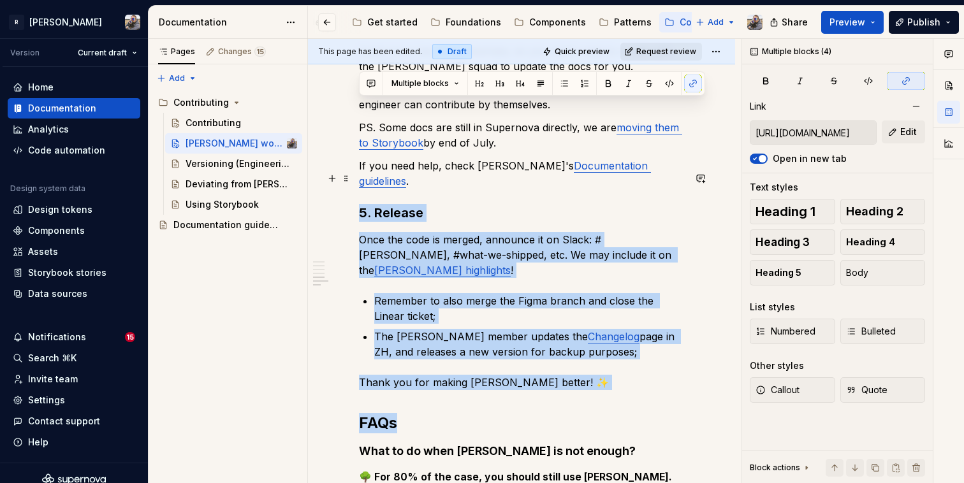
drag, startPoint x: 393, startPoint y: 84, endPoint x: 360, endPoint y: 79, distance: 34.2
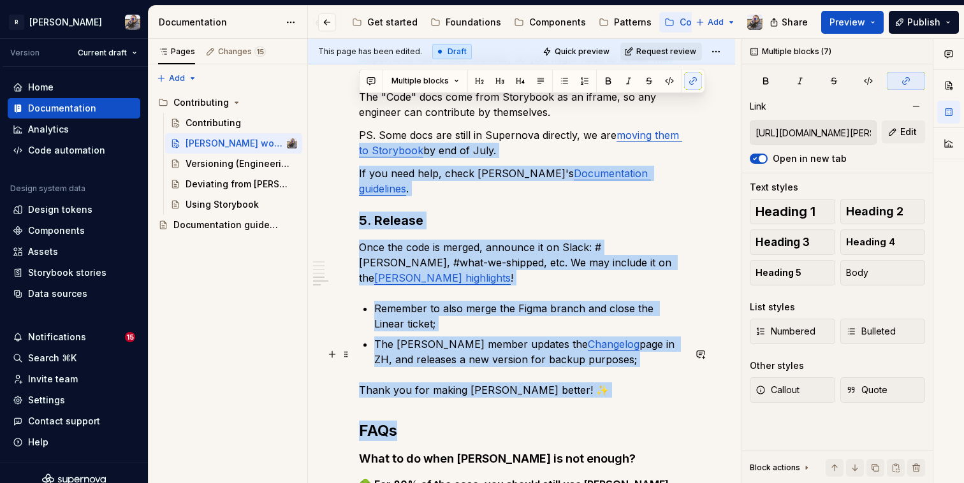
click at [402, 421] on h2 "FAQs" at bounding box center [521, 431] width 325 height 20
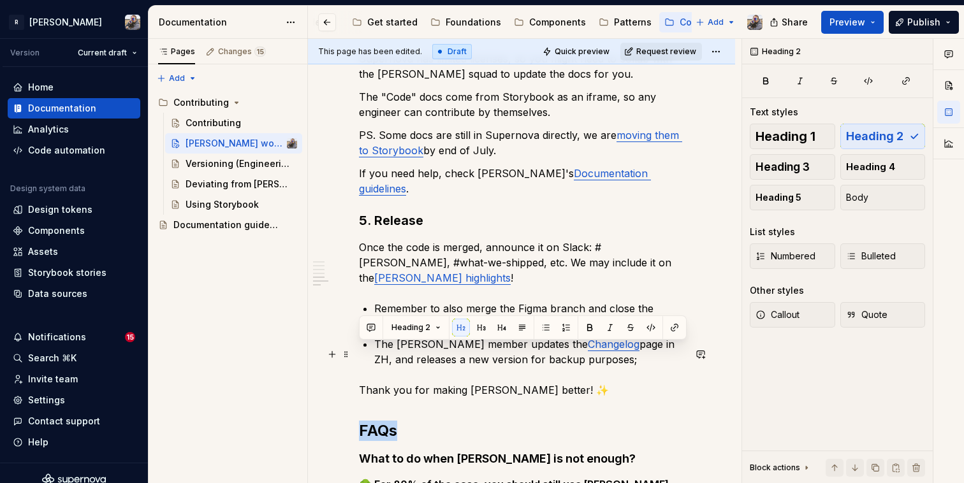
drag, startPoint x: 398, startPoint y: 360, endPoint x: 358, endPoint y: 350, distance: 40.7
click at [358, 350] on div "In the intro you find the Contributing process TLDR . Here's the full flow: 1. …" at bounding box center [521, 64] width 427 height 2018
click at [428, 325] on span "Heading 2" at bounding box center [410, 328] width 39 height 10
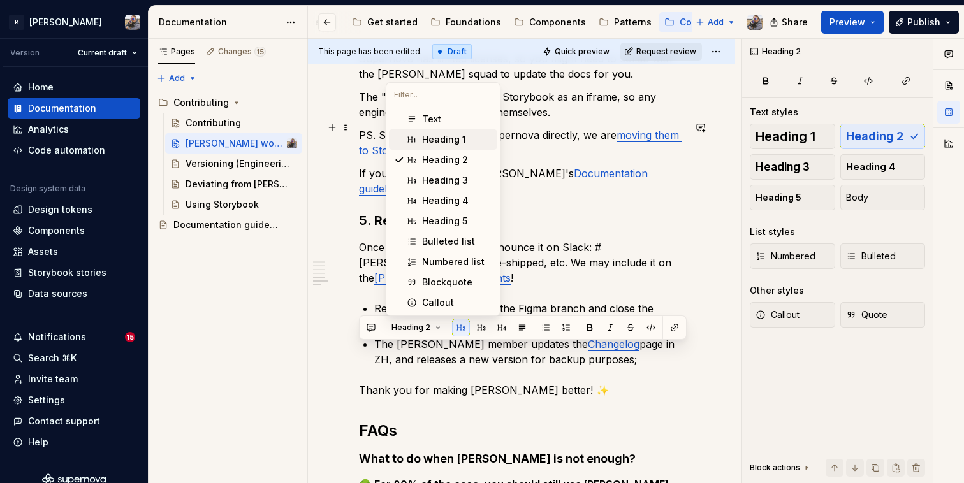
click at [425, 134] on div "Heading 1" at bounding box center [444, 139] width 44 height 13
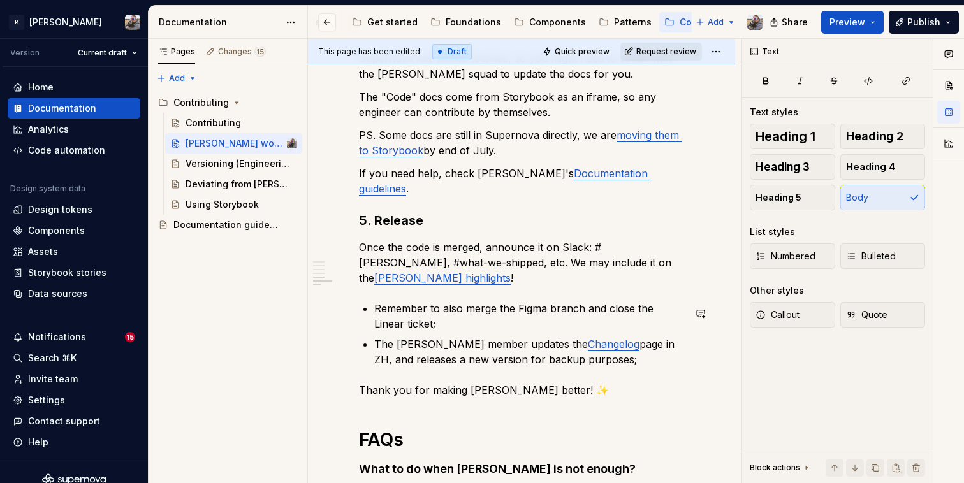
click at [557, 303] on div "In the intro you find the Contributing process TLDR . Here's the full flow: 1. …" at bounding box center [521, 4] width 325 height 1837
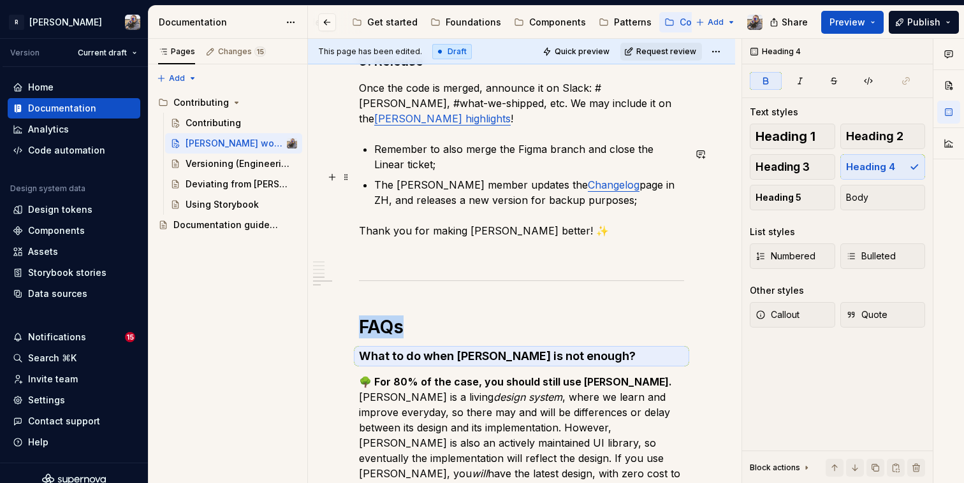
scroll to position [1344, 0]
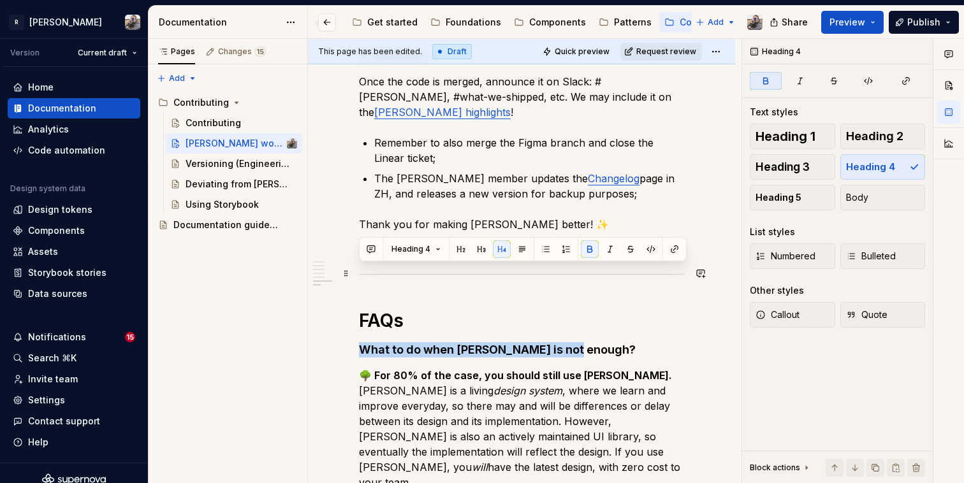
drag, startPoint x: 581, startPoint y: 272, endPoint x: 361, endPoint y: 268, distance: 220.6
click at [361, 342] on h4 "What to do when [PERSON_NAME] is not enough?" at bounding box center [521, 349] width 325 height 15
click at [832, 156] on button "Heading 3" at bounding box center [792, 167] width 85 height 26
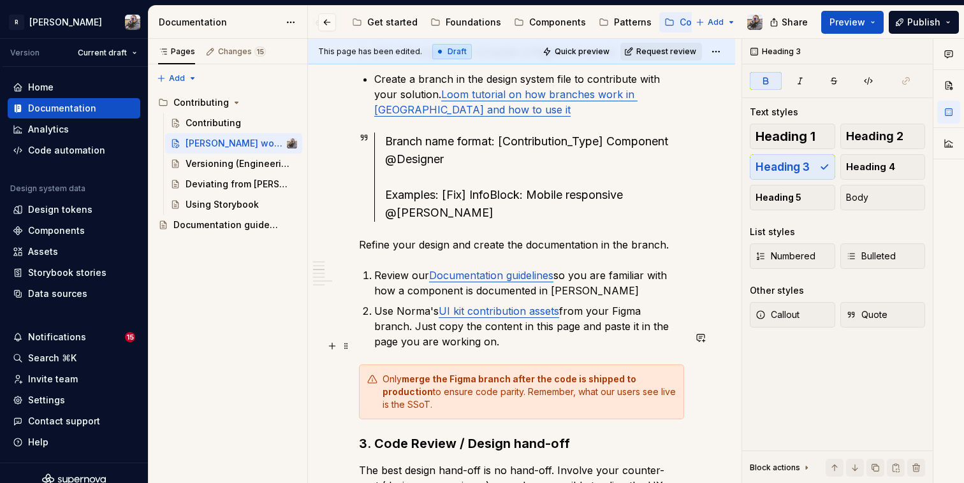
scroll to position [565, 0]
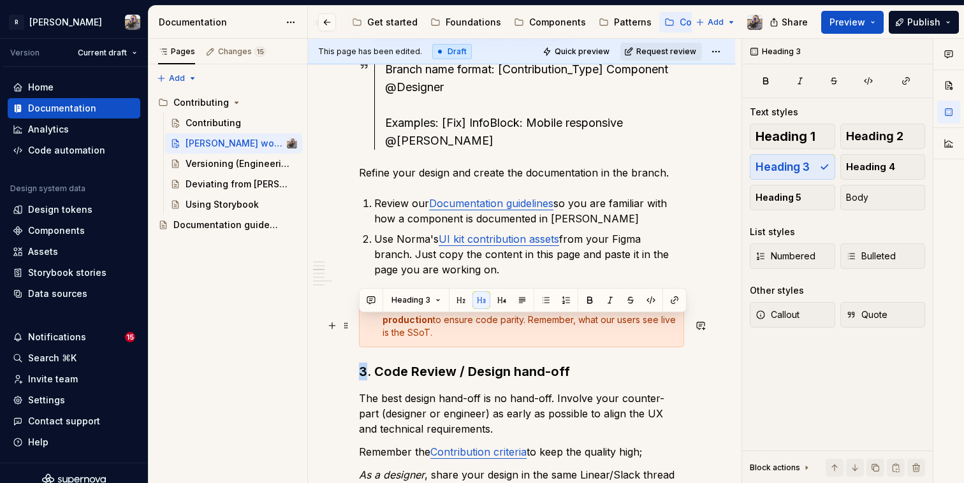
click at [365, 363] on h3 "3. Code Review / Design hand-off" at bounding box center [521, 372] width 325 height 18
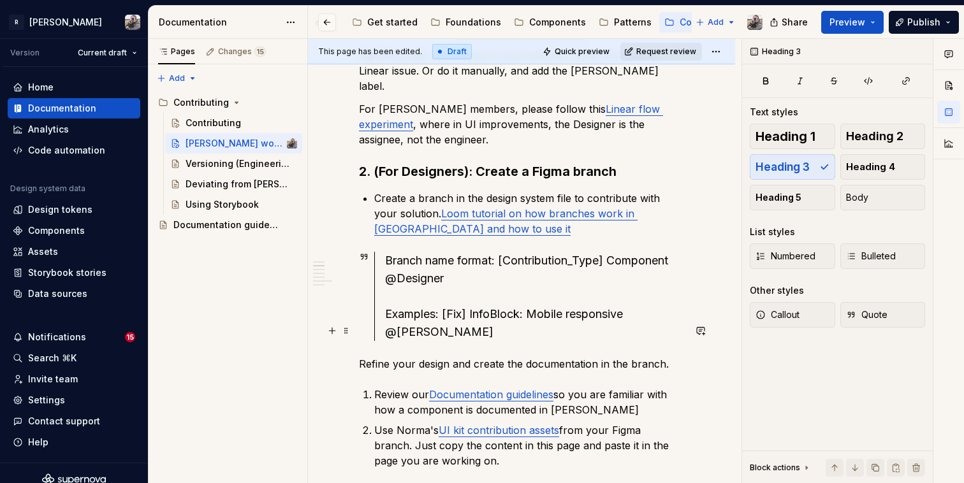
scroll to position [372, 0]
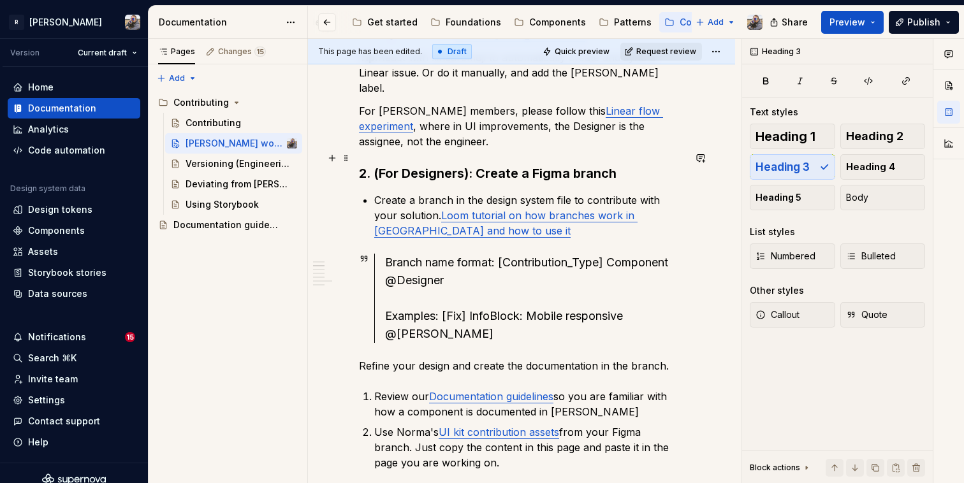
click at [359, 164] on h3 "2. (For Designers): Create a Figma branch" at bounding box center [521, 173] width 325 height 18
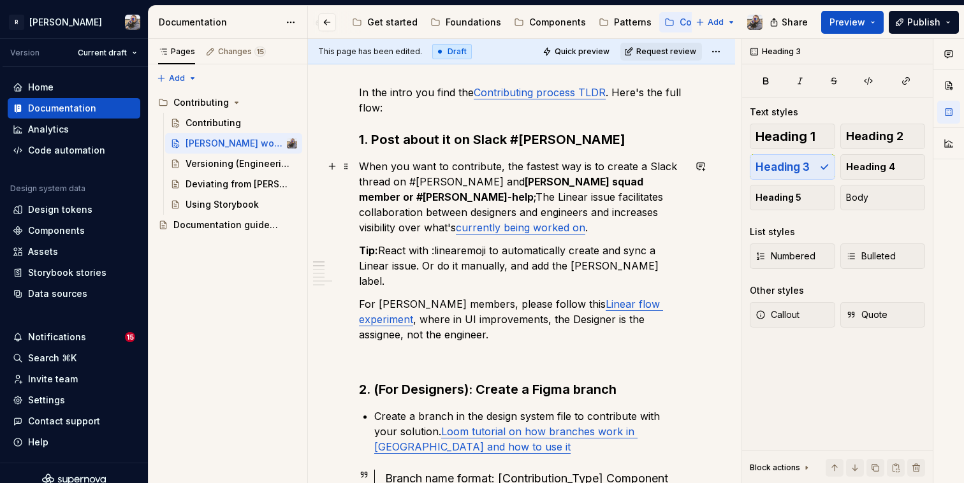
scroll to position [159, 0]
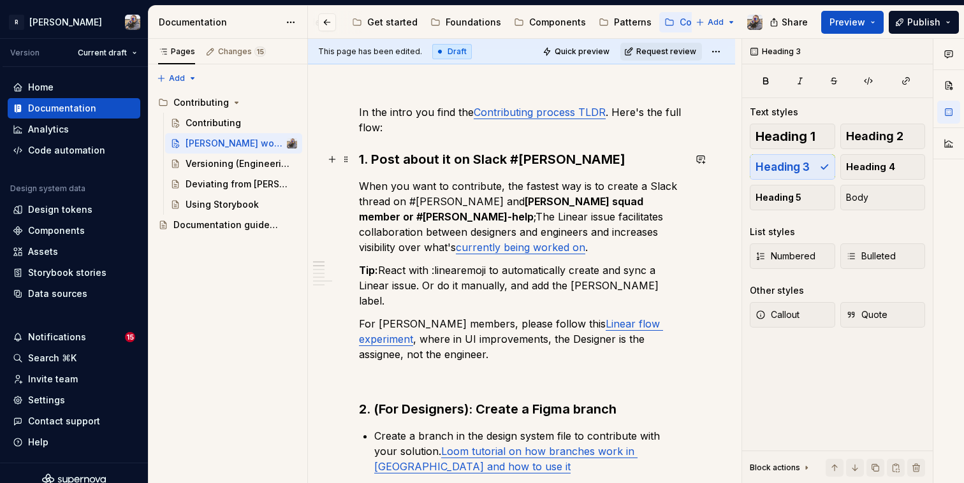
click at [360, 153] on h3 "1. Post about it on Slack #[PERSON_NAME]" at bounding box center [521, 159] width 325 height 18
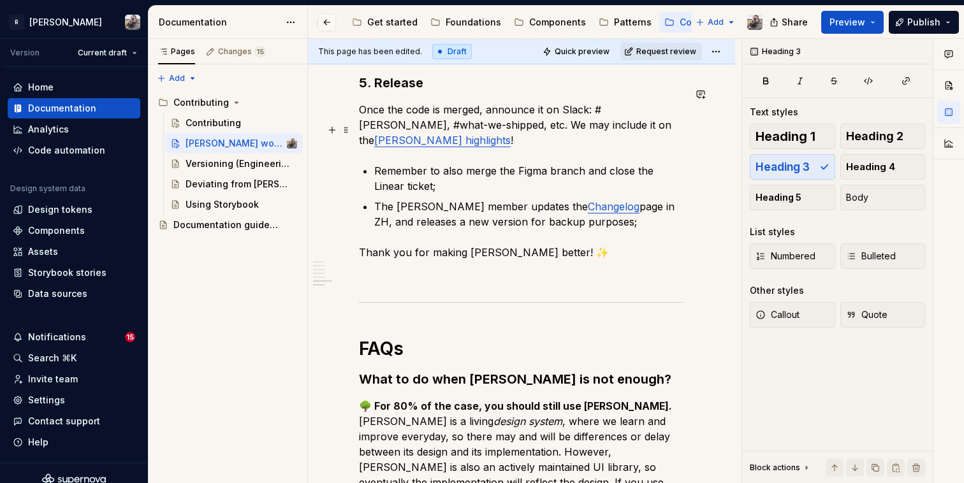
scroll to position [1781, 0]
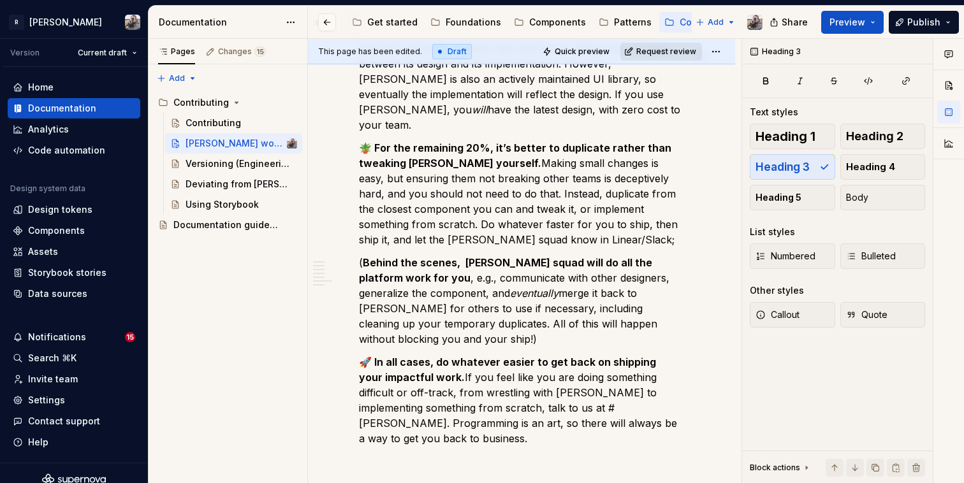
click at [655, 50] on span "Request review" at bounding box center [666, 52] width 60 height 10
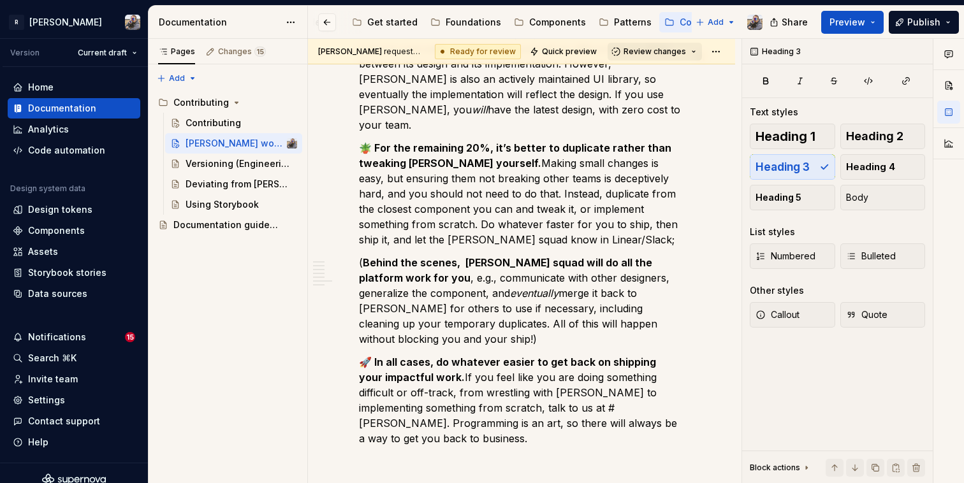
click at [655, 50] on span "Review changes" at bounding box center [655, 52] width 62 height 10
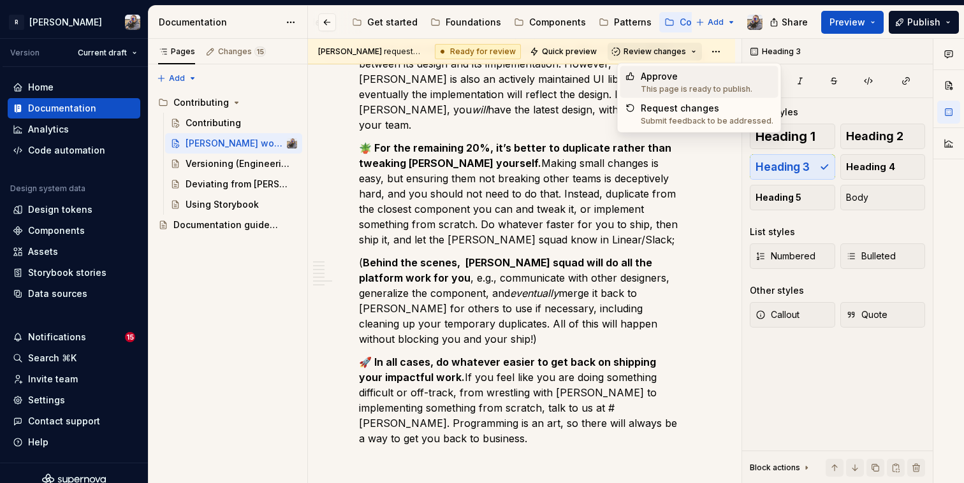
click at [652, 82] on div "Approve" at bounding box center [697, 76] width 112 height 13
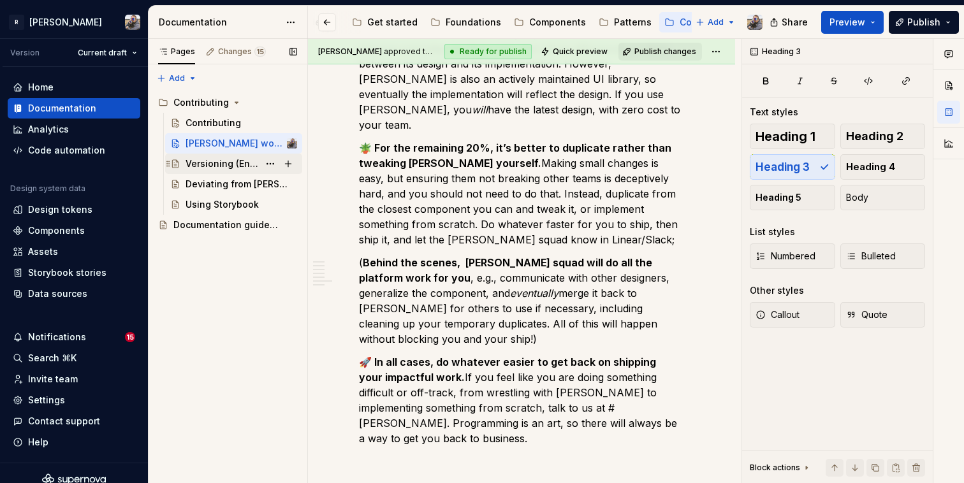
click at [194, 166] on div "Versioning (Engineering)" at bounding box center [222, 163] width 73 height 13
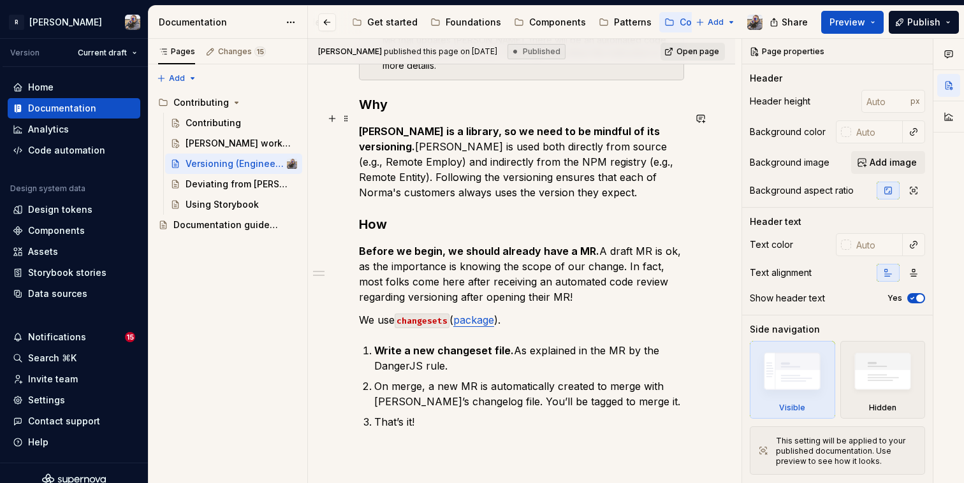
scroll to position [261, 0]
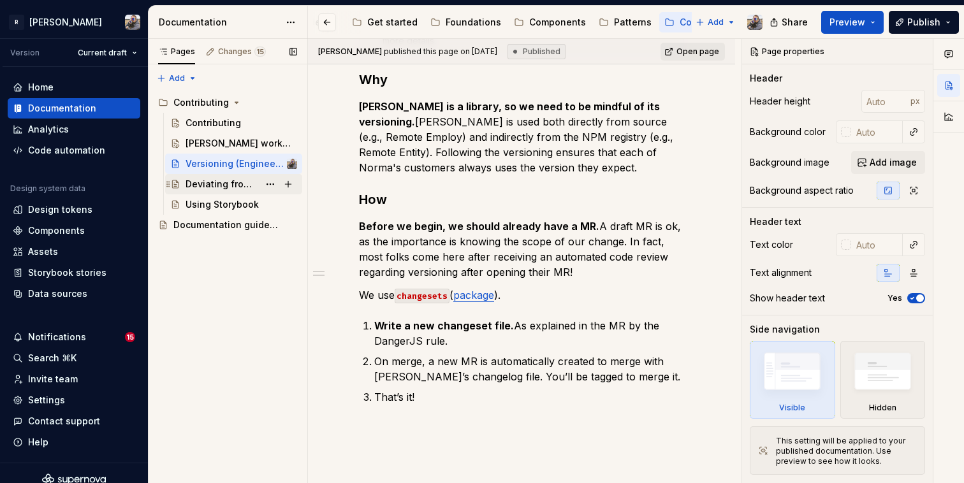
click at [240, 180] on div "Deviating from [PERSON_NAME]" at bounding box center [222, 184] width 73 height 13
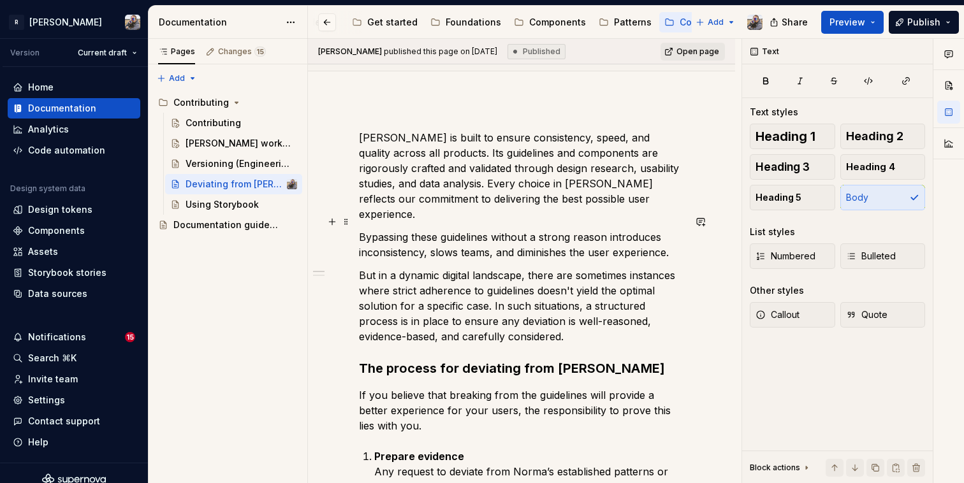
scroll to position [140, 0]
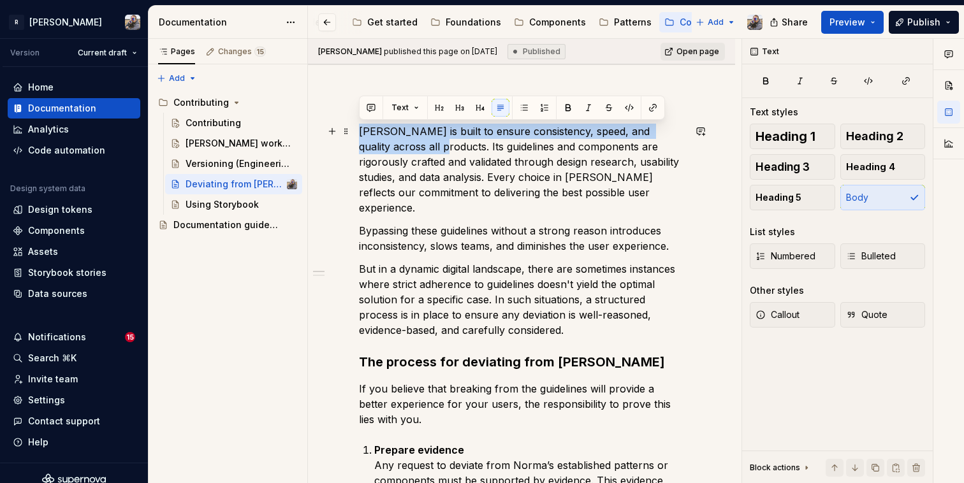
drag, startPoint x: 405, startPoint y: 147, endPoint x: 359, endPoint y: 128, distance: 50.0
click at [359, 128] on p "[PERSON_NAME] is built to ensure consistency, speed, and quality across all pro…" at bounding box center [521, 170] width 325 height 92
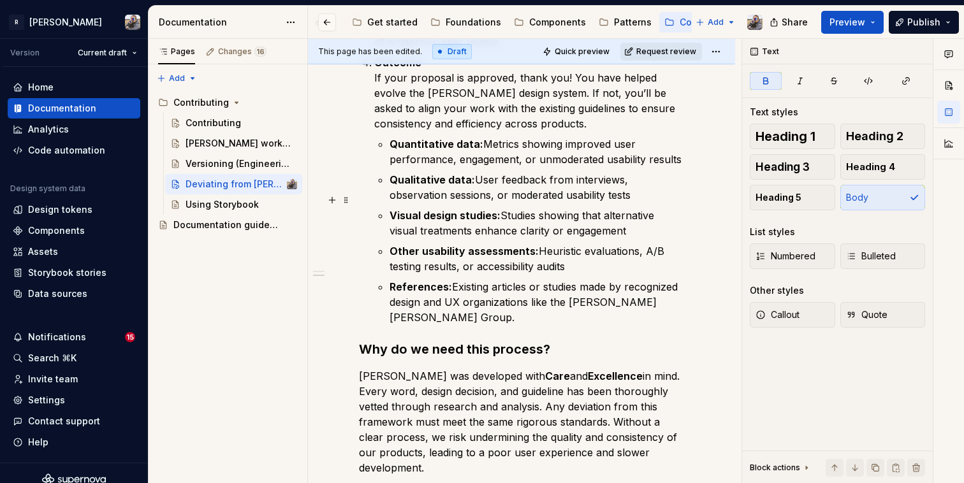
scroll to position [745, 0]
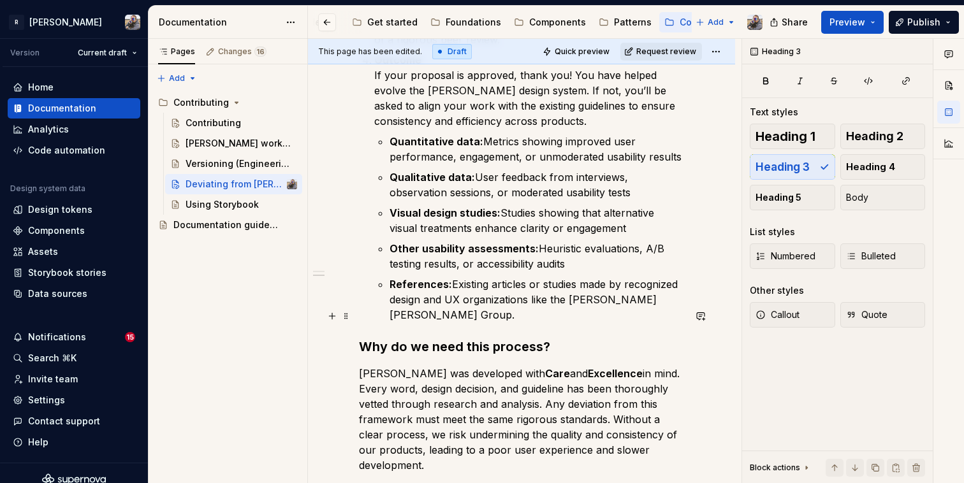
click at [483, 338] on h3 "Why do we need this process?" at bounding box center [521, 347] width 325 height 18
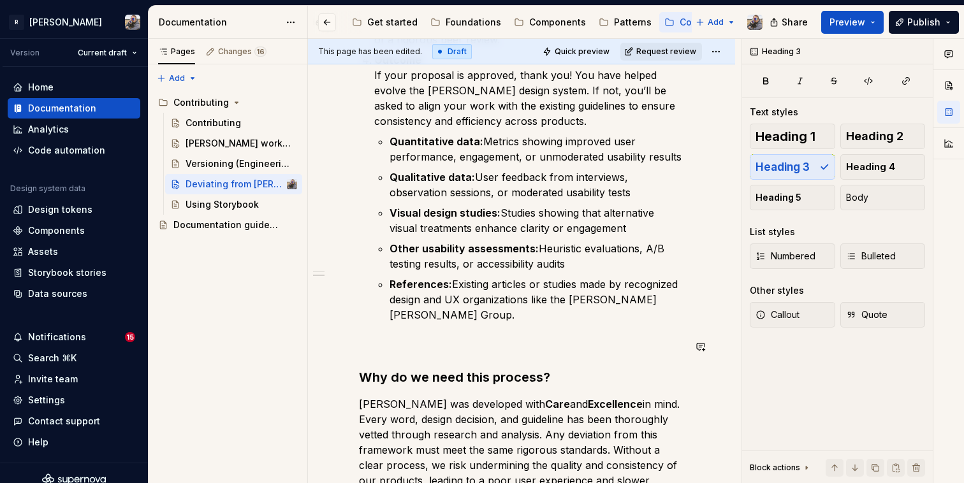
scroll to position [879, 0]
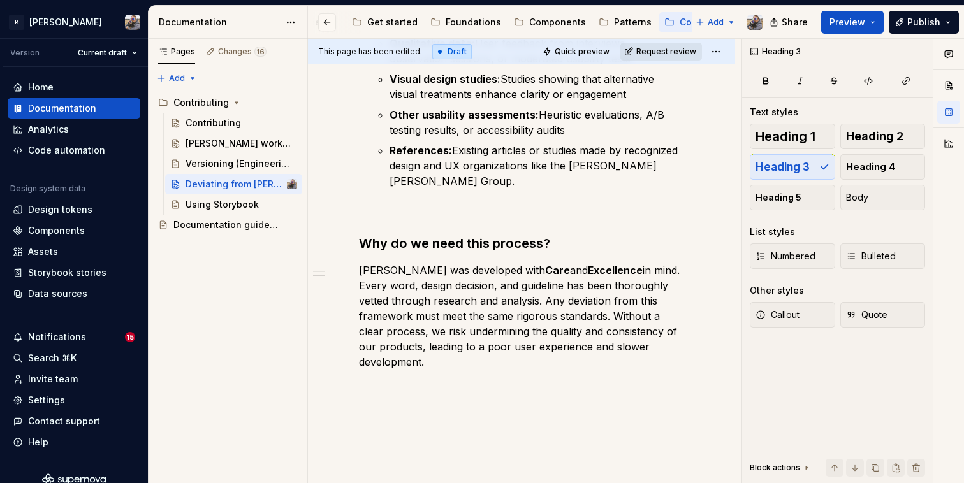
click at [664, 52] on span "Request review" at bounding box center [666, 52] width 60 height 10
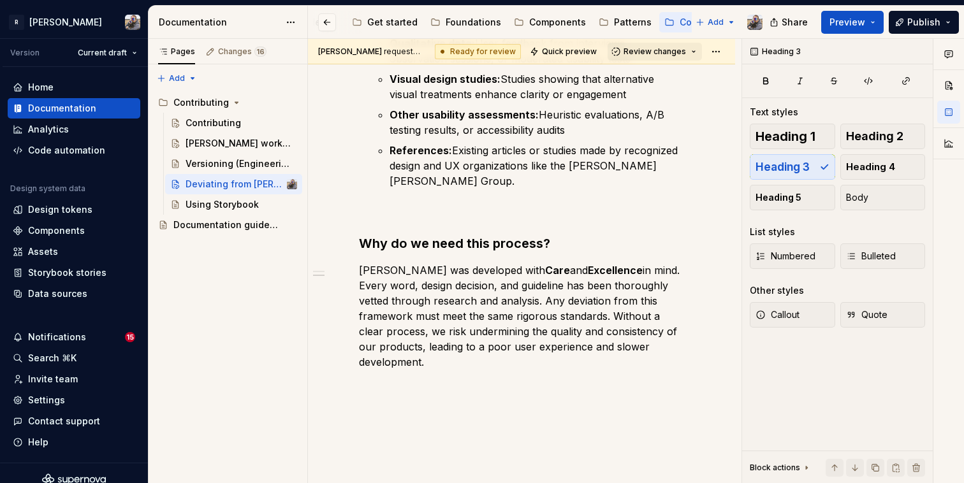
click at [664, 52] on span "Review changes" at bounding box center [655, 52] width 62 height 10
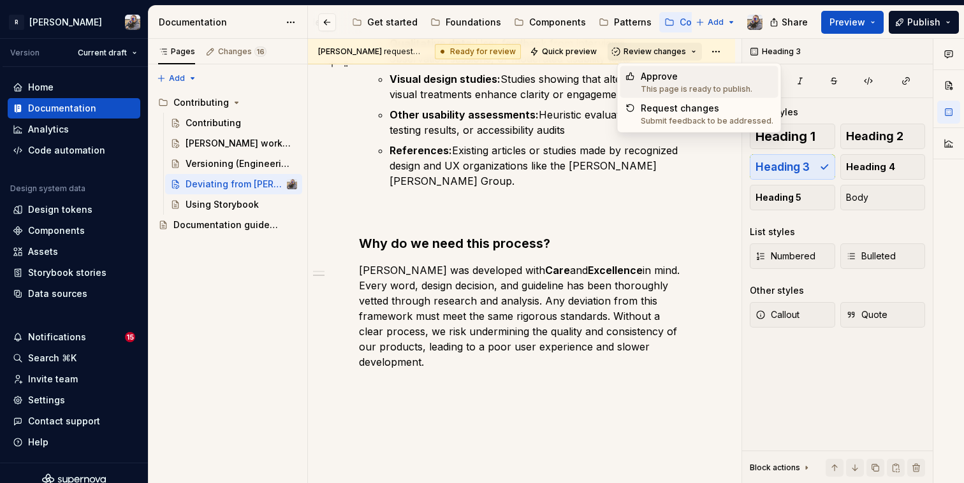
click at [660, 73] on div "Approve" at bounding box center [697, 76] width 112 height 13
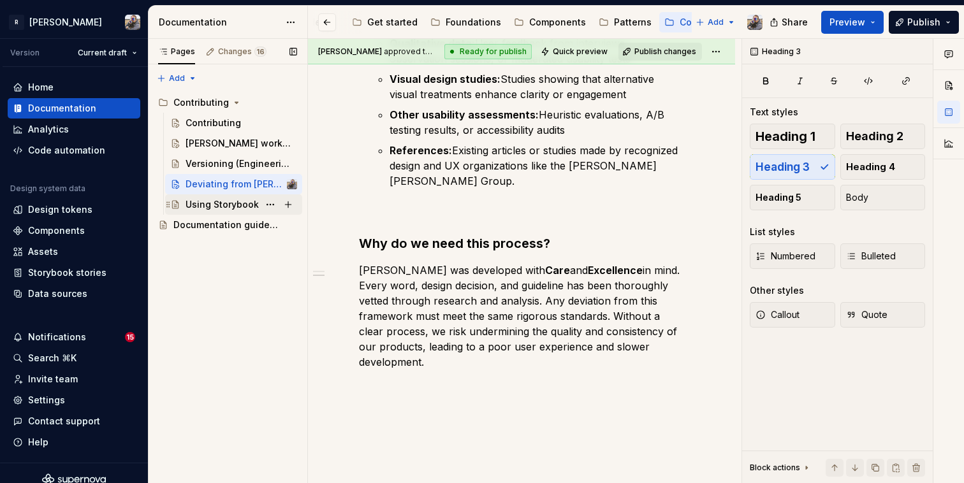
click at [215, 203] on div "Using Storybook" at bounding box center [222, 204] width 73 height 13
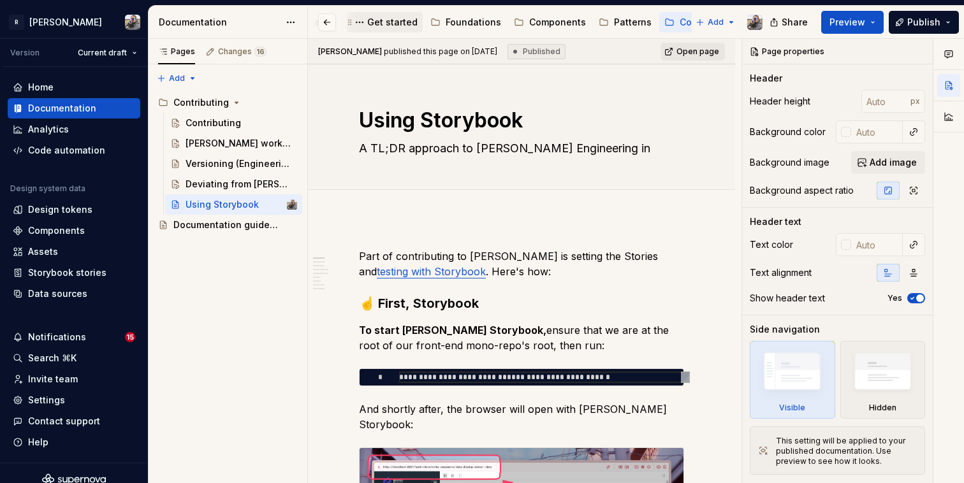
click at [380, 27] on div "Get started" at bounding box center [392, 22] width 50 height 13
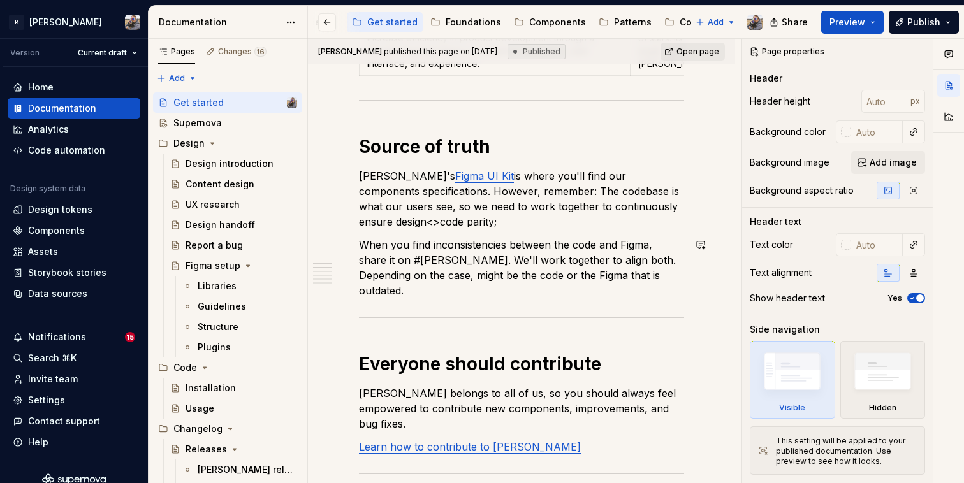
scroll to position [266, 0]
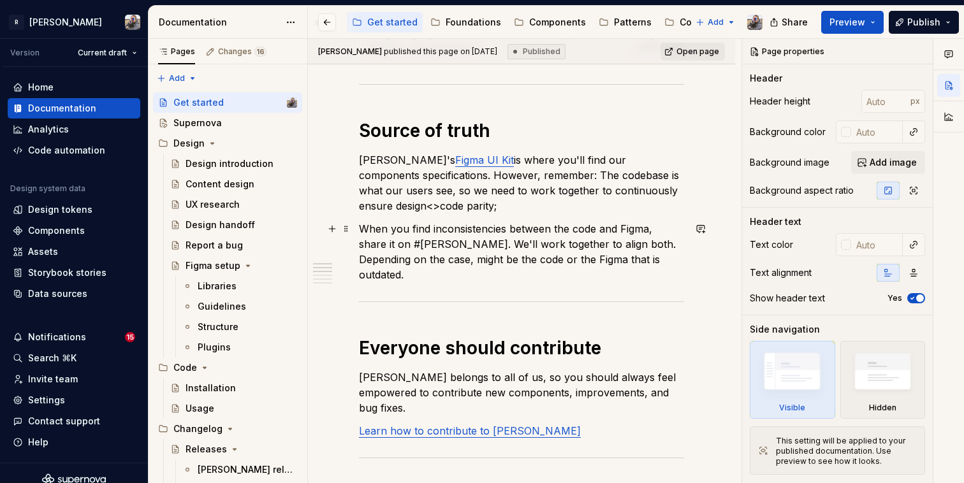
click at [645, 261] on p "When you find inconsistencies between the code and Figma, share it on #[PERSON_…" at bounding box center [521, 251] width 325 height 61
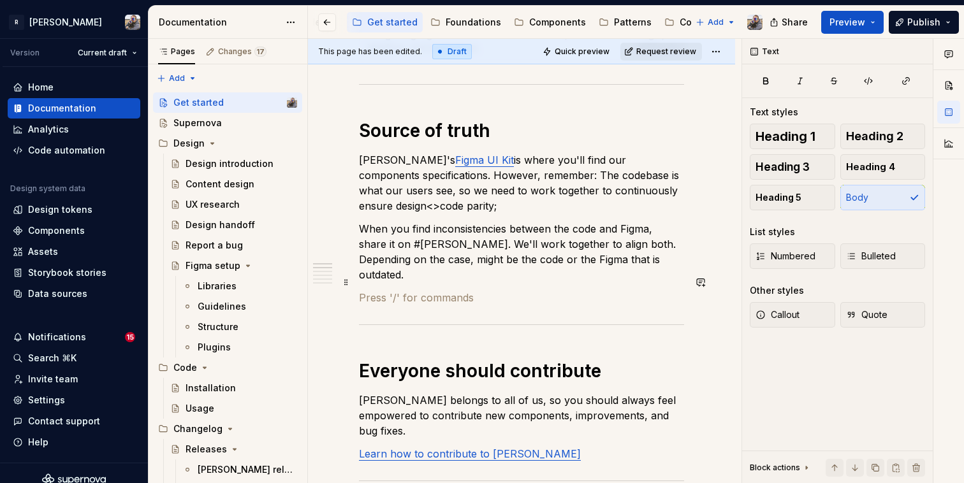
type textarea "*"
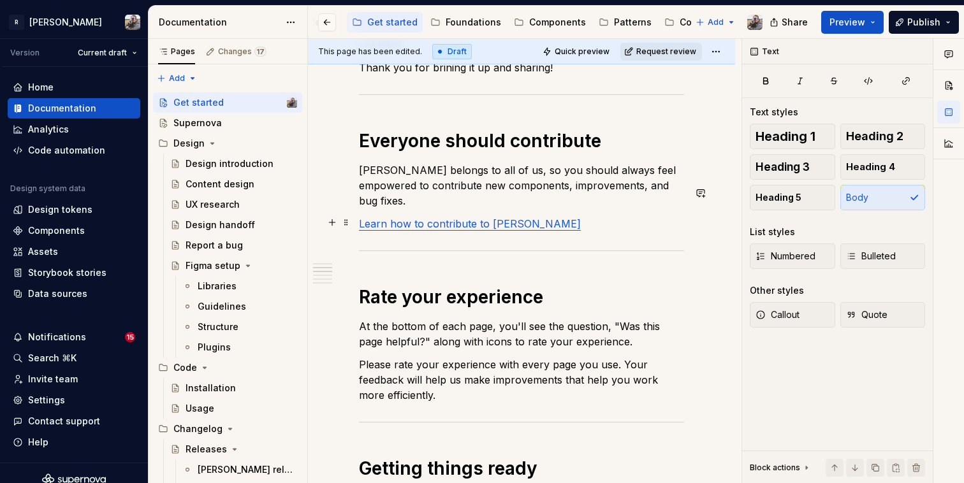
scroll to position [492, 0]
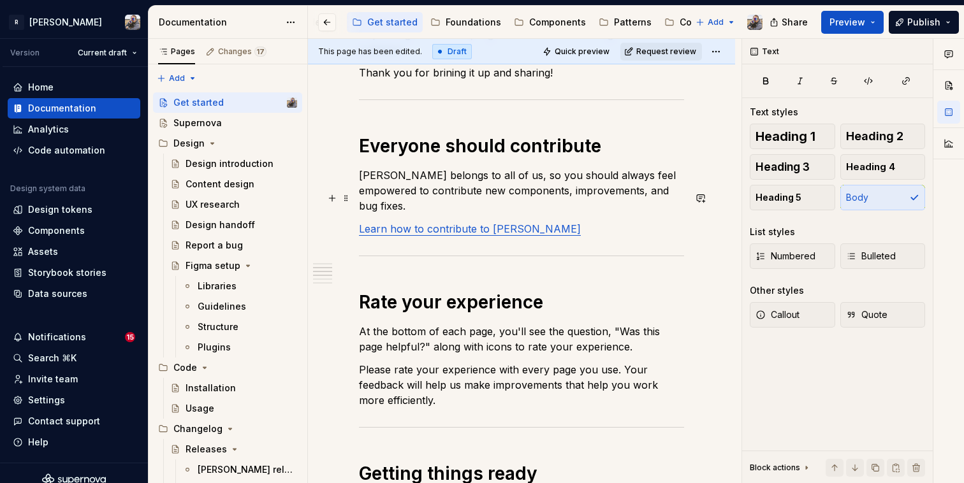
click at [621, 221] on p "Learn how to contribute to [PERSON_NAME]" at bounding box center [521, 228] width 325 height 15
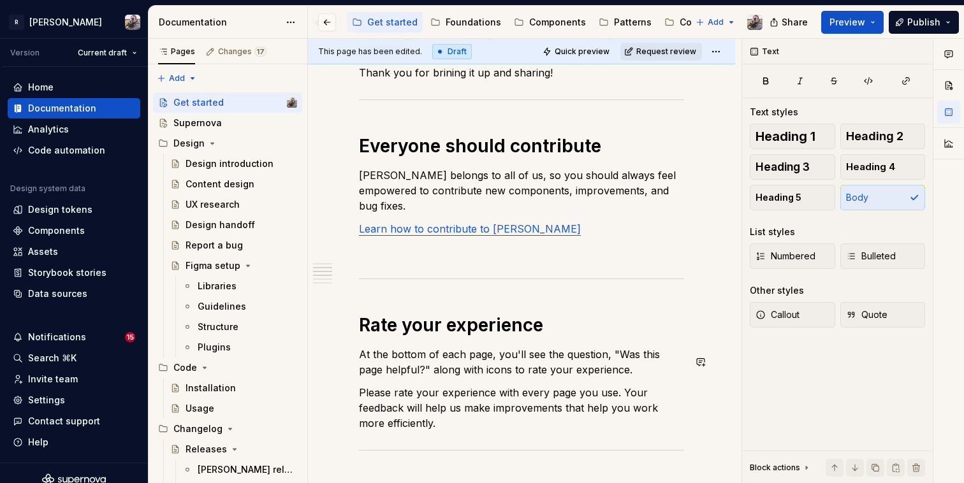
click at [443, 400] on div "**********" at bounding box center [521, 472] width 325 height 1401
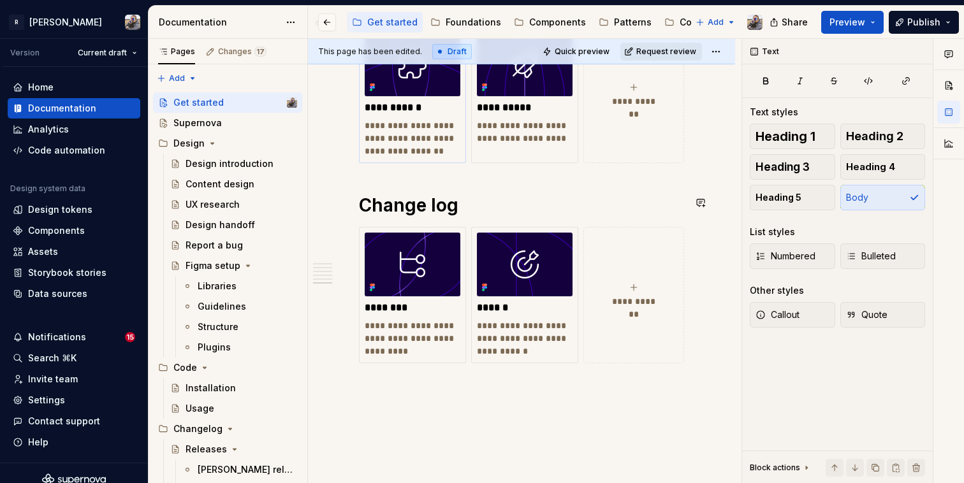
scroll to position [1334, 0]
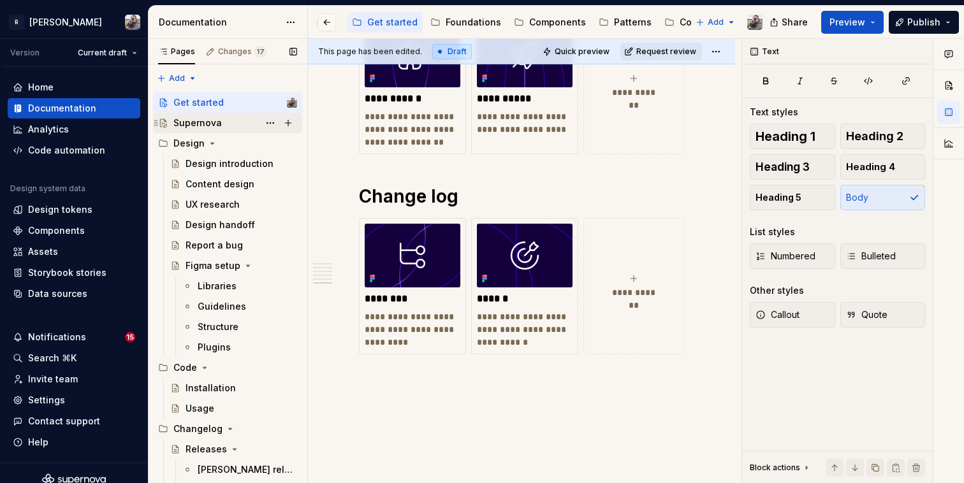
click at [233, 117] on div "Supernova" at bounding box center [235, 123] width 124 height 18
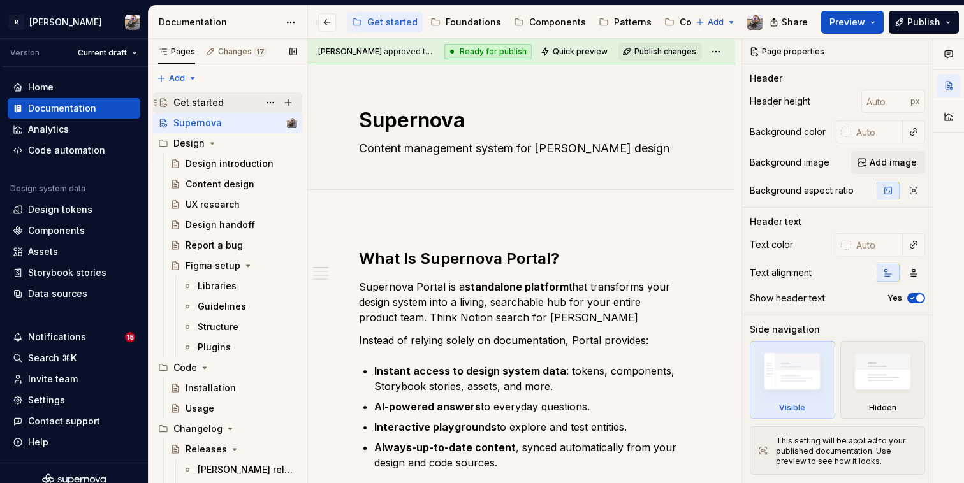
click at [230, 106] on div "Get started" at bounding box center [235, 103] width 124 height 18
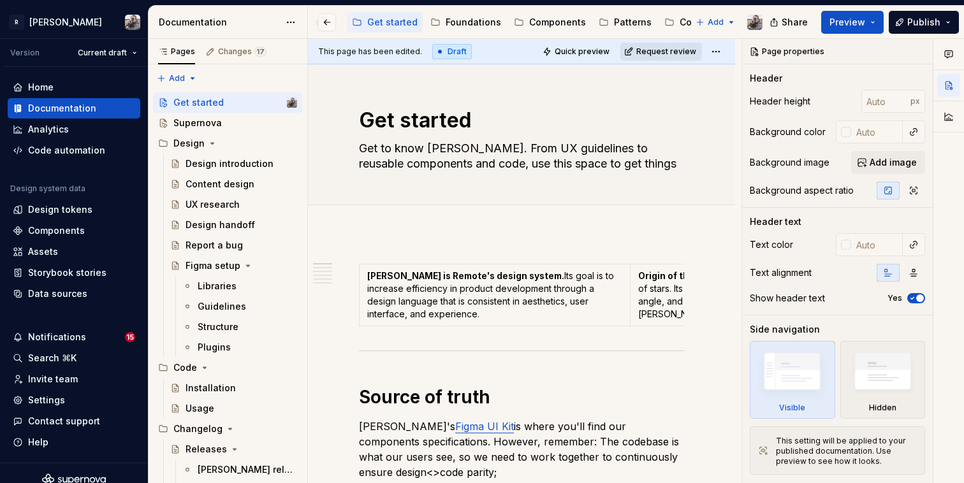
click at [664, 43] on button "Request review" at bounding box center [661, 52] width 82 height 18
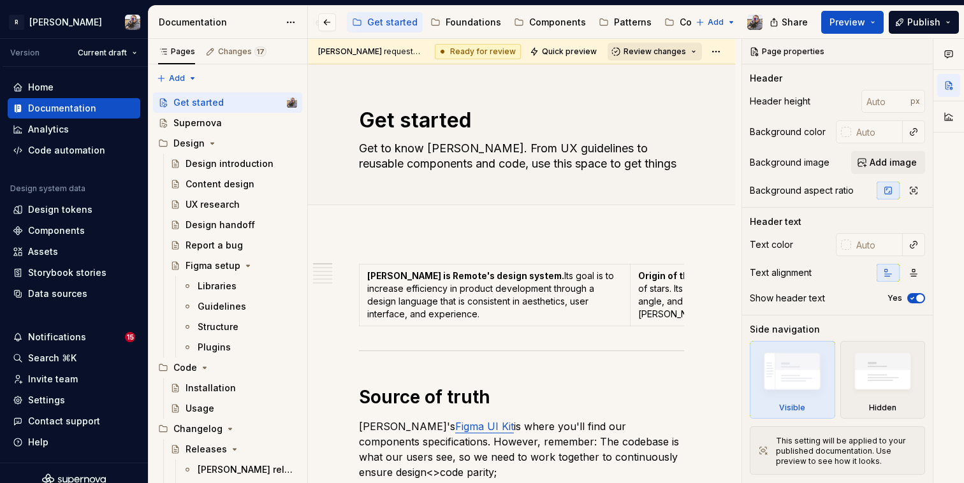
click at [662, 53] on span "Review changes" at bounding box center [655, 52] width 62 height 10
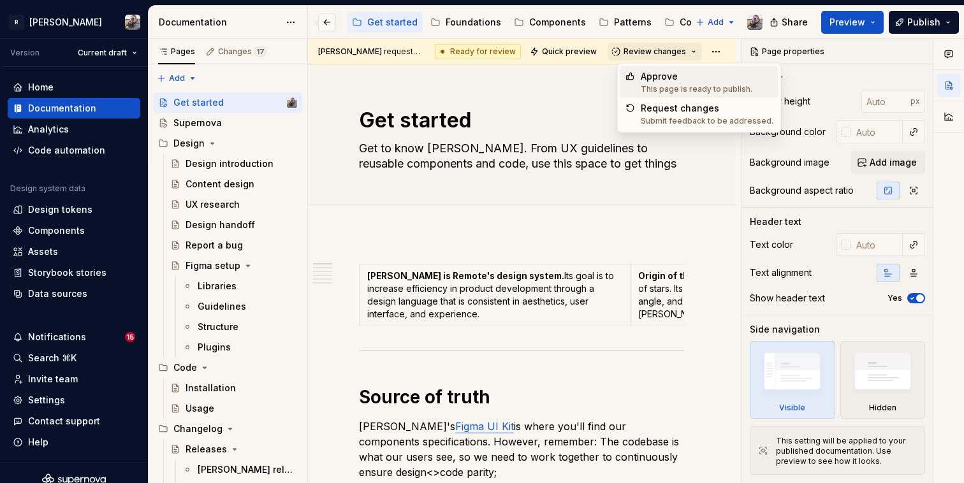
click at [660, 84] on div "This page is ready to publish." at bounding box center [697, 89] width 112 height 10
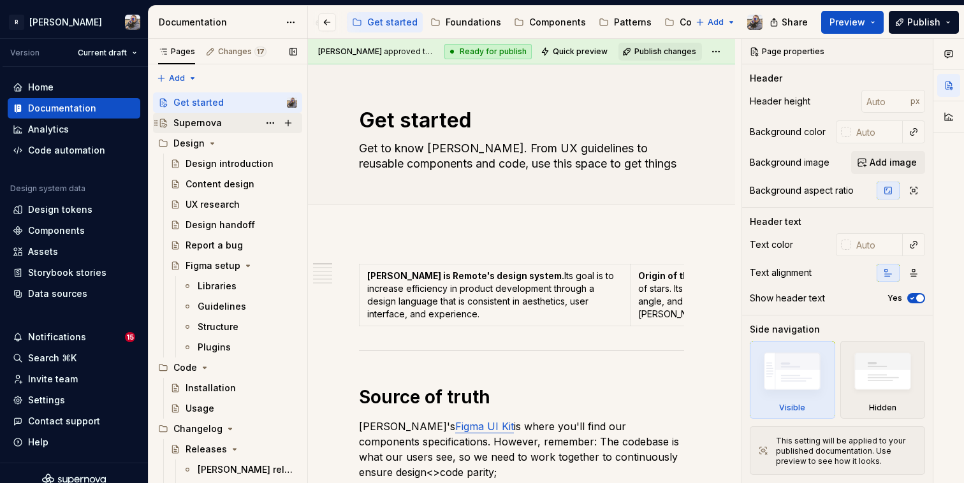
click at [196, 129] on div "Supernova" at bounding box center [197, 123] width 48 height 13
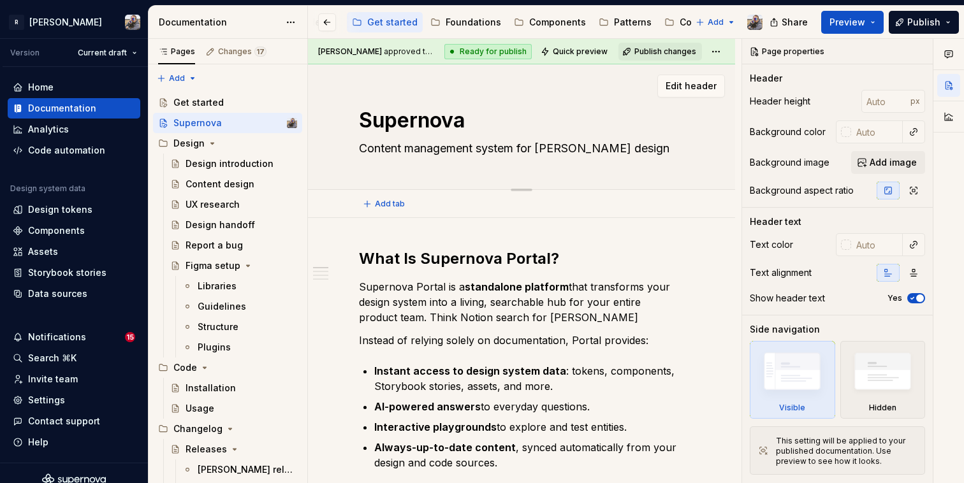
click at [374, 150] on textarea "Content management system for [PERSON_NAME] design system" at bounding box center [518, 148] width 325 height 20
type textarea "*"
type textarea "TContent management system for [PERSON_NAME] design system"
type textarea "*"
type textarea "ThContent management system for [PERSON_NAME] design system"
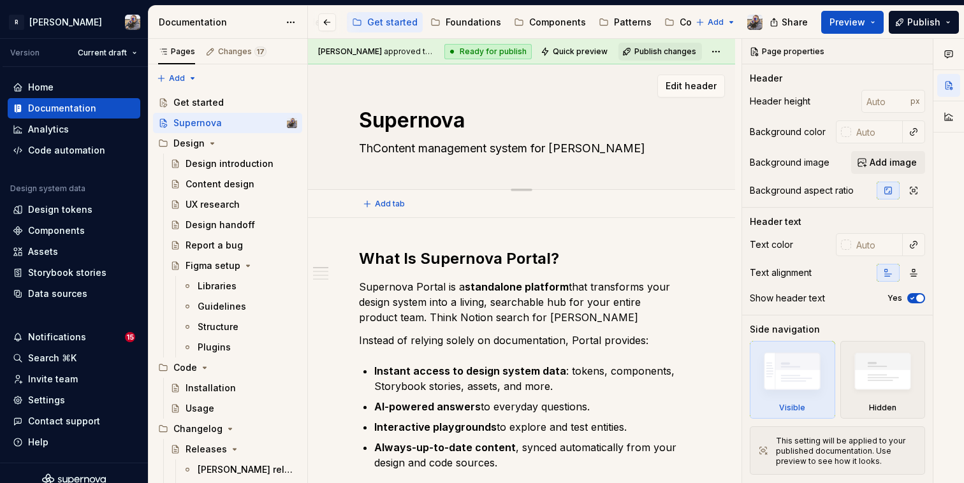
type textarea "*"
type textarea "TheContent management system for [PERSON_NAME] design system"
type textarea "*"
type textarea "The Content management system for [PERSON_NAME] design system"
type textarea "*"
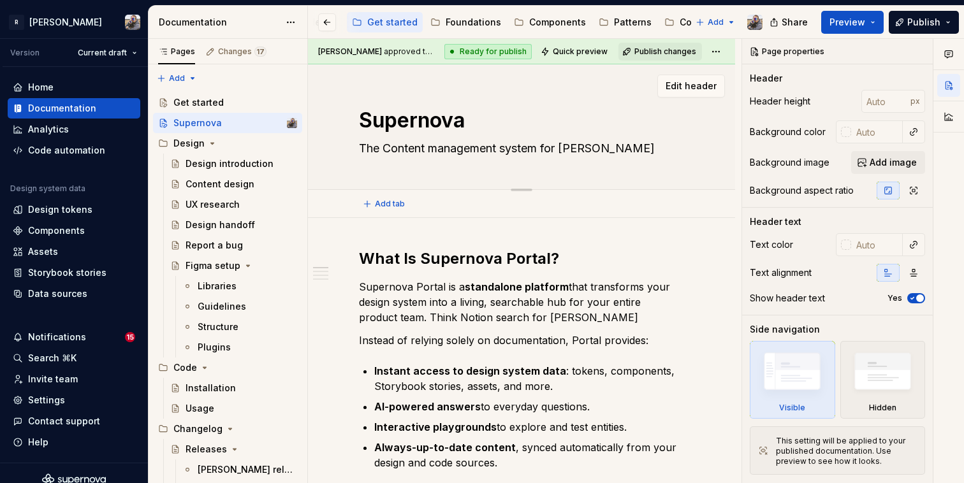
type textarea "The ontent management system for [PERSON_NAME] design system"
type textarea "*"
type textarea "The content management system for [PERSON_NAME] design system"
type textarea "*"
type textarea "The content management system [PERSON_NAME] design system"
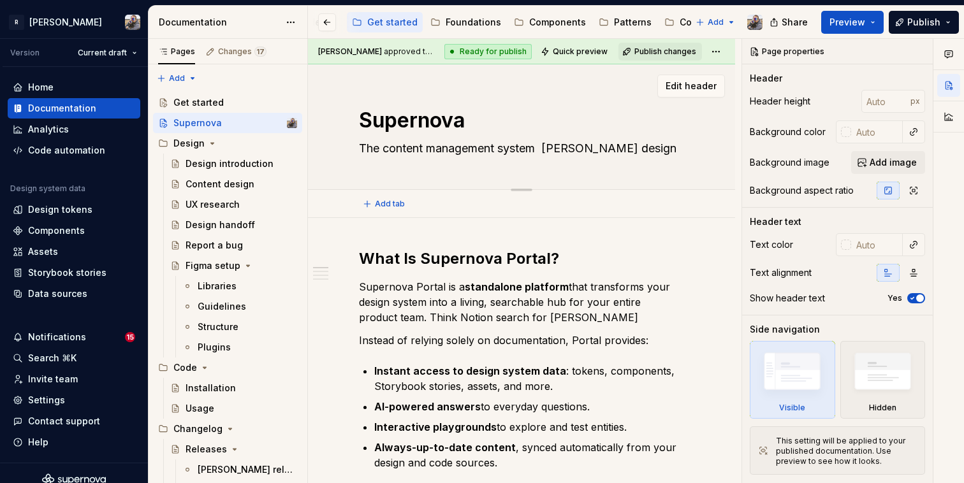
type textarea "*"
type textarea "The content management system [PERSON_NAME] design system"
type textarea "*"
type textarea "The content management system [PERSON_NAME]' design system"
type textarea "*"
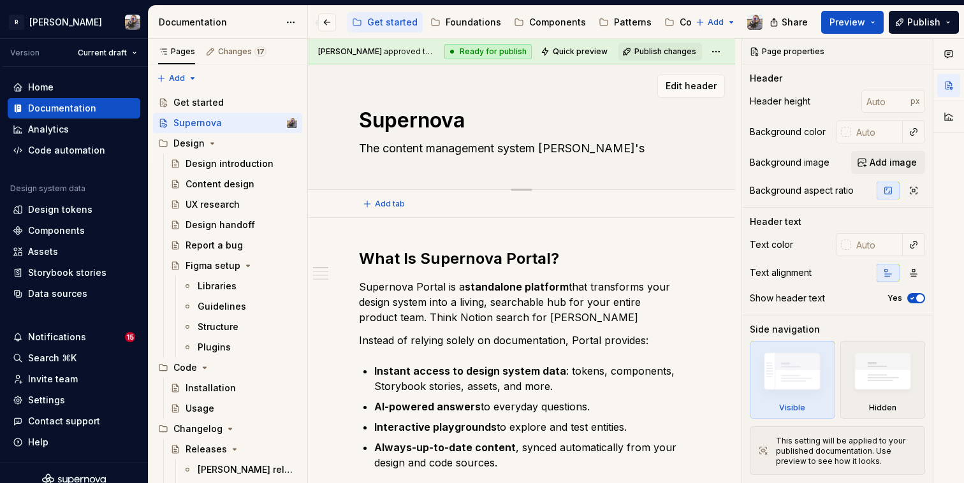
type textarea "The content management system [PERSON_NAME]'s design system"
type textarea "*"
type textarea "The content management system Norma's d design system"
type textarea "*"
type textarea "The content management system [PERSON_NAME]'s do design system"
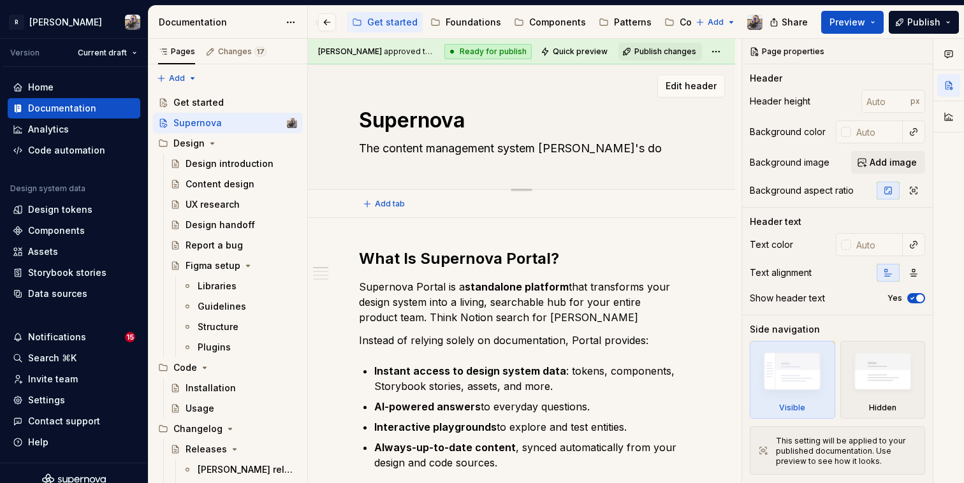
type textarea "*"
type textarea "The content management system [PERSON_NAME]'s doc design system"
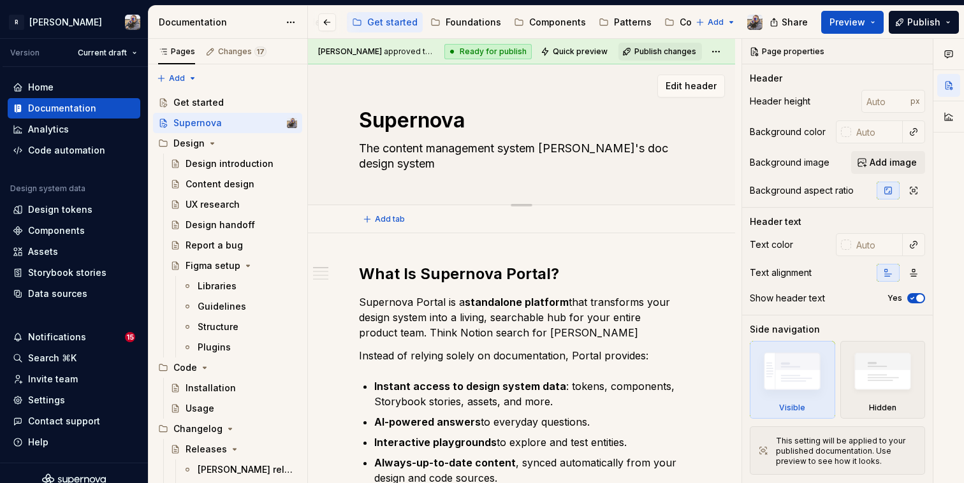
type textarea "*"
type textarea "The content management system [PERSON_NAME]'s docs design system"
type textarea "*"
type textarea "The content management system [PERSON_NAME]'s docs design system"
type textarea "*"
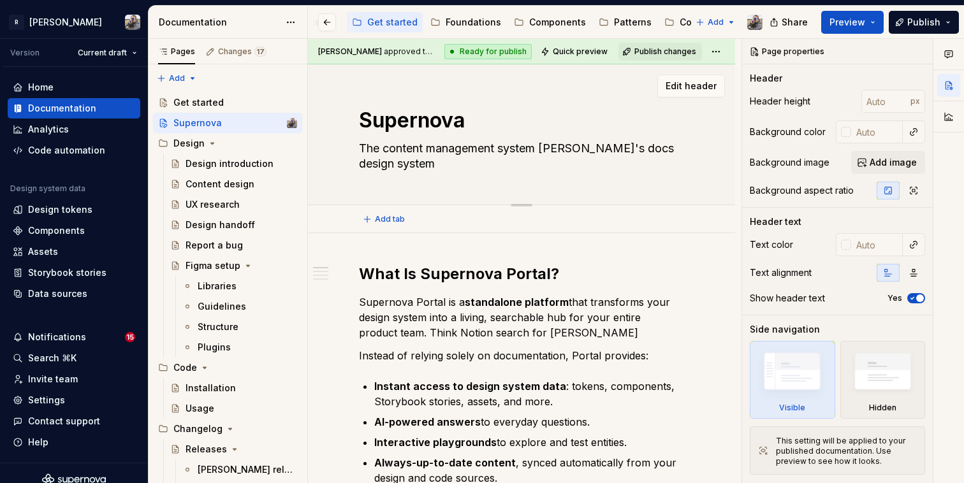
type textarea "The content management system Norma's docs a design system"
type textarea "*"
type textarea "The content management system [PERSON_NAME]'s docs an design system"
type textarea "*"
type textarea "The content management system Norma's docs and design system"
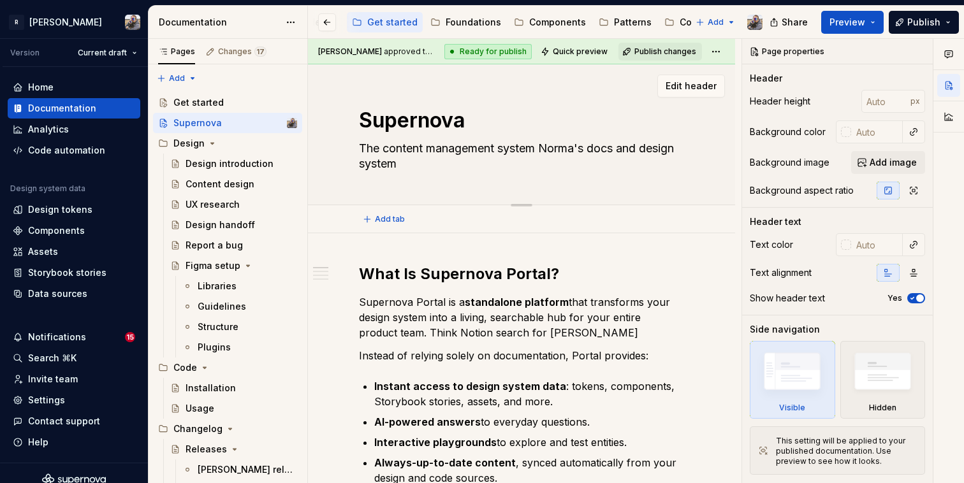
type textarea "*"
type textarea "The content management system [PERSON_NAME]'s docs an design system"
type textarea "*"
type textarea "The content management system [PERSON_NAME]'s docs design system"
type textarea "*"
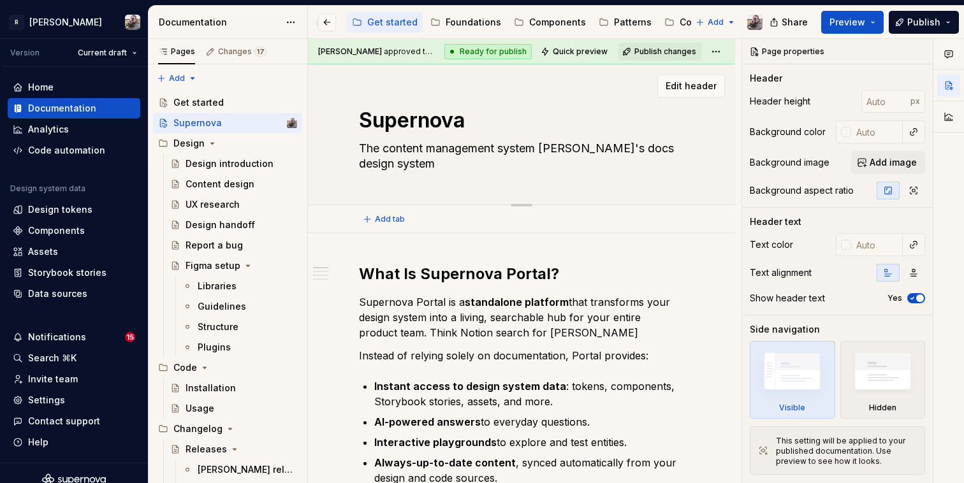
type textarea "The content management system [PERSON_NAME]'s docsa design system"
type textarea "*"
type textarea "The content management system [PERSON_NAME]'s docsare design system"
type textarea "*"
type textarea "The content management system [PERSON_NAME]'s docsare design system"
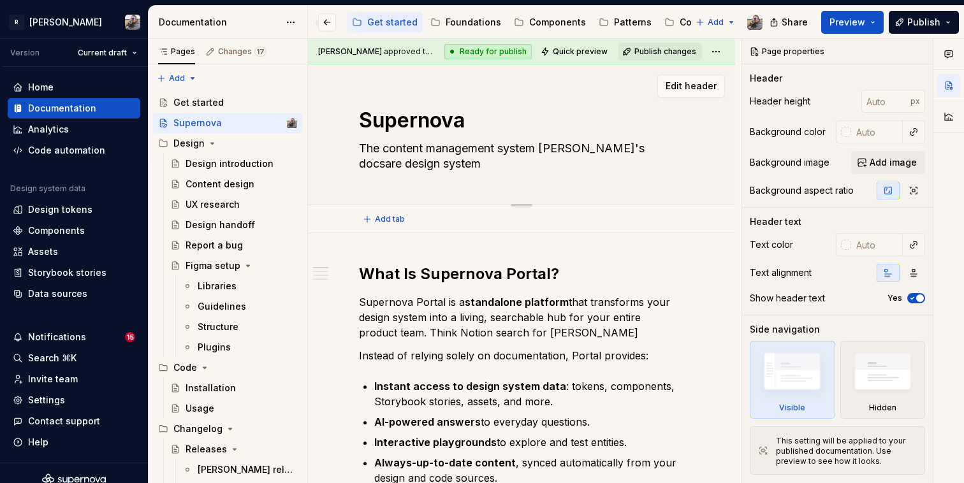
type textarea "*"
type textarea "The content management system [PERSON_NAME]'s docsar design system"
type textarea "*"
type textarea "The content management system [PERSON_NAME]'s docsa design system"
click at [651, 45] on button "Publish changes" at bounding box center [660, 52] width 84 height 18
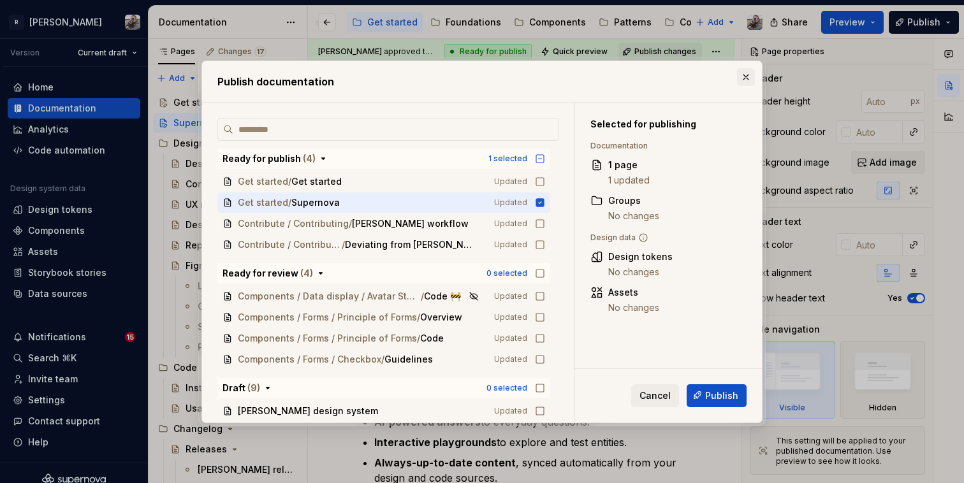
click at [747, 82] on button "button" at bounding box center [746, 77] width 18 height 18
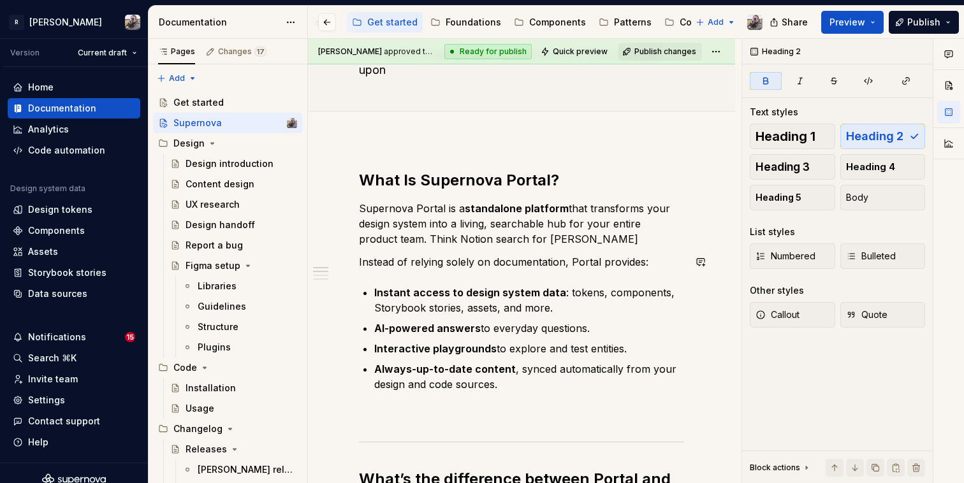
scroll to position [92, 0]
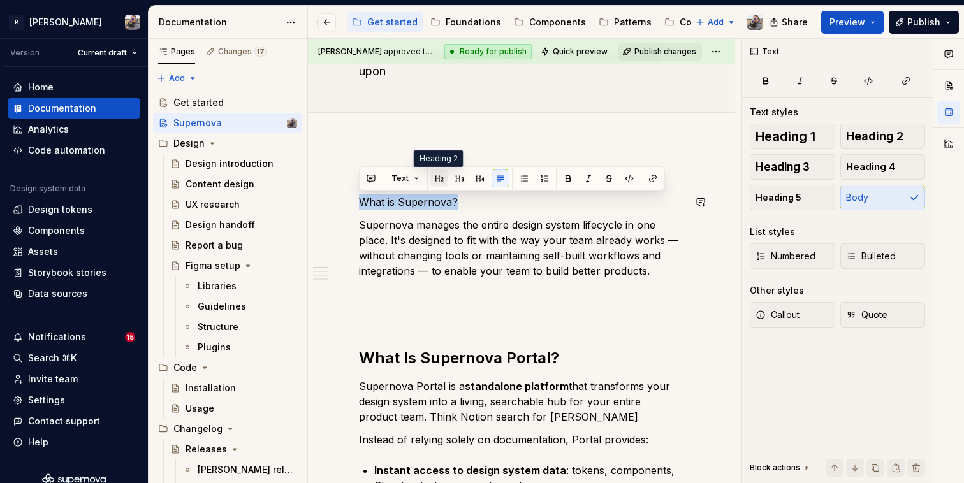
click at [441, 177] on button "button" at bounding box center [439, 179] width 18 height 18
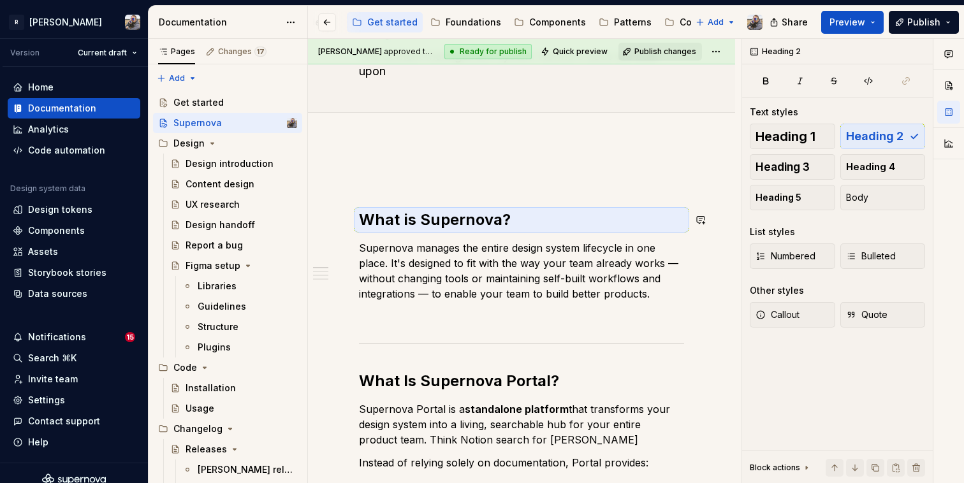
click at [441, 177] on p at bounding box center [521, 178] width 325 height 15
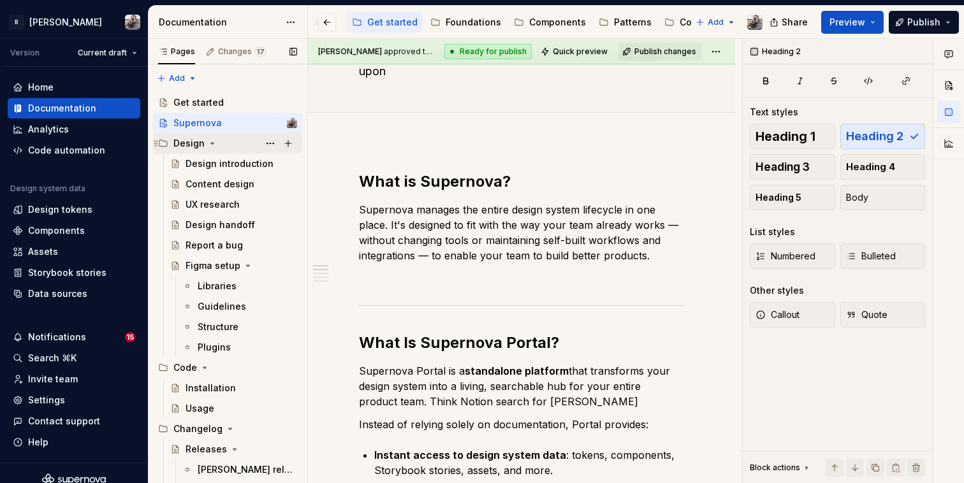
click at [212, 142] on icon "Page tree" at bounding box center [212, 143] width 10 height 10
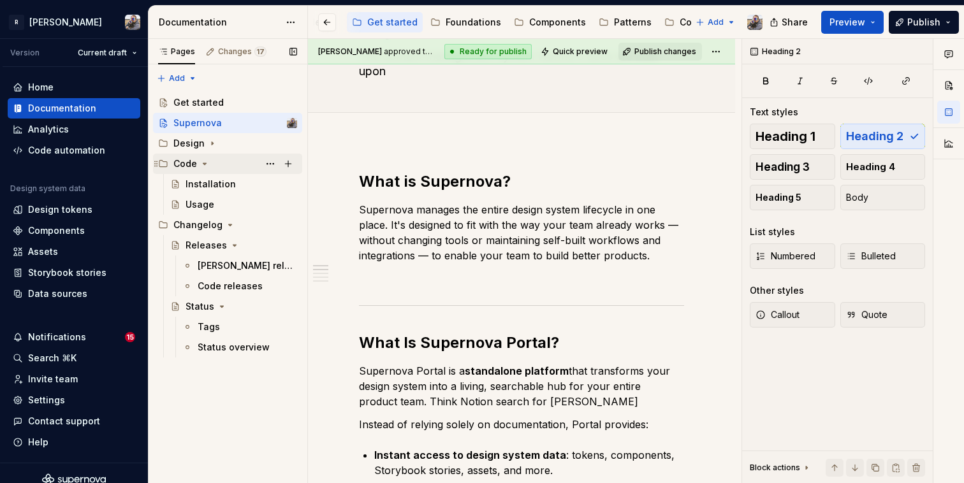
click at [207, 163] on icon "Page tree" at bounding box center [205, 164] width 10 height 10
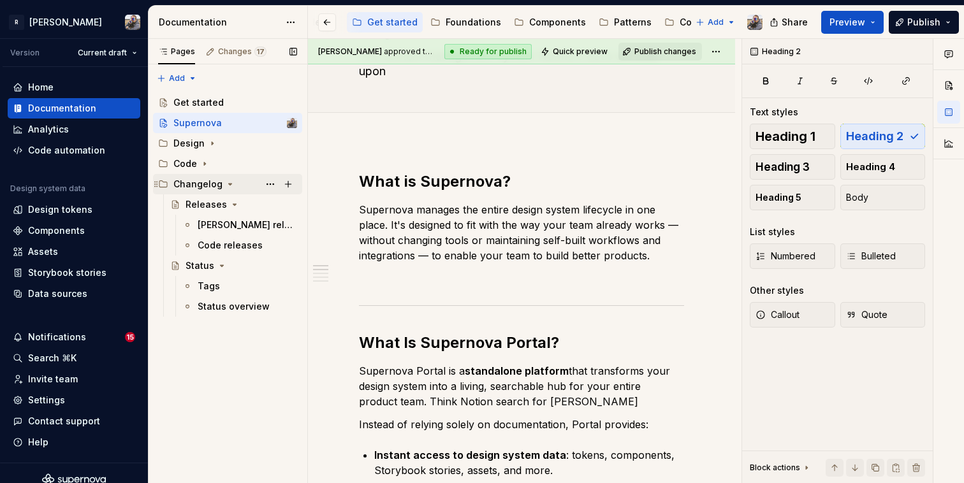
click at [229, 185] on icon "Page tree" at bounding box center [230, 184] width 3 height 1
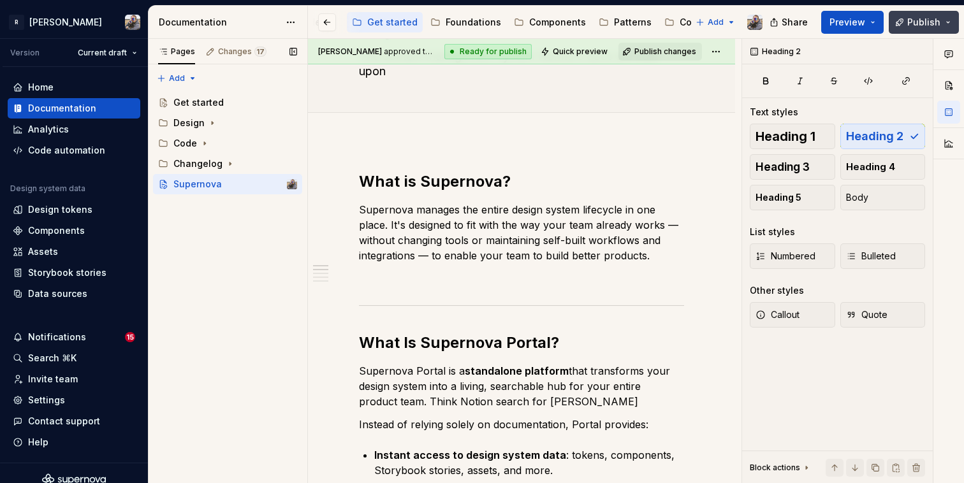
click at [903, 26] on button "Publish" at bounding box center [924, 22] width 70 height 23
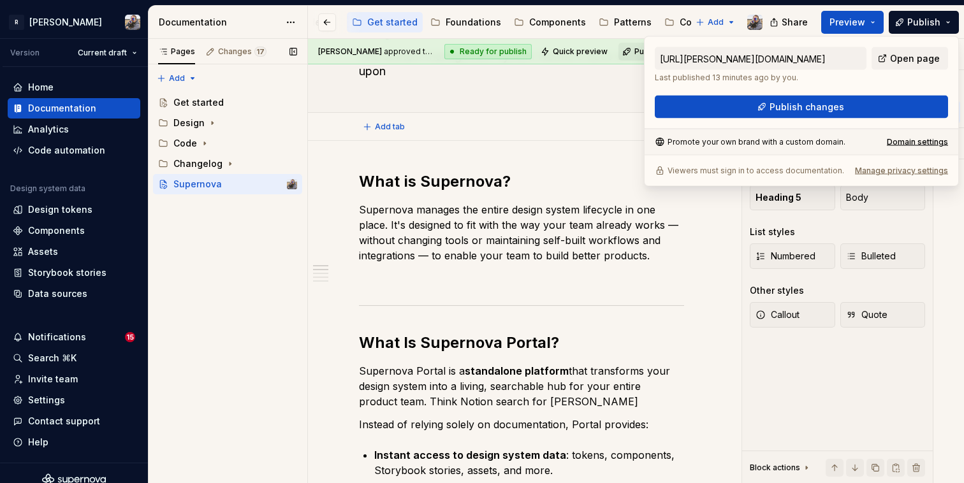
drag, startPoint x: 866, startPoint y: 106, endPoint x: 503, endPoint y: 129, distance: 363.4
click at [503, 129] on body "R [PERSON_NAME] Version Current draft Home Documentation Analytics Code automat…" at bounding box center [482, 241] width 964 height 483
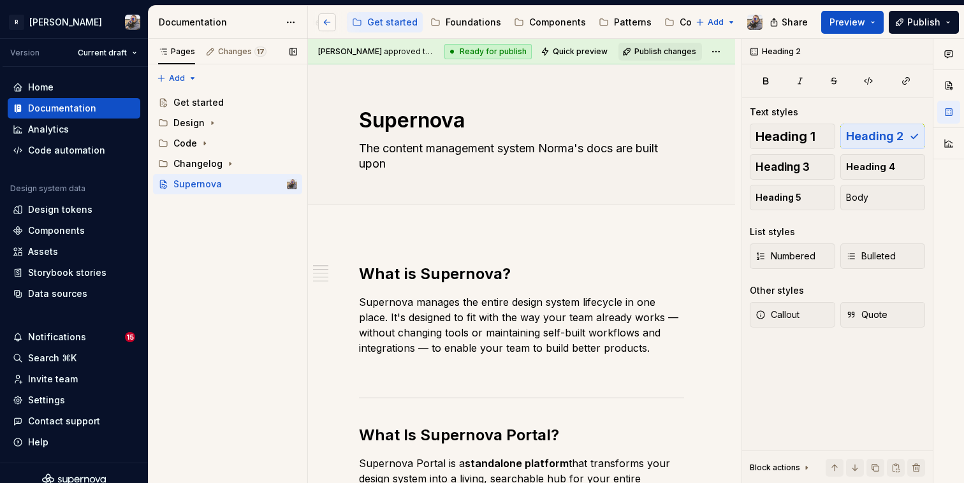
click at [324, 24] on button "button" at bounding box center [327, 22] width 18 height 18
click at [351, 20] on div "[PERSON_NAME] design system" at bounding box center [388, 22] width 105 height 13
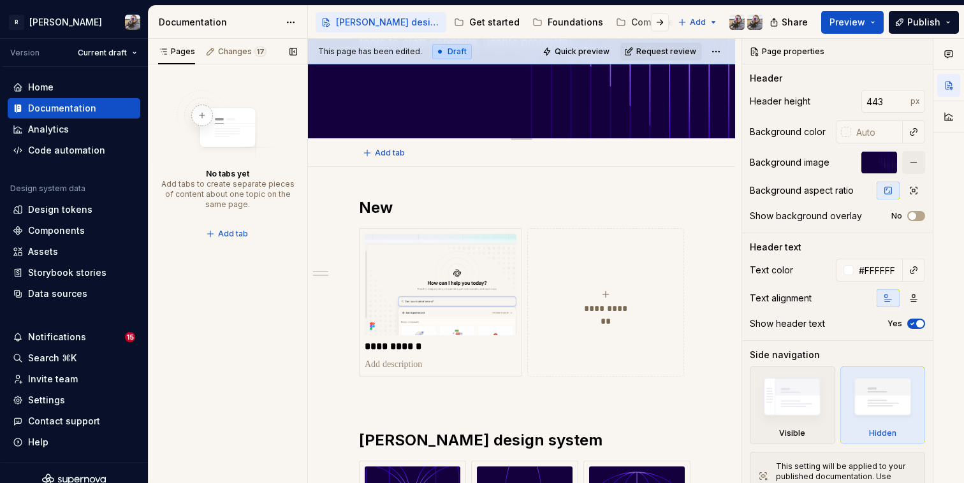
scroll to position [218, 0]
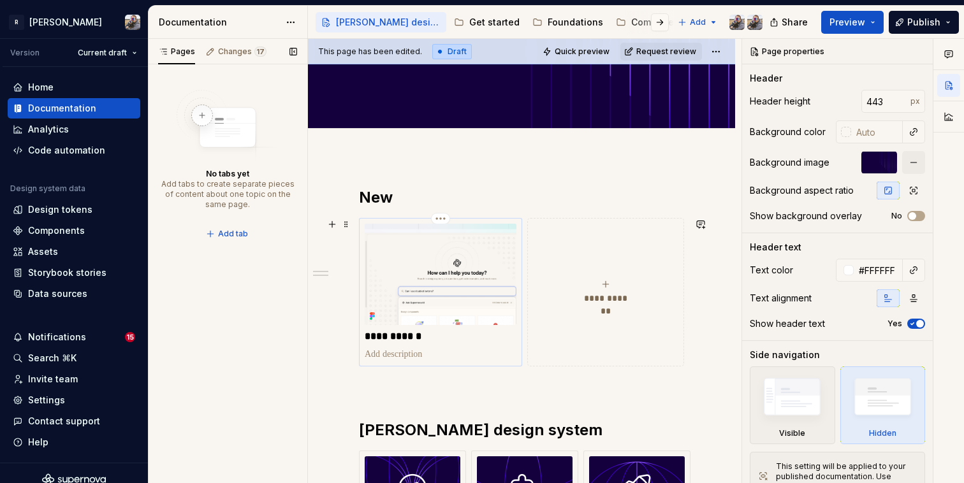
click at [402, 337] on p "**********" at bounding box center [441, 336] width 152 height 13
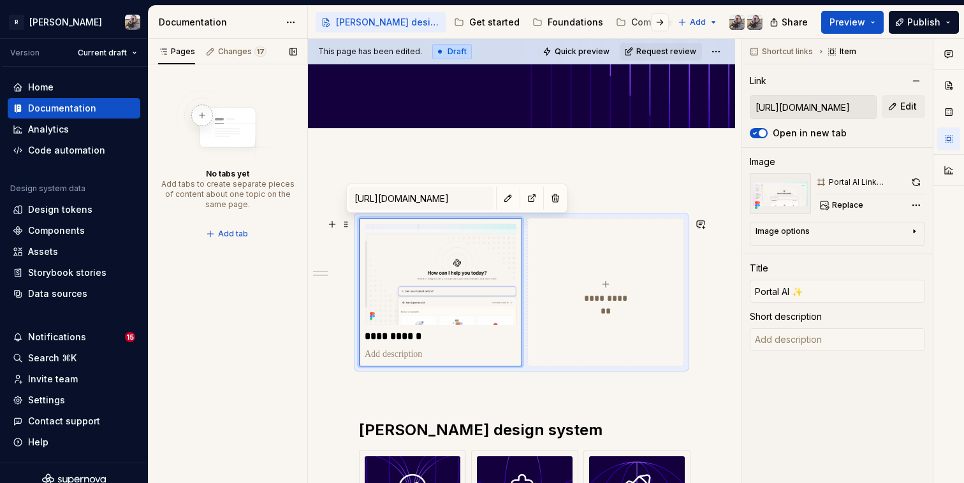
click at [620, 295] on span "**********" at bounding box center [605, 298] width 55 height 13
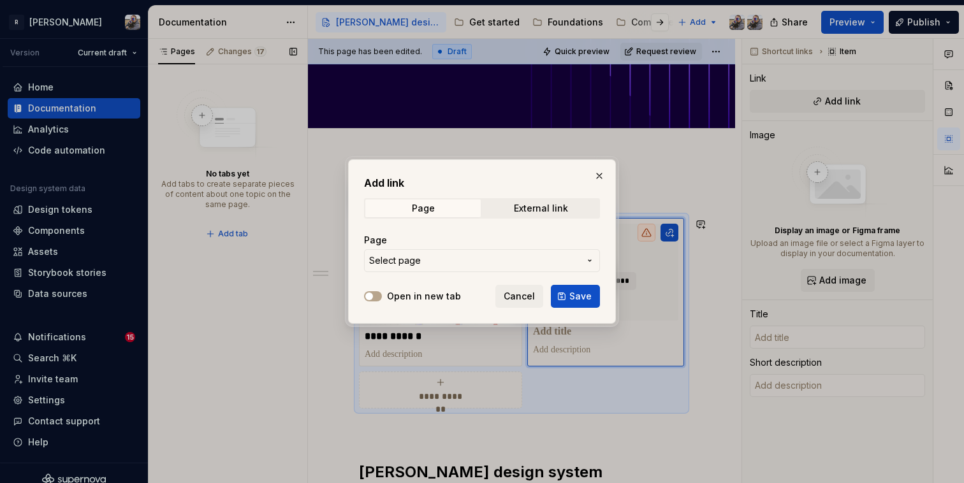
click at [543, 271] on button "Select page" at bounding box center [482, 260] width 236 height 23
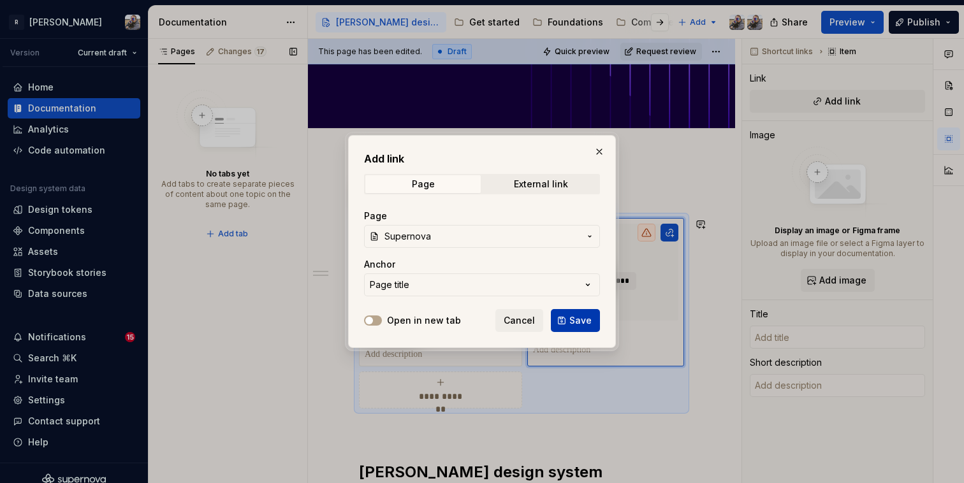
click at [581, 317] on span "Save" at bounding box center [580, 320] width 22 height 13
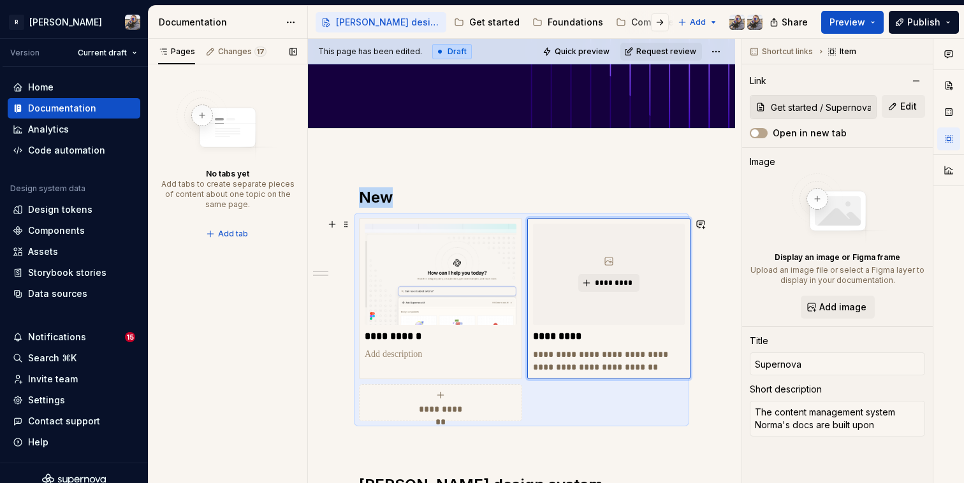
click at [562, 400] on div "**********" at bounding box center [521, 319] width 325 height 203
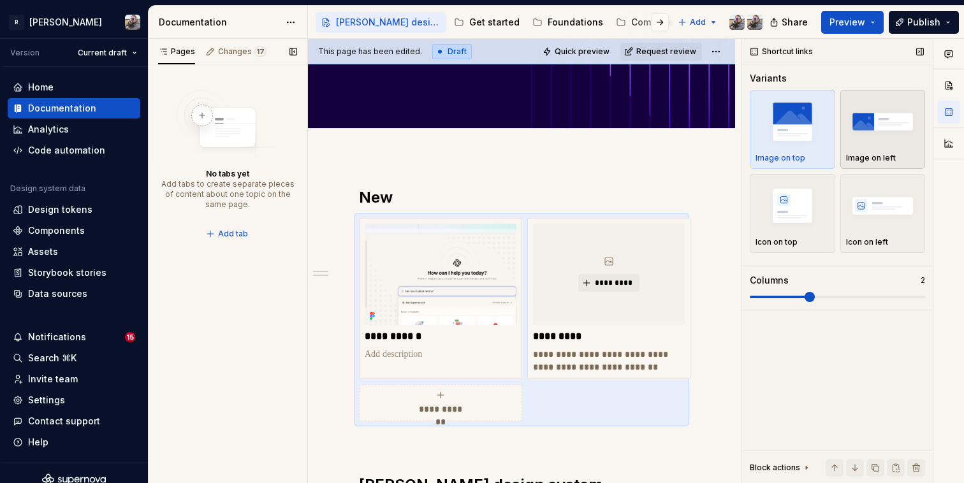
click at [882, 154] on p "Image on left" at bounding box center [871, 158] width 50 height 10
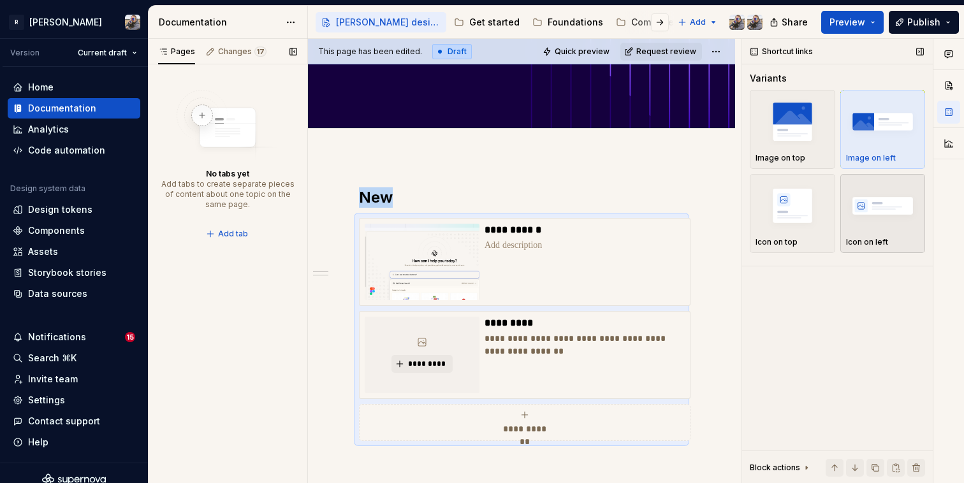
click at [865, 201] on img "button" at bounding box center [883, 205] width 74 height 47
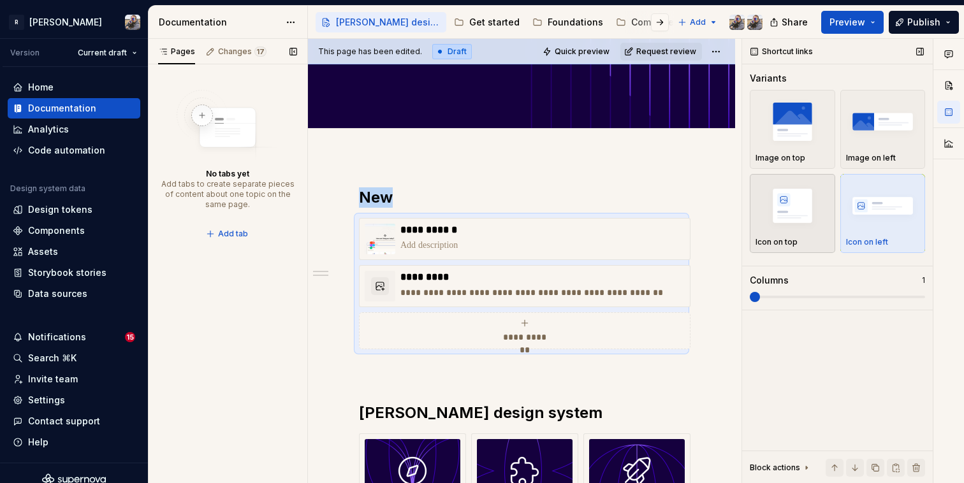
click at [813, 229] on img "button" at bounding box center [792, 205] width 74 height 47
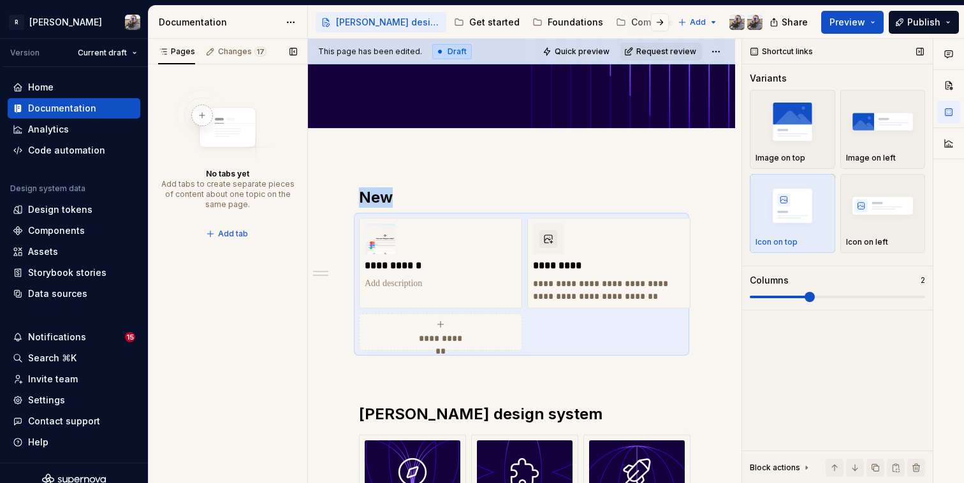
click at [814, 298] on span at bounding box center [810, 297] width 10 height 10
click at [423, 288] on p at bounding box center [441, 283] width 152 height 13
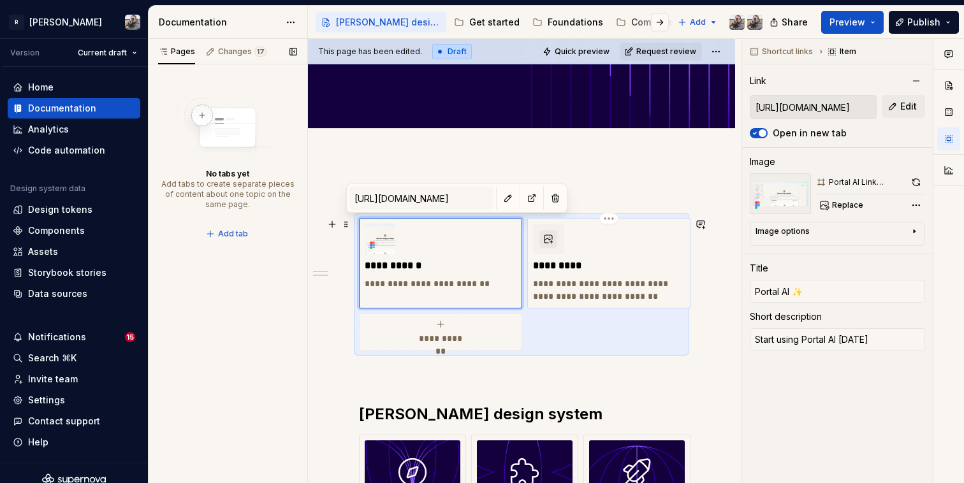
click at [584, 296] on p "**********" at bounding box center [609, 290] width 152 height 26
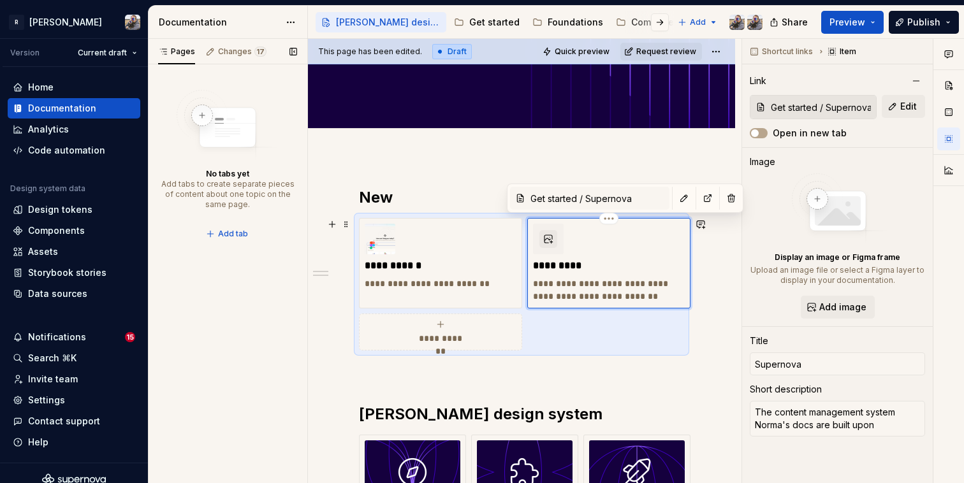
click at [578, 267] on p "*********" at bounding box center [609, 265] width 152 height 13
click at [599, 300] on p "**********" at bounding box center [609, 290] width 152 height 26
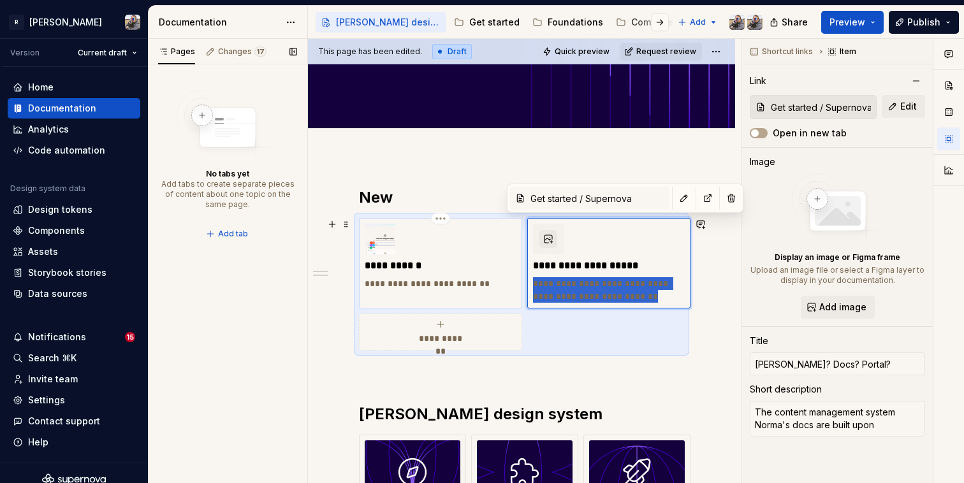
drag, startPoint x: 656, startPoint y: 302, endPoint x: 518, endPoint y: 285, distance: 139.3
click at [518, 285] on div "**********" at bounding box center [521, 284] width 325 height 133
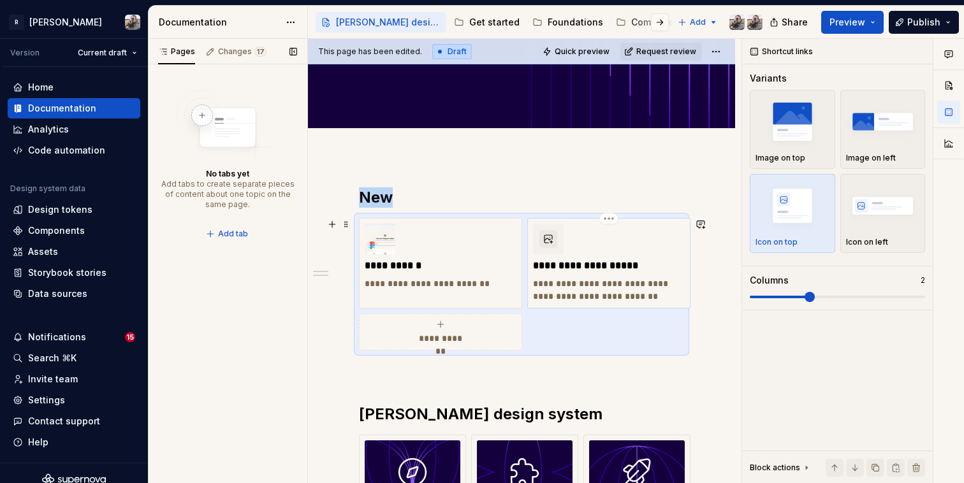
click at [594, 292] on p "**********" at bounding box center [609, 290] width 152 height 26
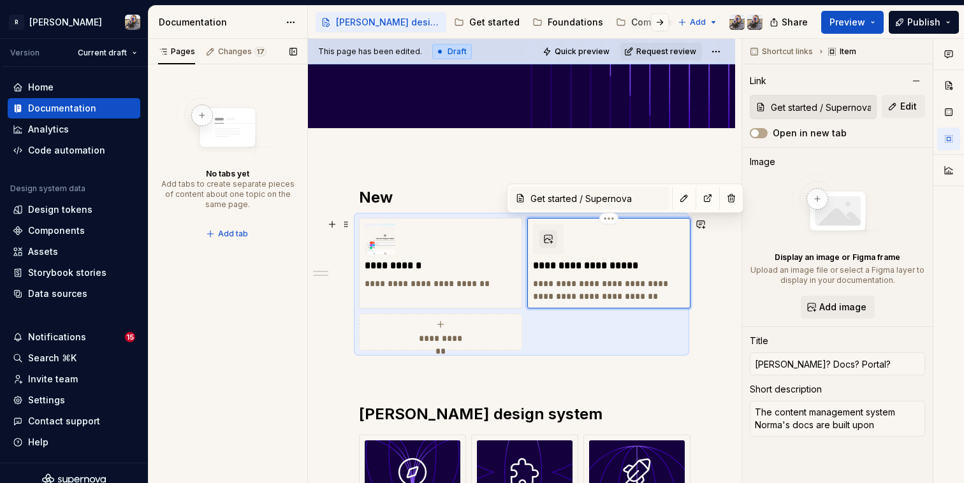
click at [594, 292] on p "**********" at bounding box center [609, 290] width 152 height 26
click at [594, 293] on p "**********" at bounding box center [609, 290] width 152 height 26
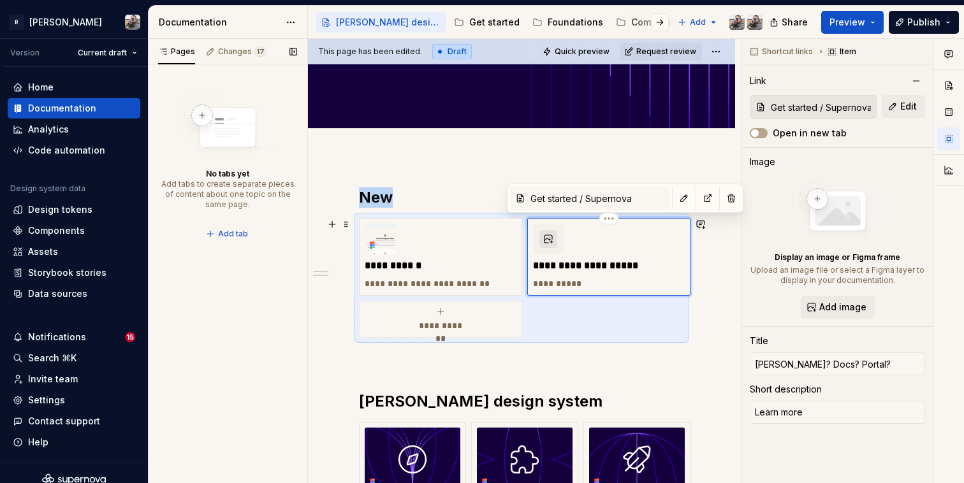
click at [553, 242] on button "button" at bounding box center [548, 239] width 18 height 18
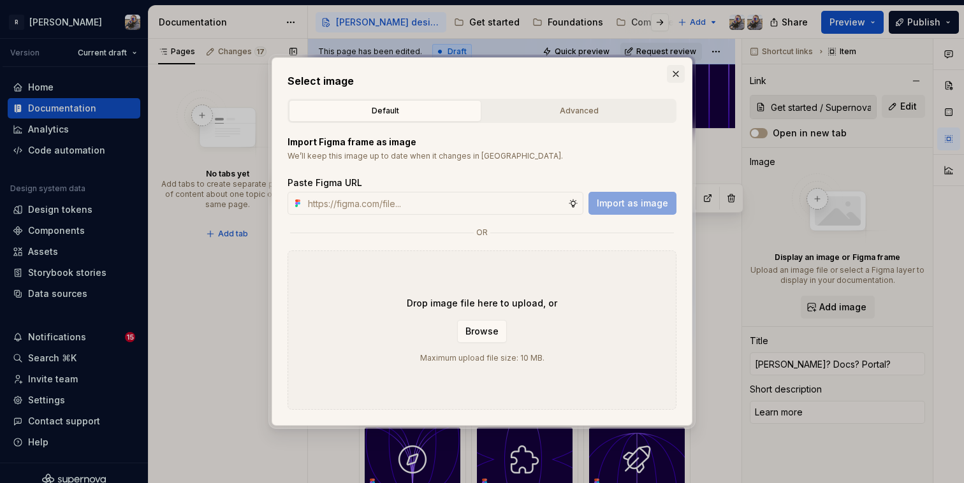
click at [676, 76] on button "button" at bounding box center [676, 74] width 18 height 18
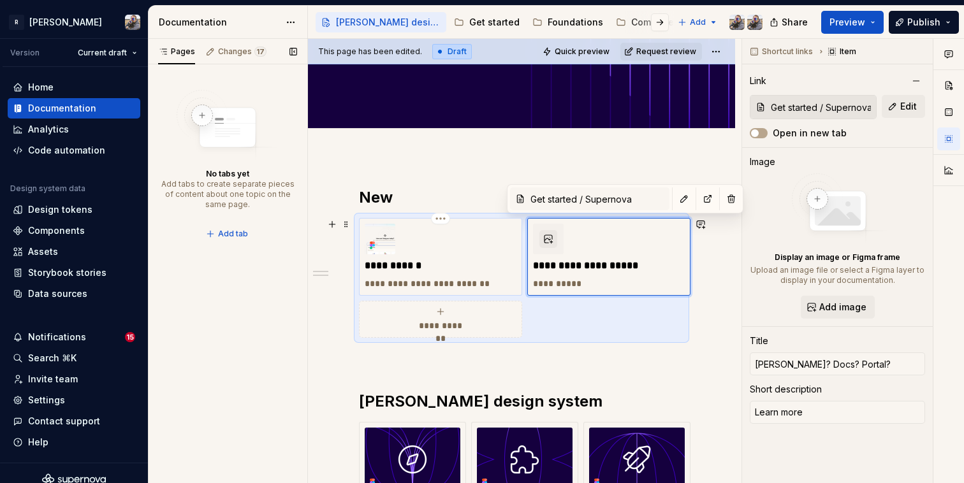
scroll to position [215, 0]
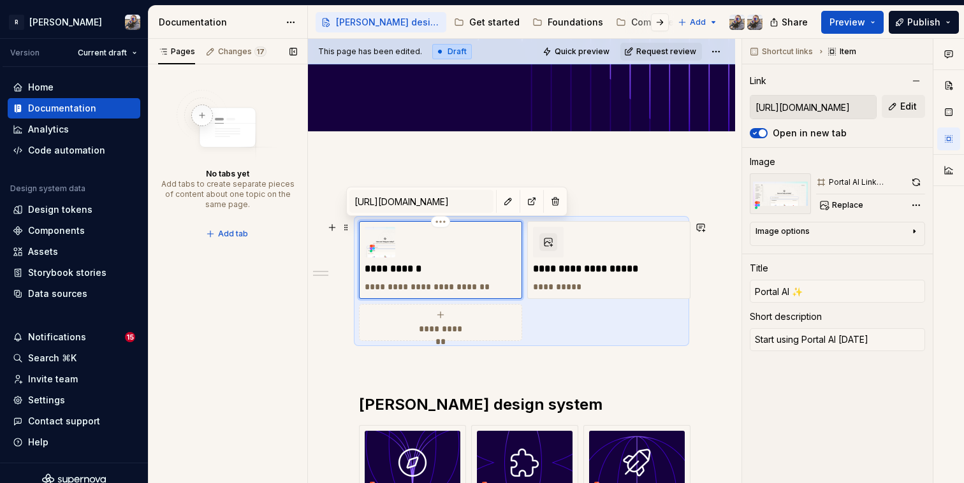
click at [390, 253] on img at bounding box center [380, 242] width 31 height 31
click at [851, 201] on span "Replace" at bounding box center [847, 205] width 31 height 10
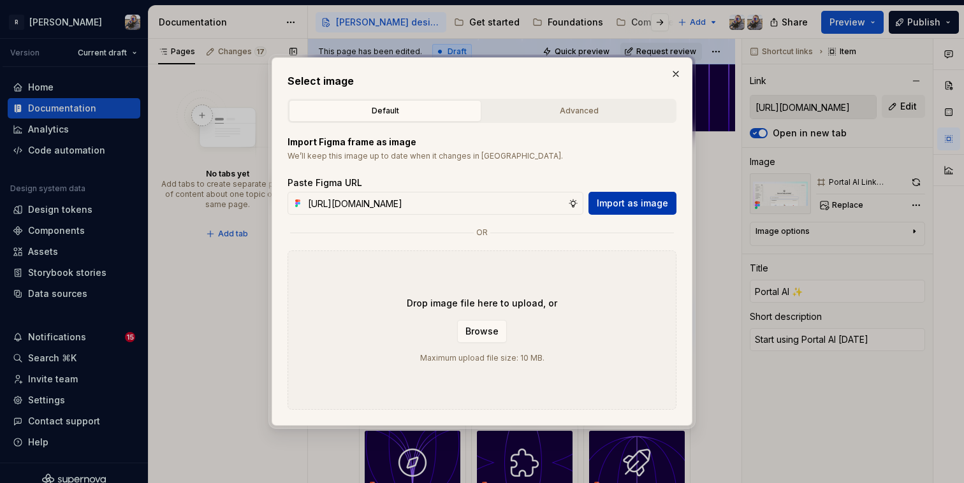
scroll to position [0, 0]
click at [624, 201] on span "Import as image" at bounding box center [632, 203] width 71 height 13
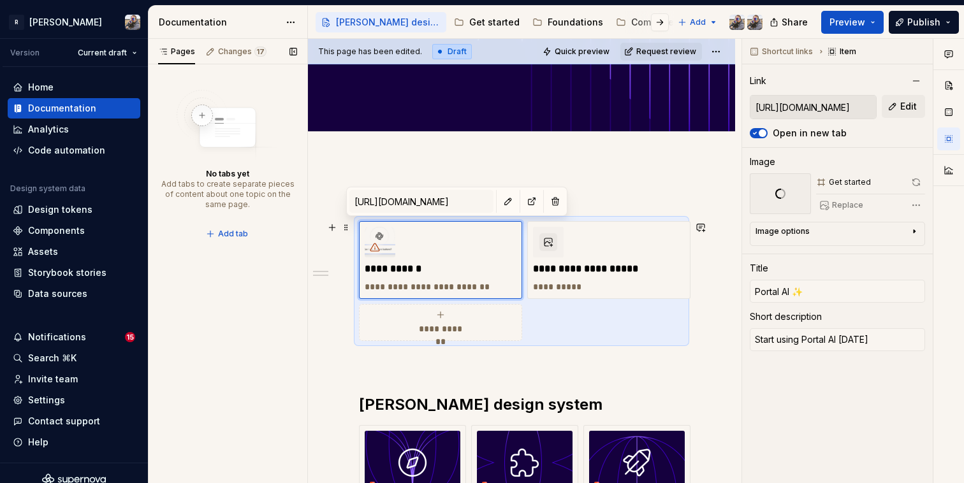
click at [631, 327] on div "**********" at bounding box center [521, 281] width 325 height 120
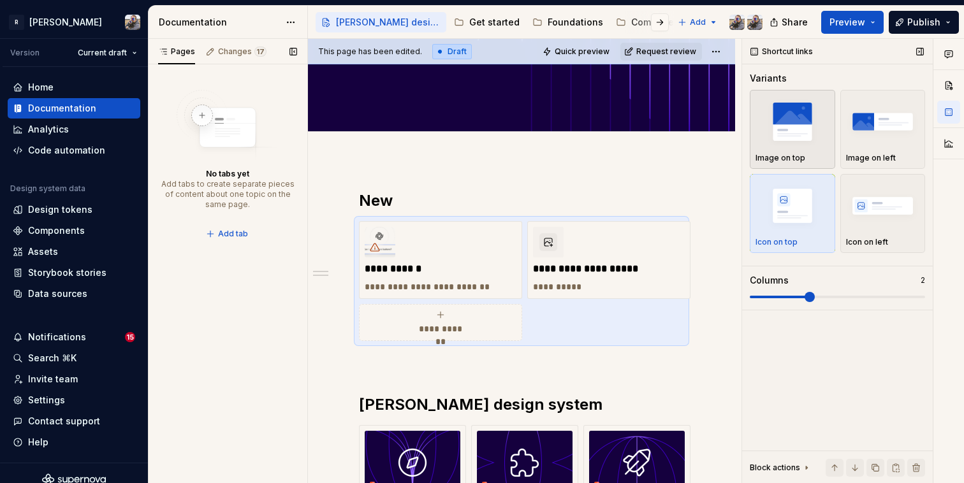
click at [815, 153] on div "Image on top" at bounding box center [792, 158] width 74 height 10
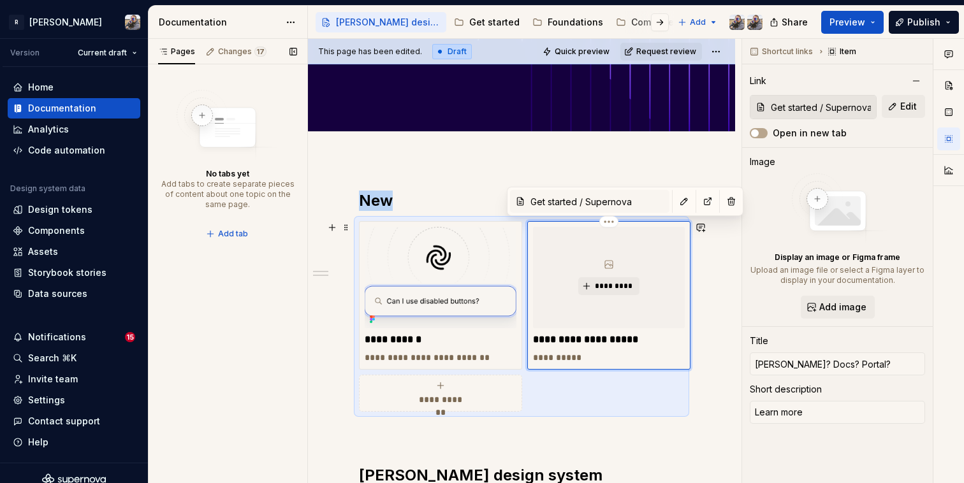
click at [606, 265] on icon at bounding box center [609, 264] width 10 height 10
click at [819, 311] on button "Add image" at bounding box center [838, 307] width 74 height 23
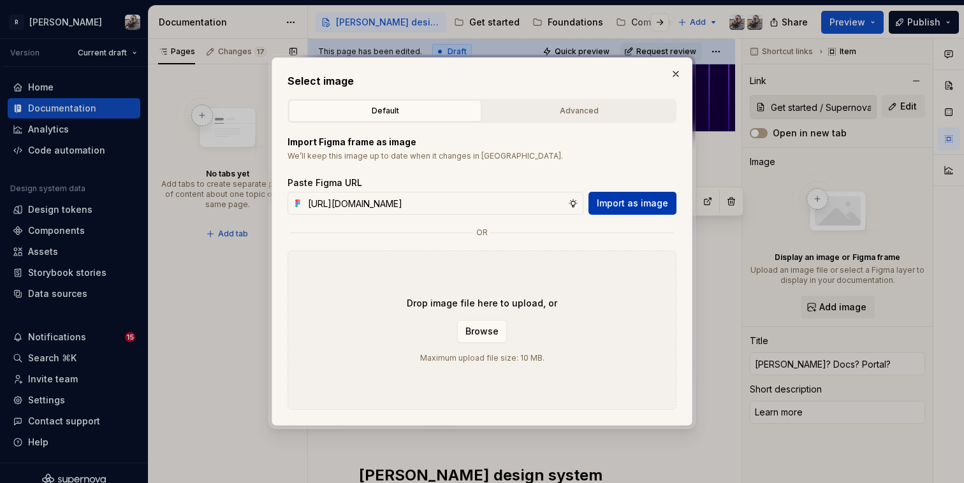
click at [615, 204] on span "Import as image" at bounding box center [632, 203] width 71 height 13
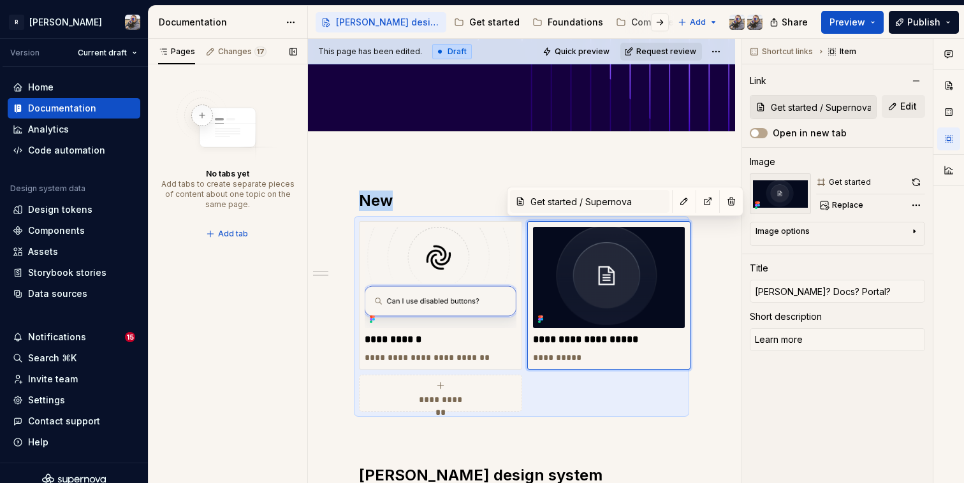
click at [664, 47] on span "Request review" at bounding box center [666, 52] width 60 height 10
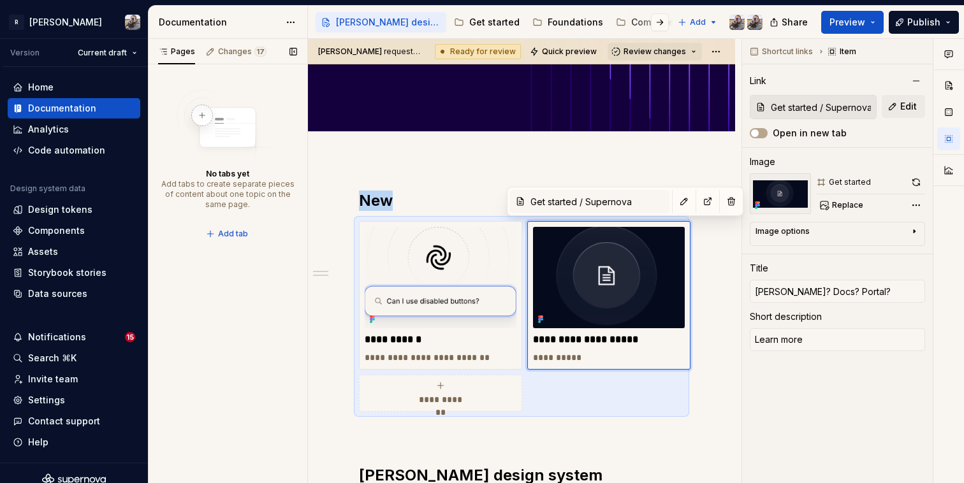
click at [664, 47] on span "Review changes" at bounding box center [655, 52] width 62 height 10
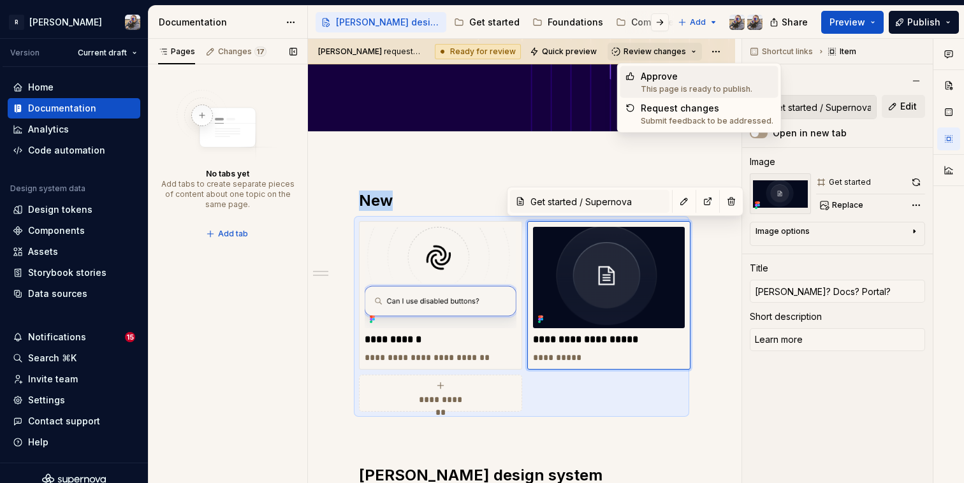
click at [655, 74] on div "Approve" at bounding box center [697, 76] width 112 height 13
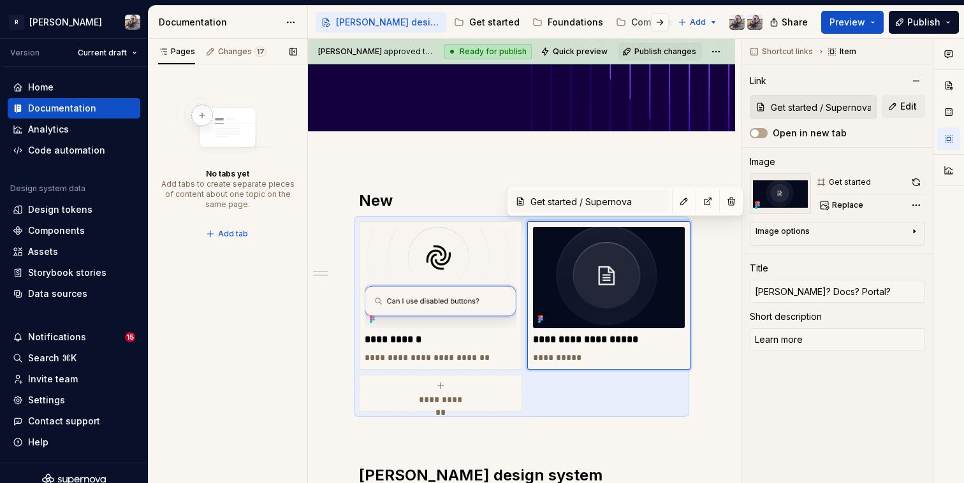
click at [933, 8] on div "Share Preview Publish" at bounding box center [868, 22] width 191 height 33
click at [931, 20] on span "Publish" at bounding box center [923, 22] width 33 height 13
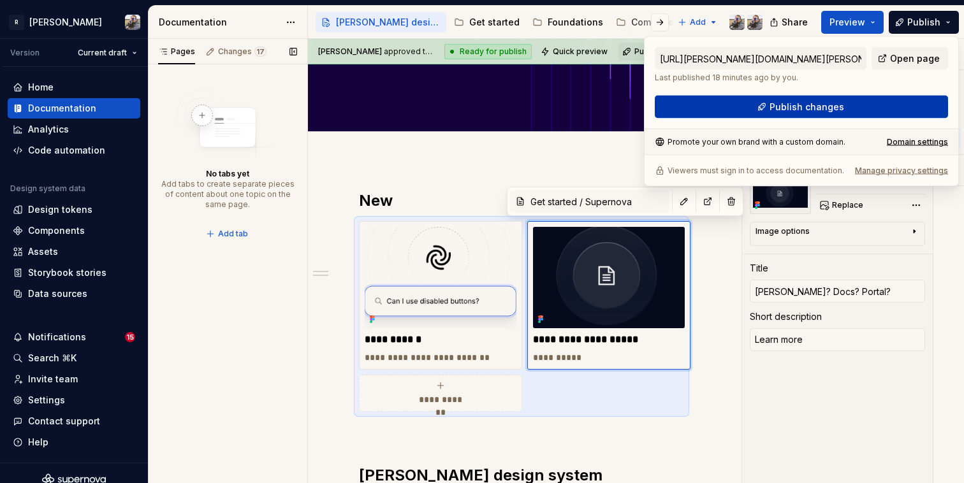
click at [887, 98] on button "Publish changes" at bounding box center [801, 107] width 293 height 23
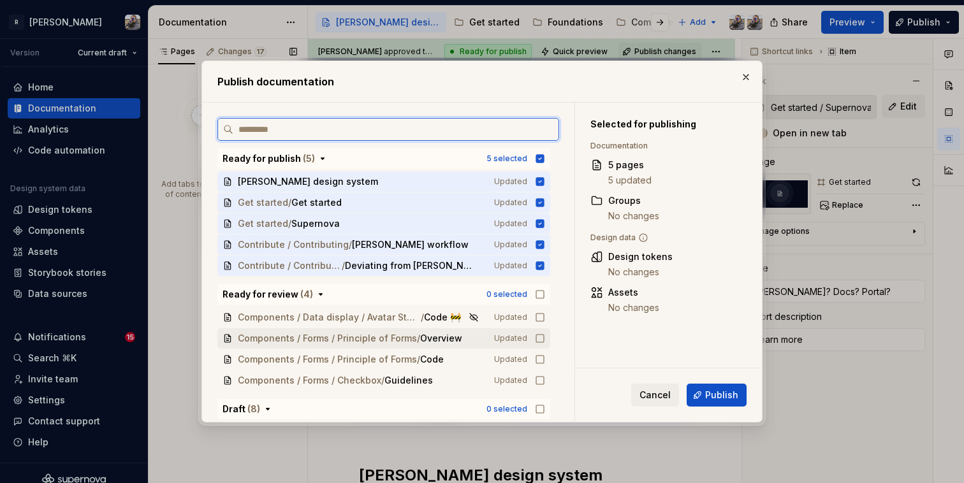
click at [542, 339] on icon at bounding box center [540, 338] width 10 height 10
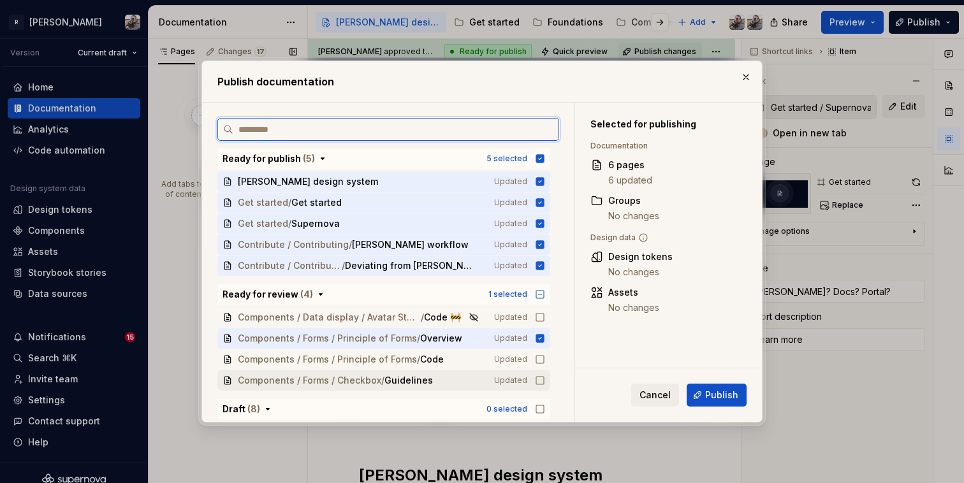
click at [541, 378] on icon at bounding box center [540, 381] width 10 height 10
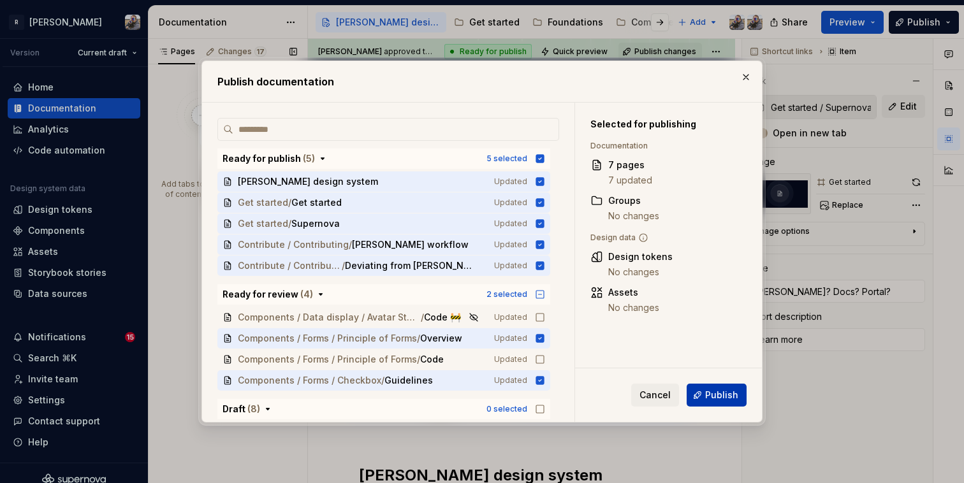
click at [718, 401] on button "Publish" at bounding box center [717, 395] width 60 height 23
